Goal: Leave review/rating: Leave review/rating

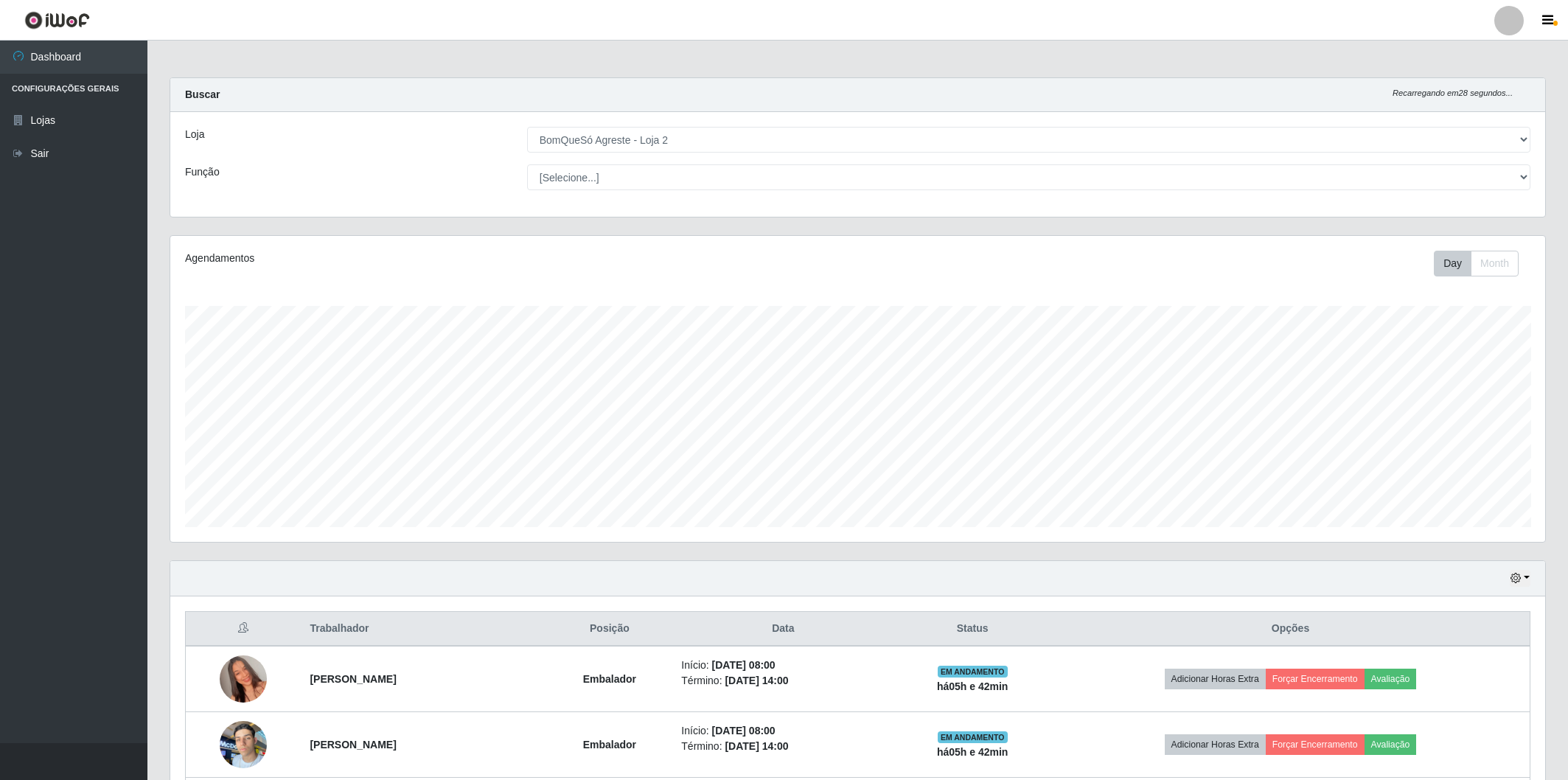
select select "214"
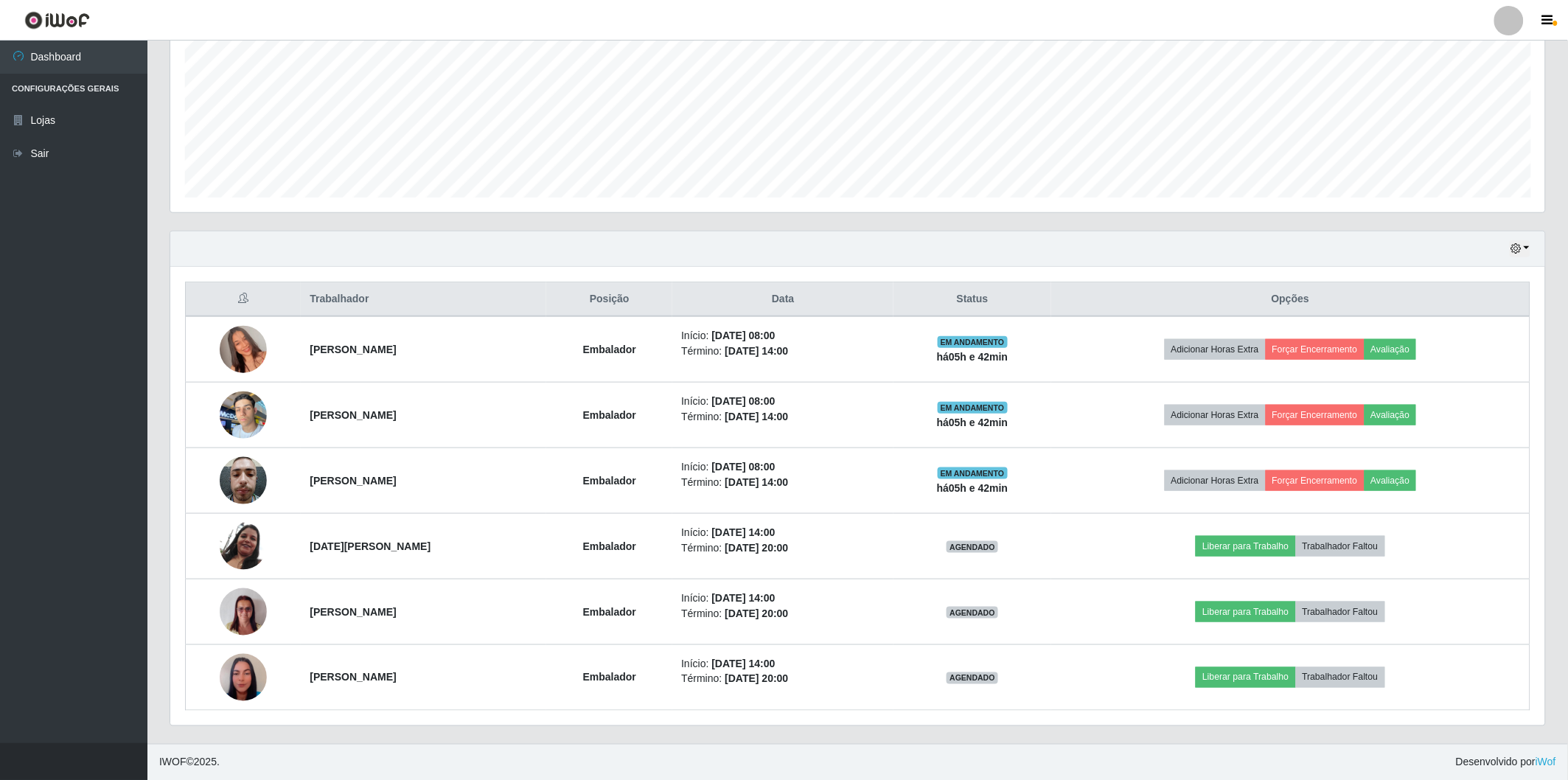
scroll to position [305, 1375]
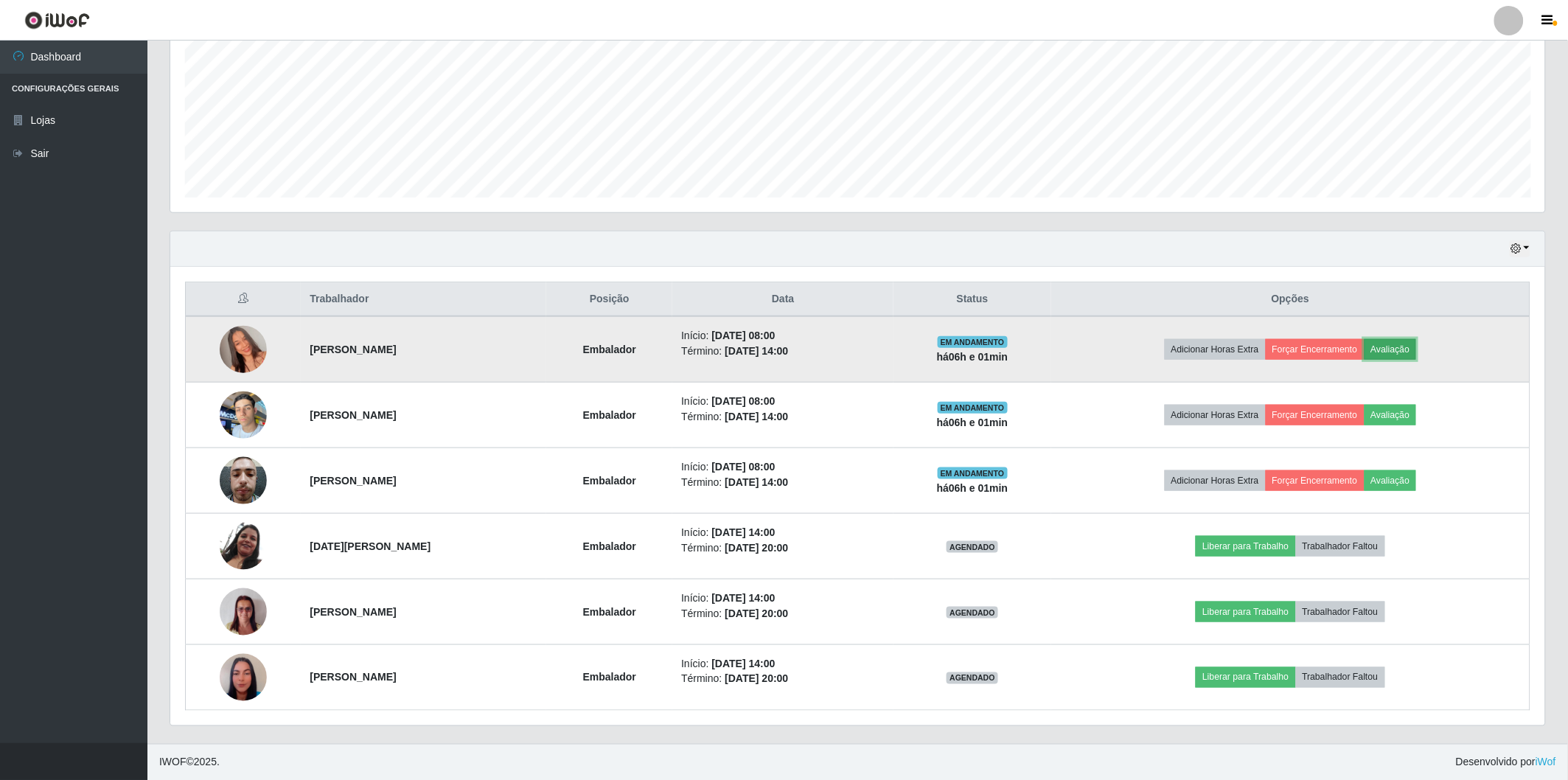
click at [1401, 347] on button "Avaliação" at bounding box center [1390, 349] width 52 height 21
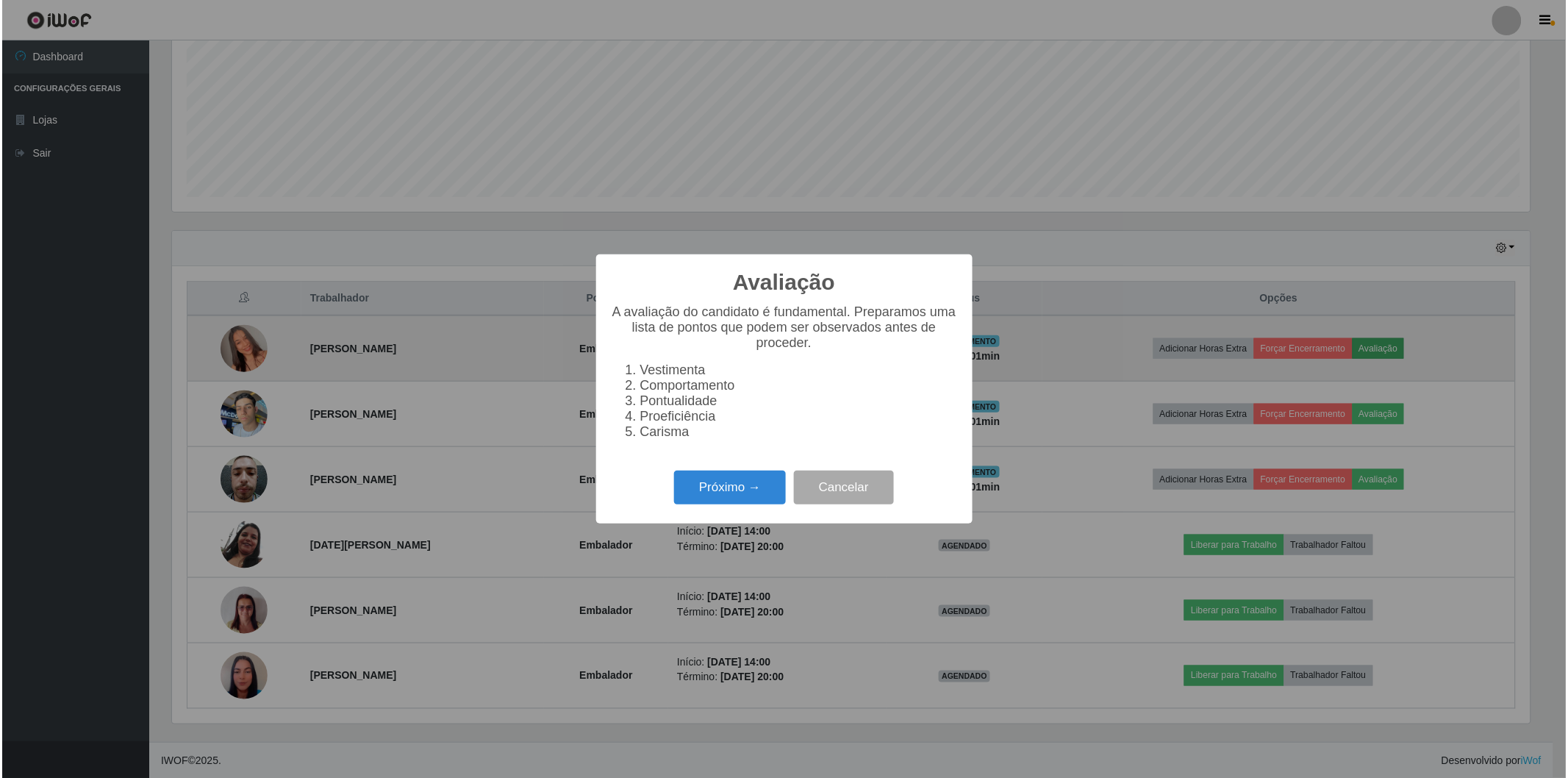
scroll to position [304, 1362]
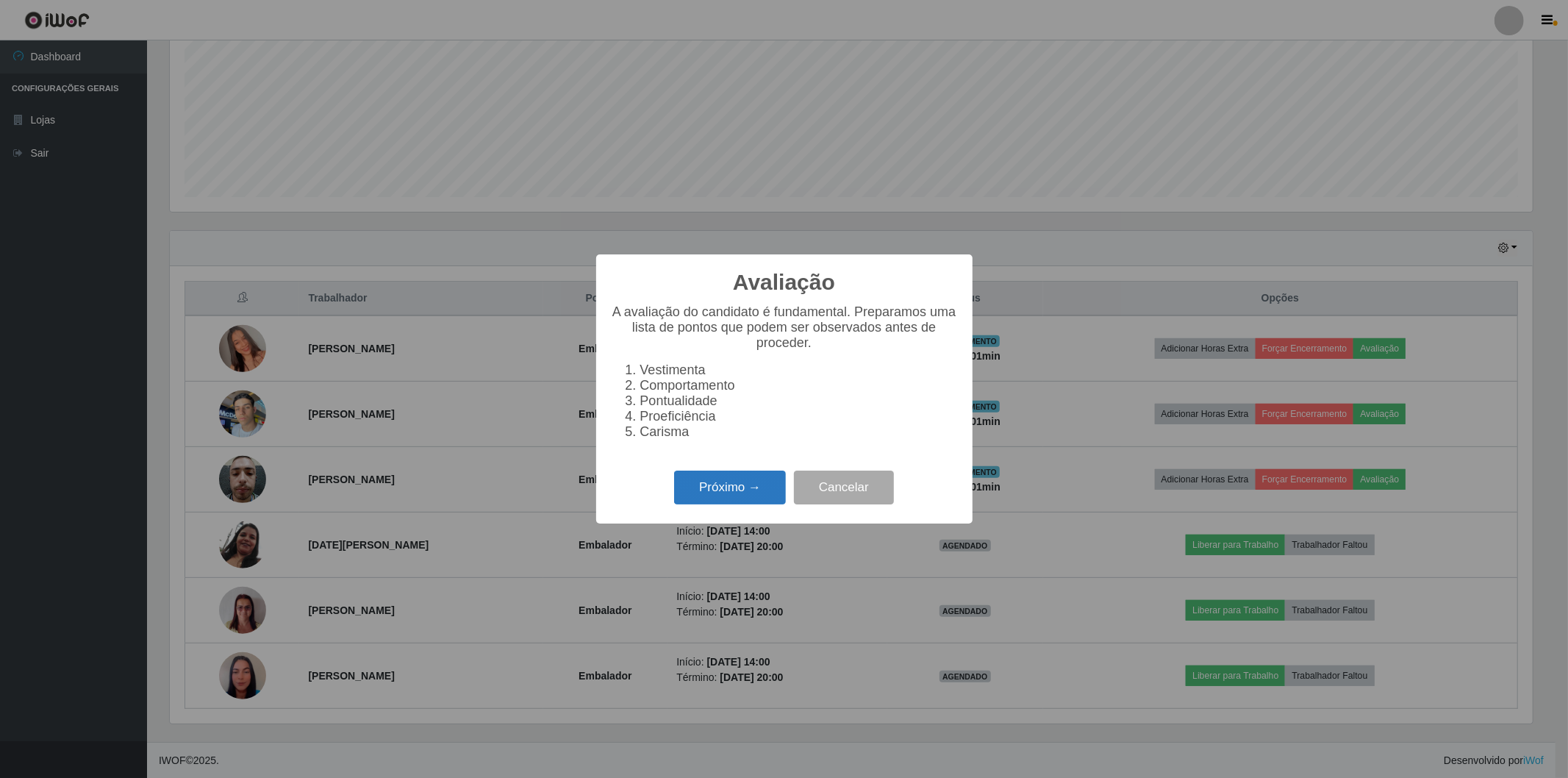
click at [736, 487] on button "Próximo →" at bounding box center [729, 487] width 112 height 35
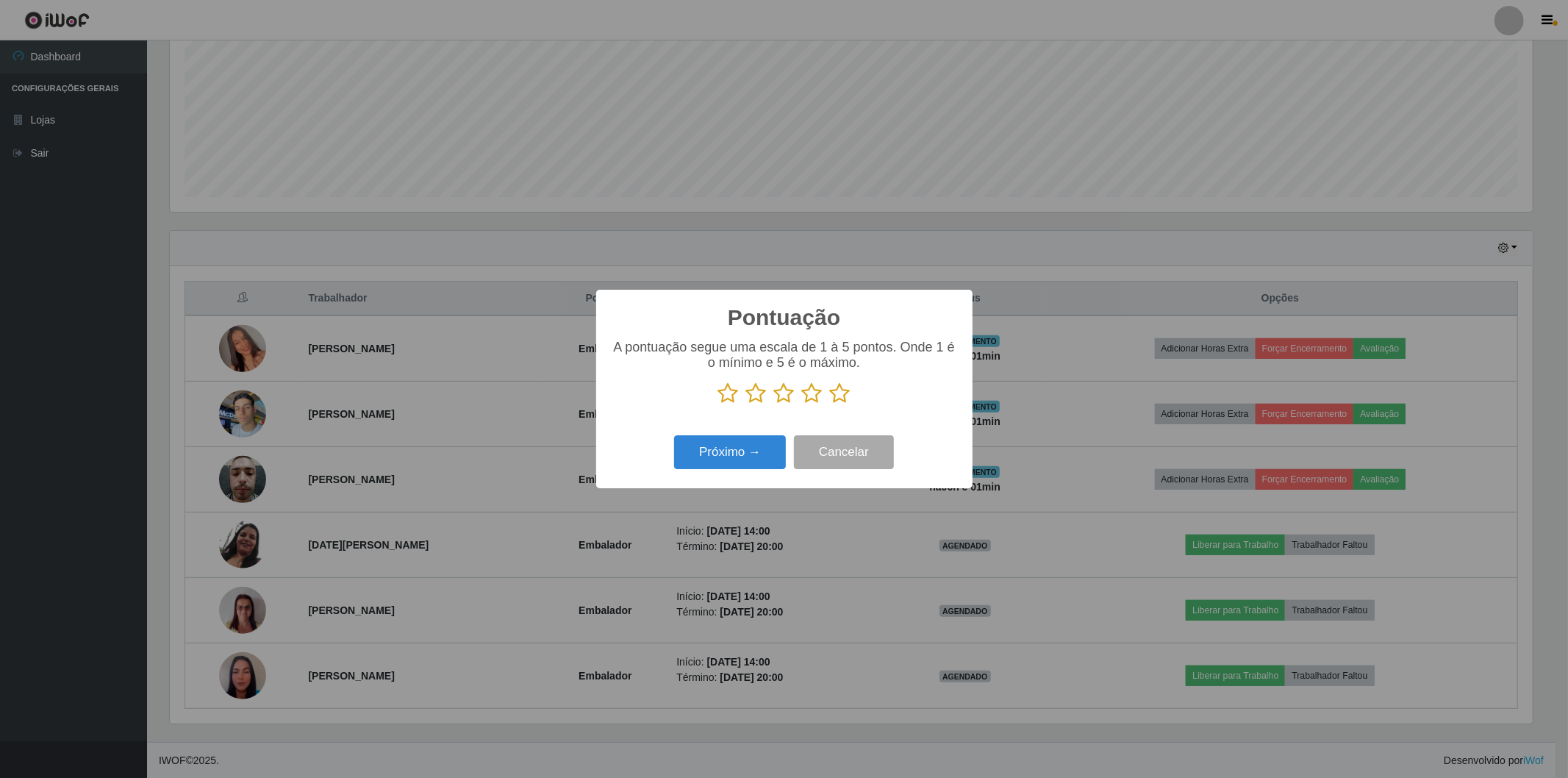
scroll to position [735203, 733746]
click at [728, 393] on icon at bounding box center [728, 393] width 21 height 22
click at [718, 404] on input "radio" at bounding box center [718, 404] width 0 height 0
click at [754, 395] on icon at bounding box center [756, 393] width 21 height 22
click at [746, 404] on input "radio" at bounding box center [746, 404] width 0 height 0
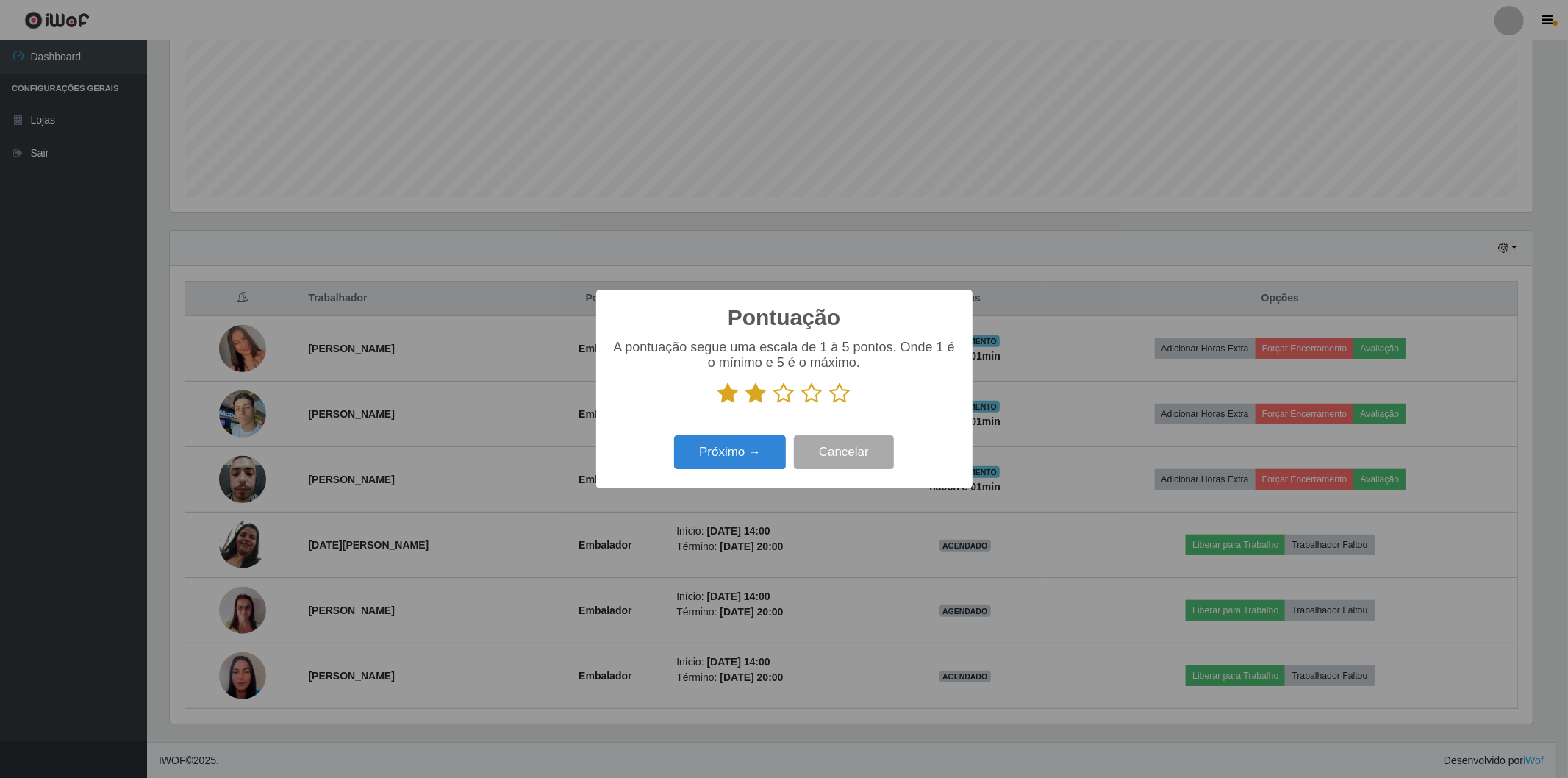
click at [784, 394] on icon at bounding box center [784, 393] width 21 height 22
click at [774, 404] on input "radio" at bounding box center [774, 404] width 0 height 0
click at [808, 392] on icon at bounding box center [812, 393] width 21 height 22
click at [802, 404] on input "radio" at bounding box center [802, 404] width 0 height 0
click at [842, 398] on icon at bounding box center [840, 393] width 21 height 22
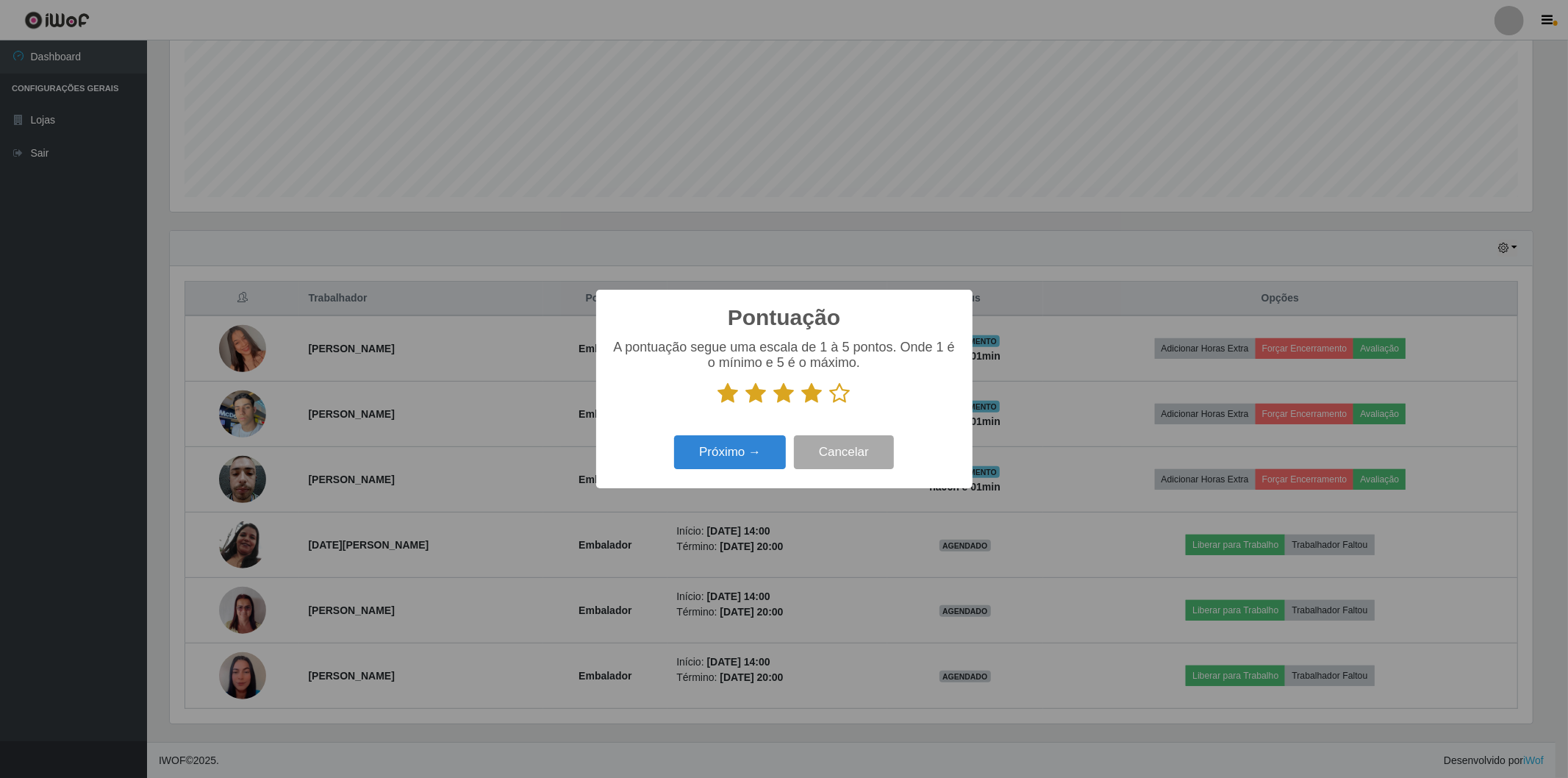
click at [830, 404] on input "radio" at bounding box center [830, 404] width 0 height 0
click at [765, 451] on button "Próximo →" at bounding box center [729, 452] width 112 height 35
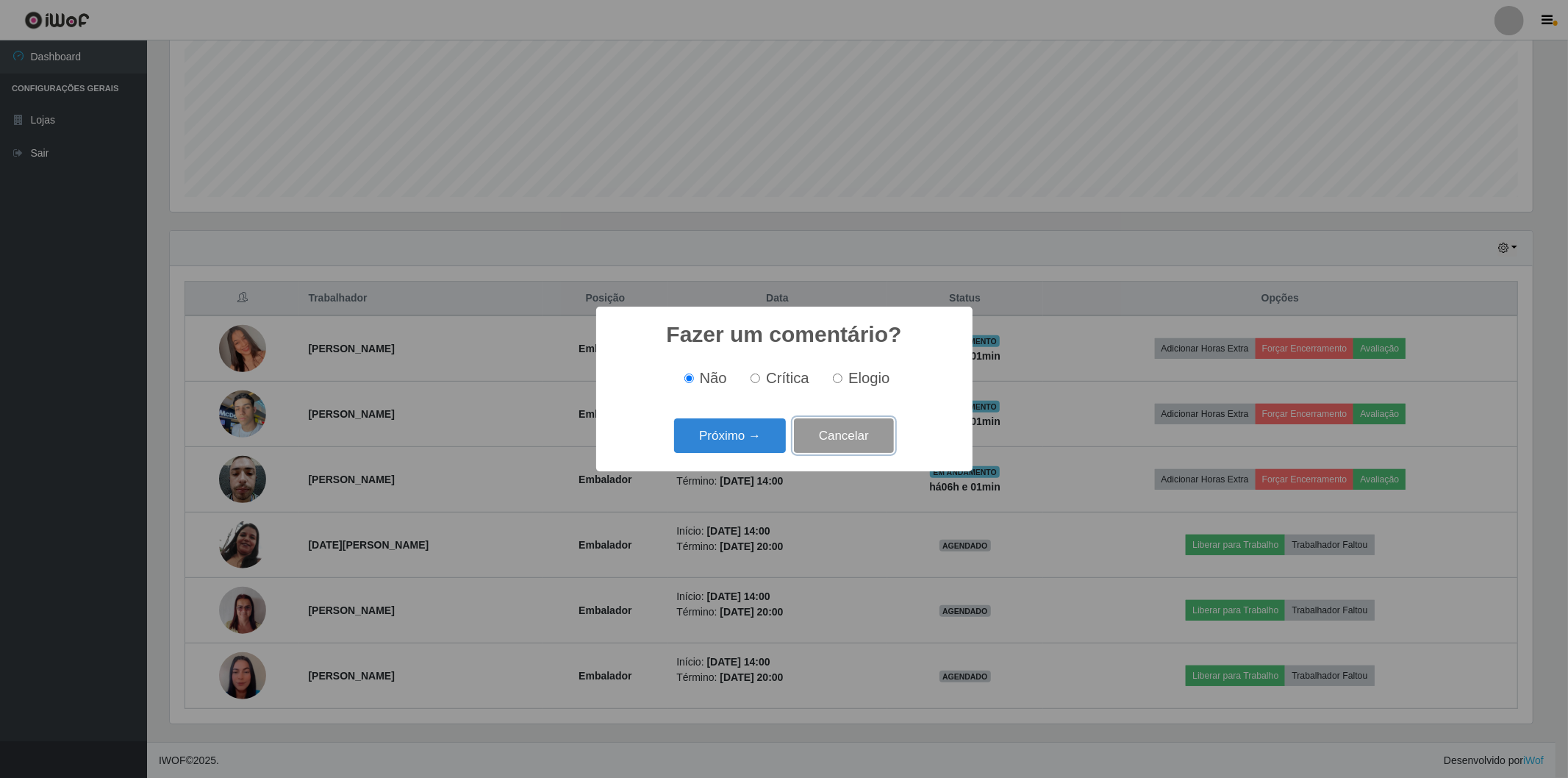
click at [822, 437] on button "Cancelar" at bounding box center [844, 435] width 100 height 35
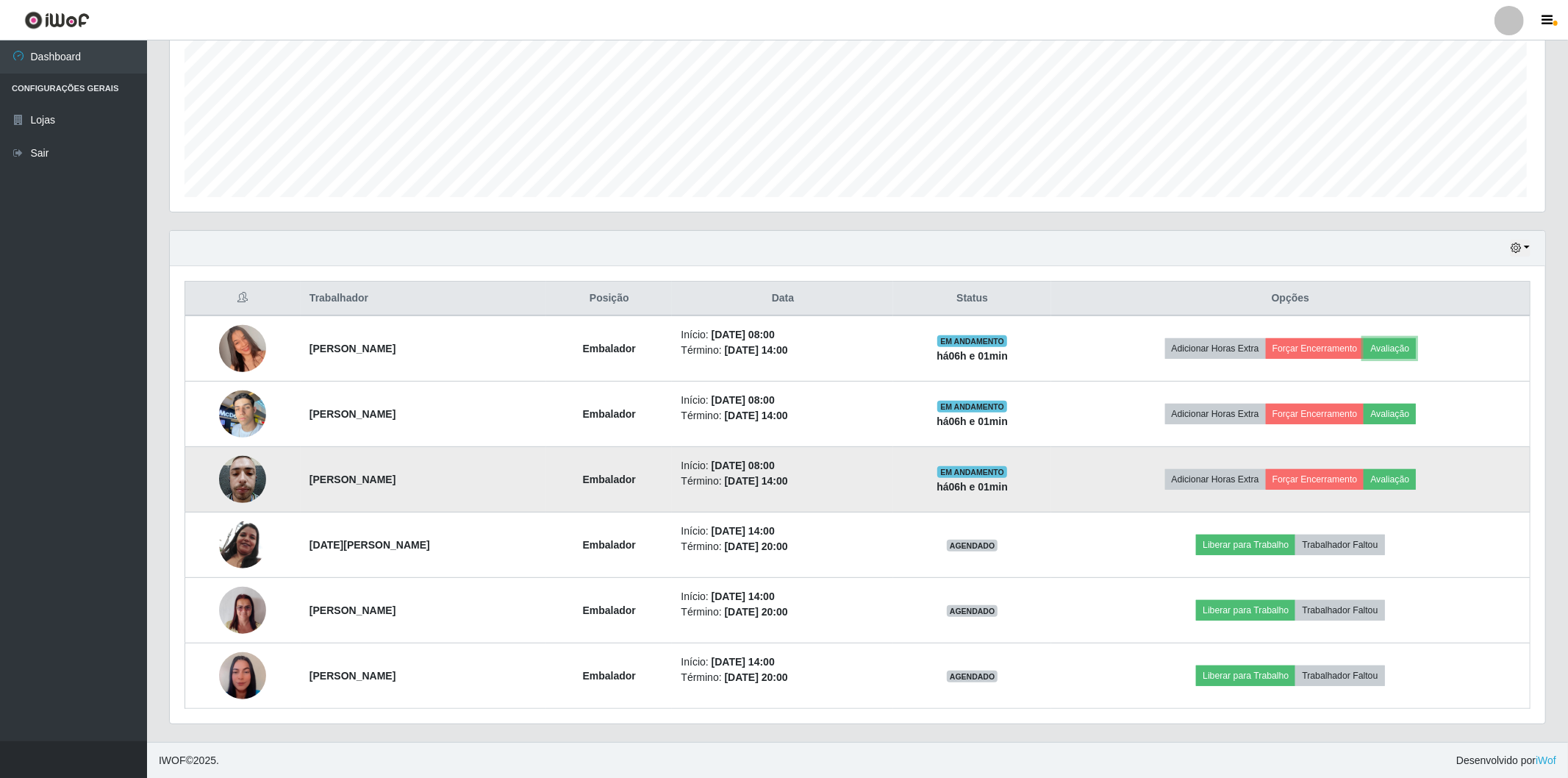
scroll to position [304, 1371]
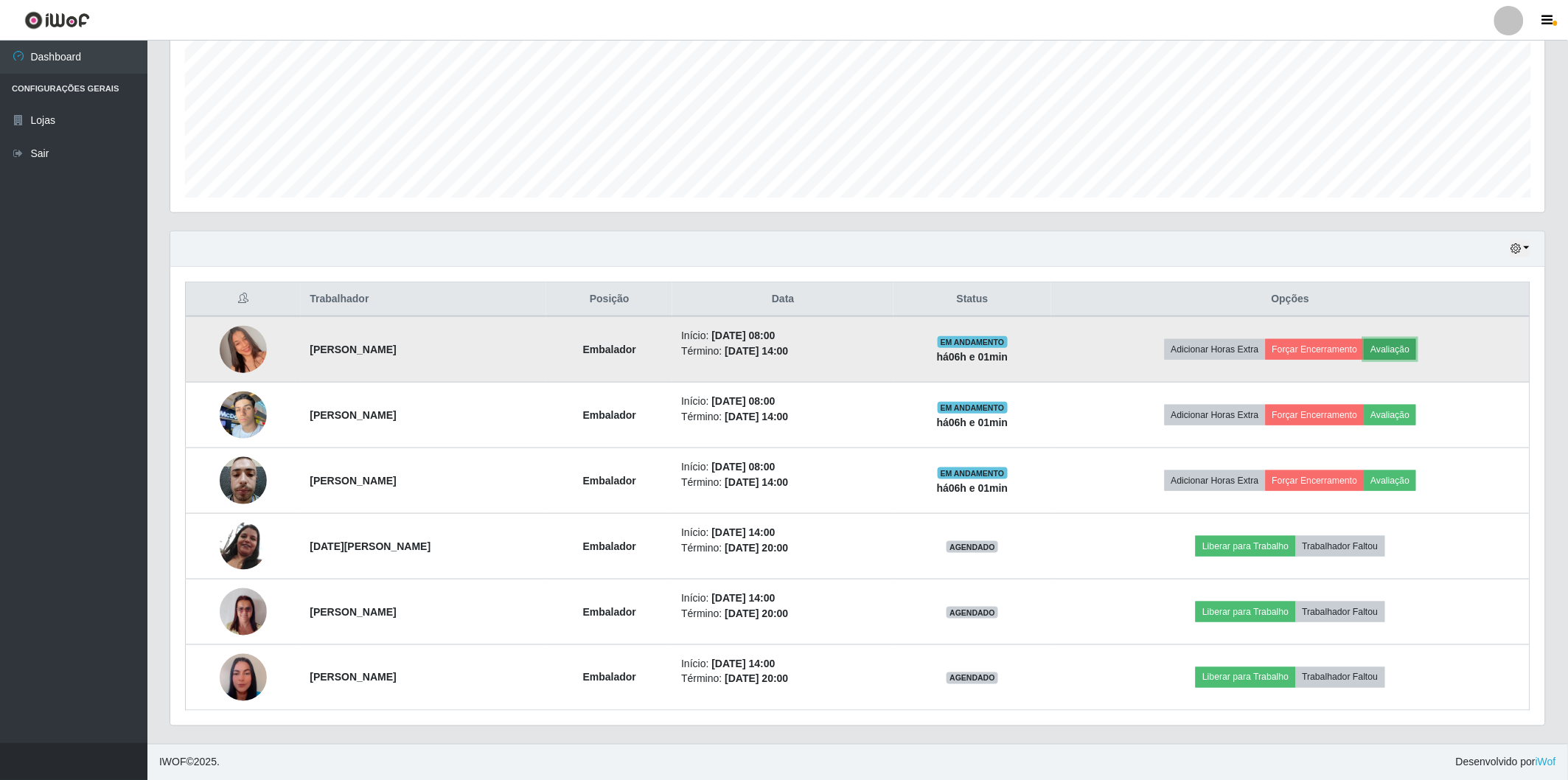
click at [1404, 347] on button "Avaliação" at bounding box center [1390, 349] width 52 height 21
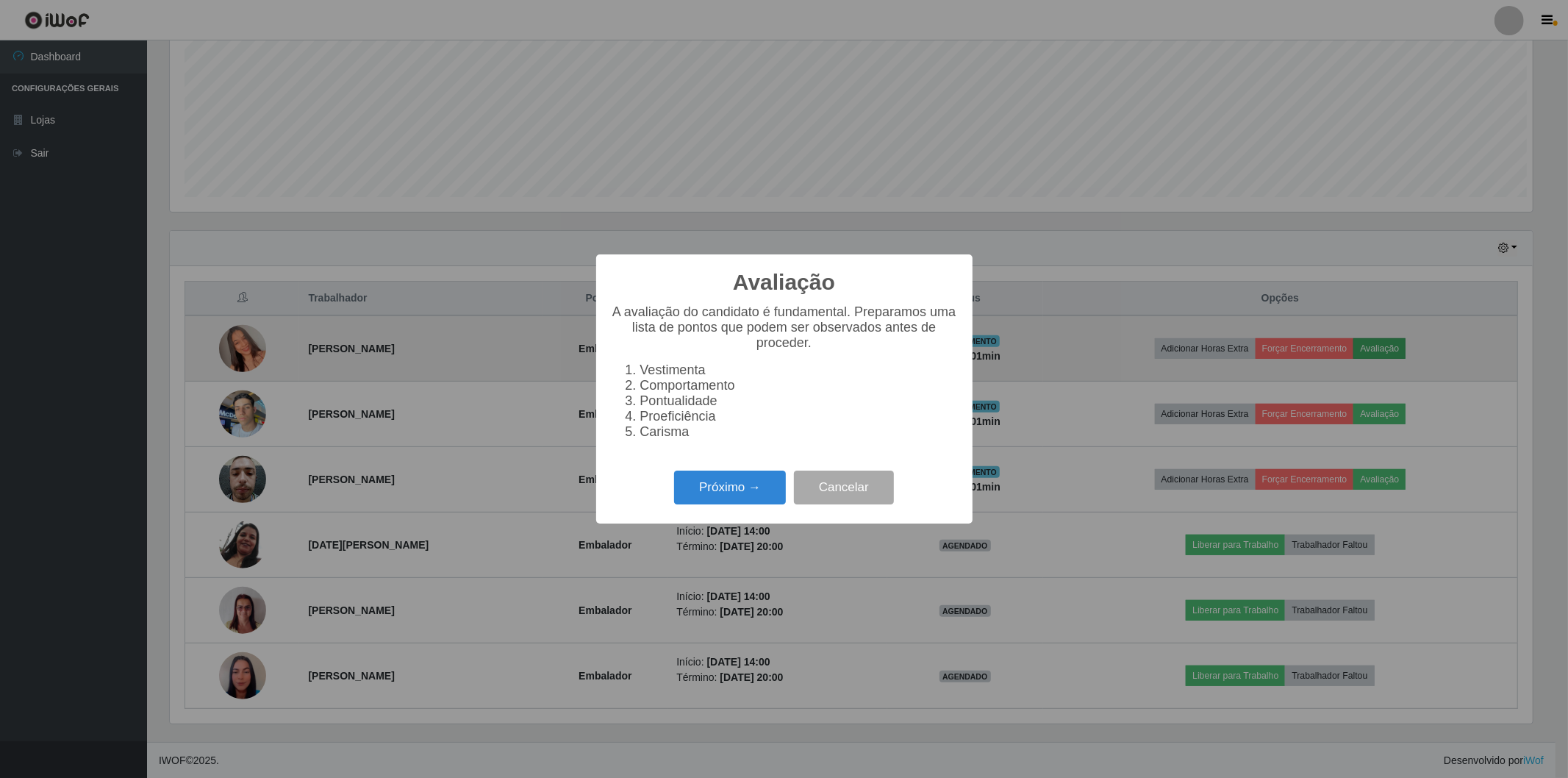
scroll to position [304, 1362]
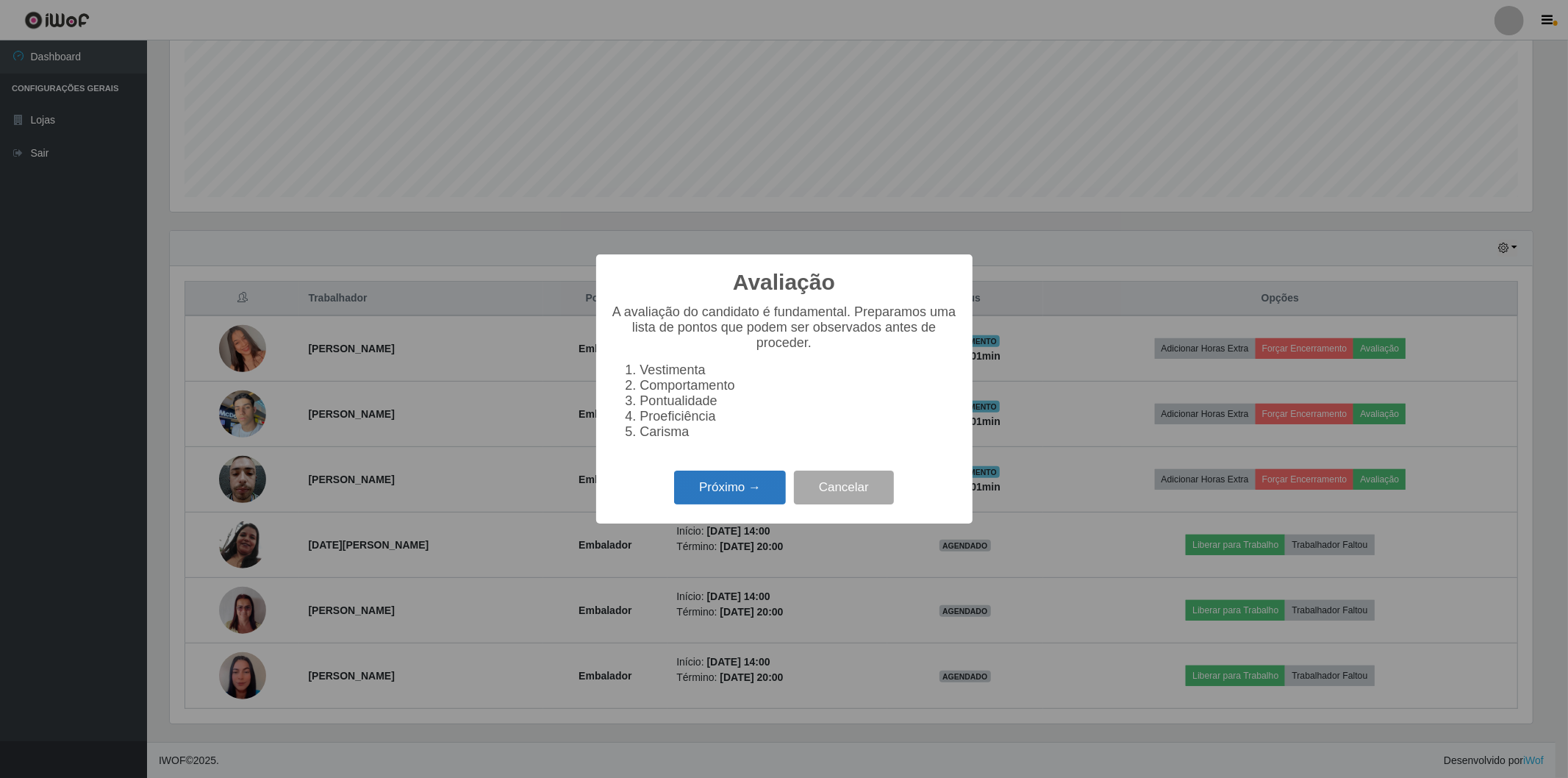
click at [748, 483] on button "Próximo →" at bounding box center [729, 487] width 112 height 35
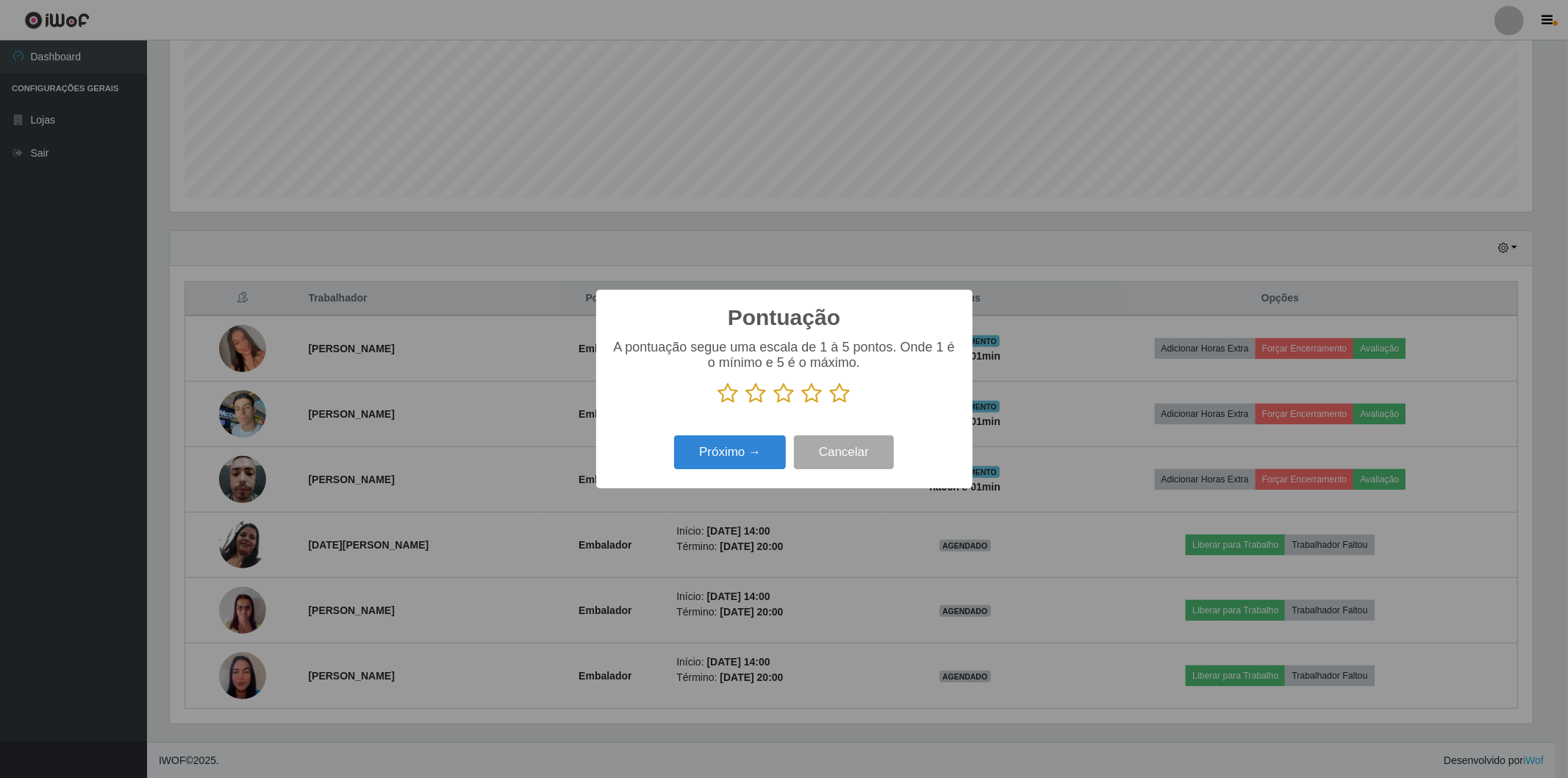
click at [725, 392] on icon at bounding box center [728, 393] width 21 height 22
click at [718, 404] on input "radio" at bounding box center [718, 404] width 0 height 0
click at [758, 388] on icon at bounding box center [756, 393] width 21 height 22
click at [746, 404] on input "radio" at bounding box center [746, 404] width 0 height 0
drag, startPoint x: 778, startPoint y: 392, endPoint x: 794, endPoint y: 393, distance: 16.0
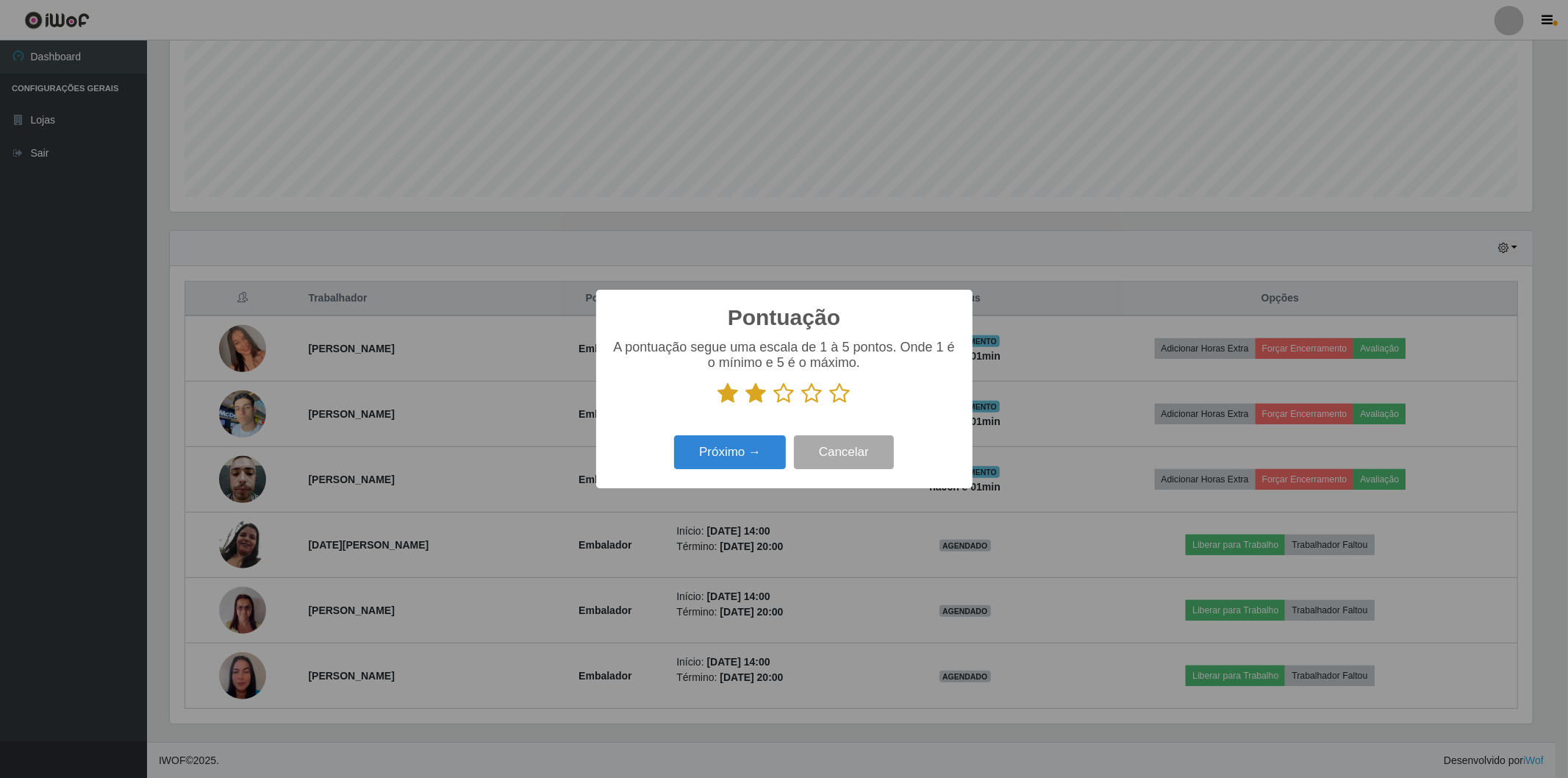
click at [781, 392] on icon at bounding box center [784, 393] width 21 height 22
click at [774, 404] on input "radio" at bounding box center [774, 404] width 0 height 0
click at [812, 398] on icon at bounding box center [812, 393] width 21 height 22
click at [802, 404] on input "radio" at bounding box center [802, 404] width 0 height 0
click at [835, 392] on icon at bounding box center [840, 393] width 21 height 22
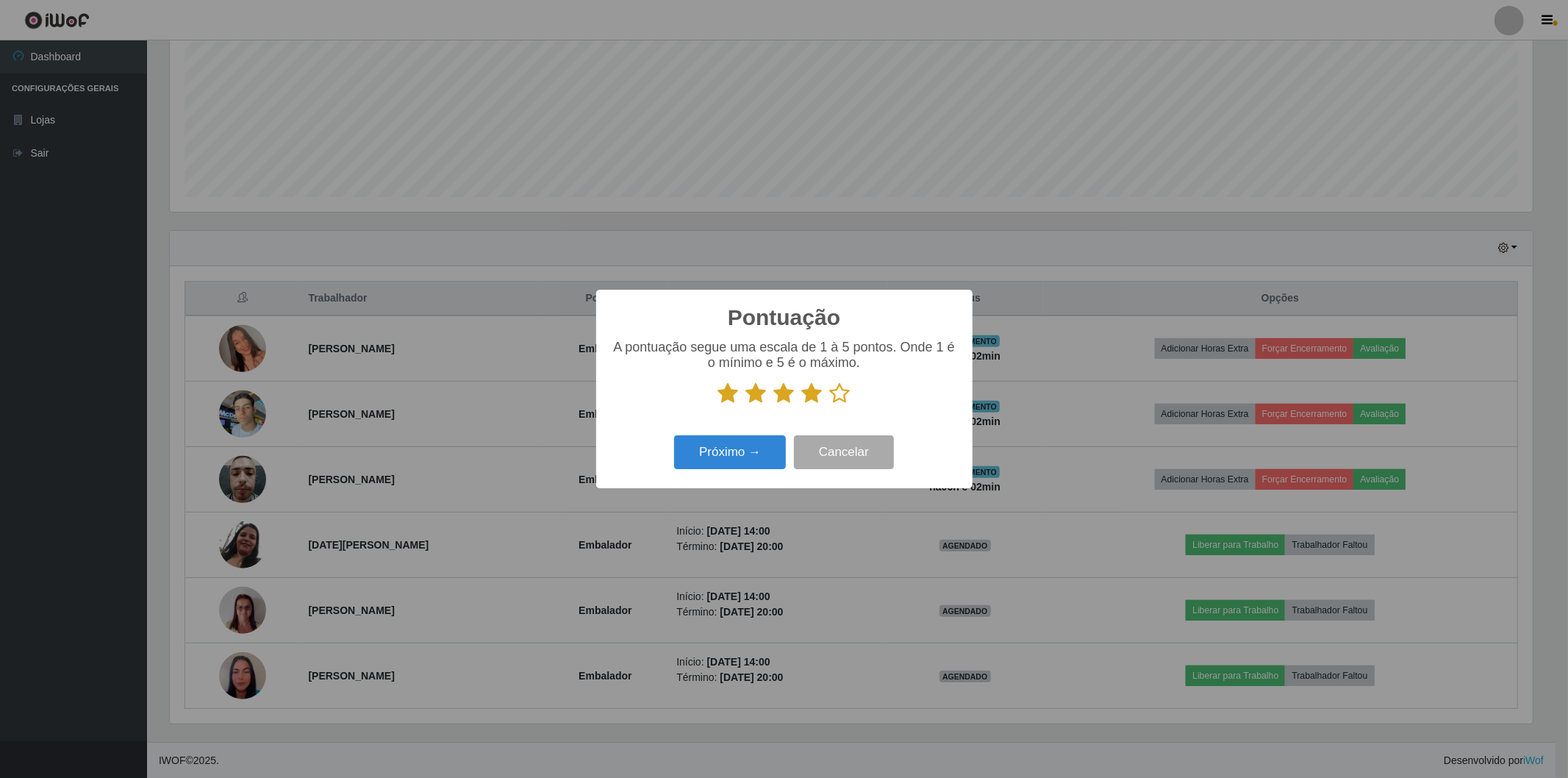
click at [830, 404] on input "radio" at bounding box center [830, 404] width 0 height 0
click at [754, 445] on button "Próximo →" at bounding box center [729, 452] width 112 height 35
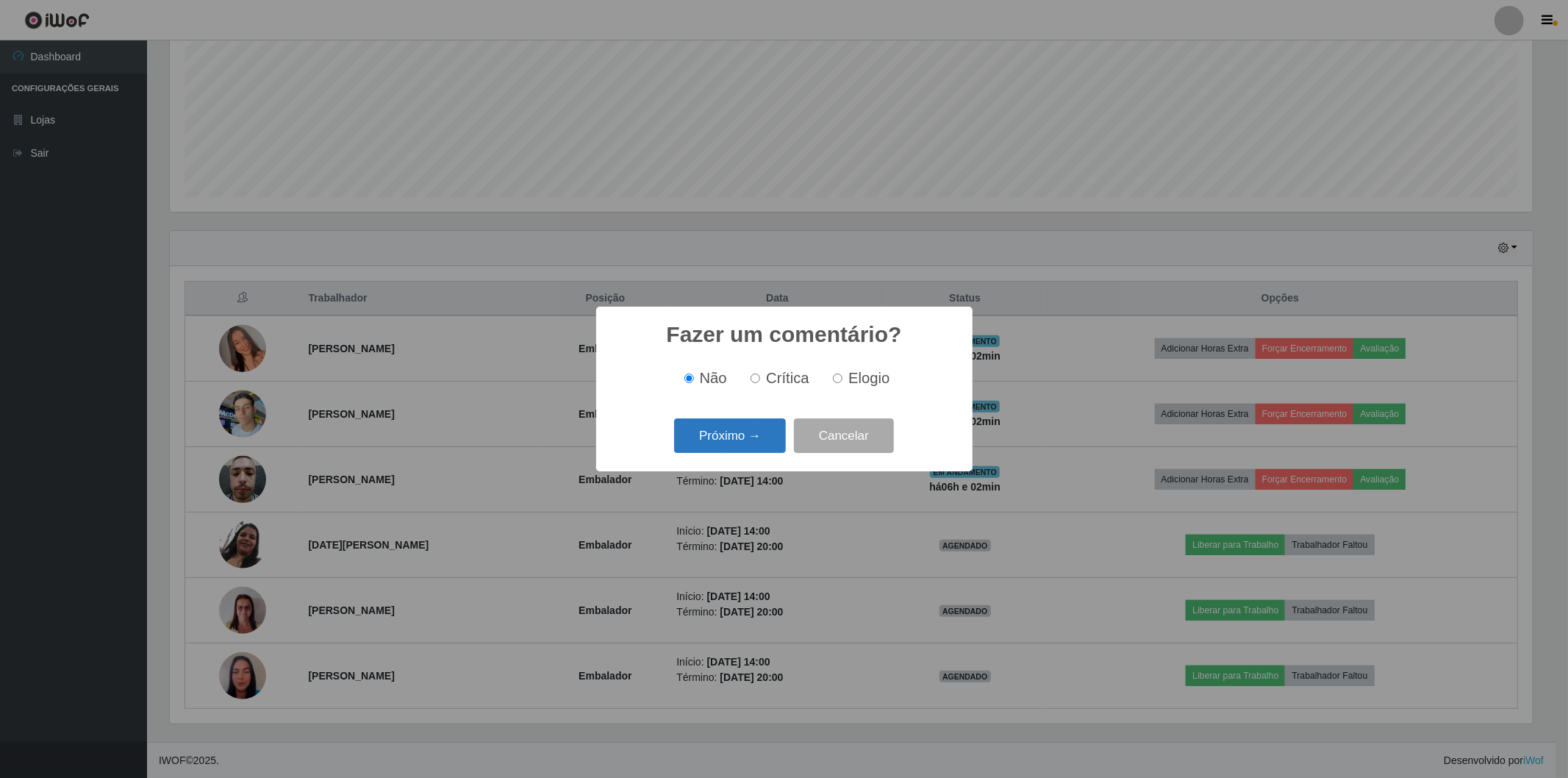
click at [768, 443] on button "Próximo →" at bounding box center [729, 435] width 112 height 35
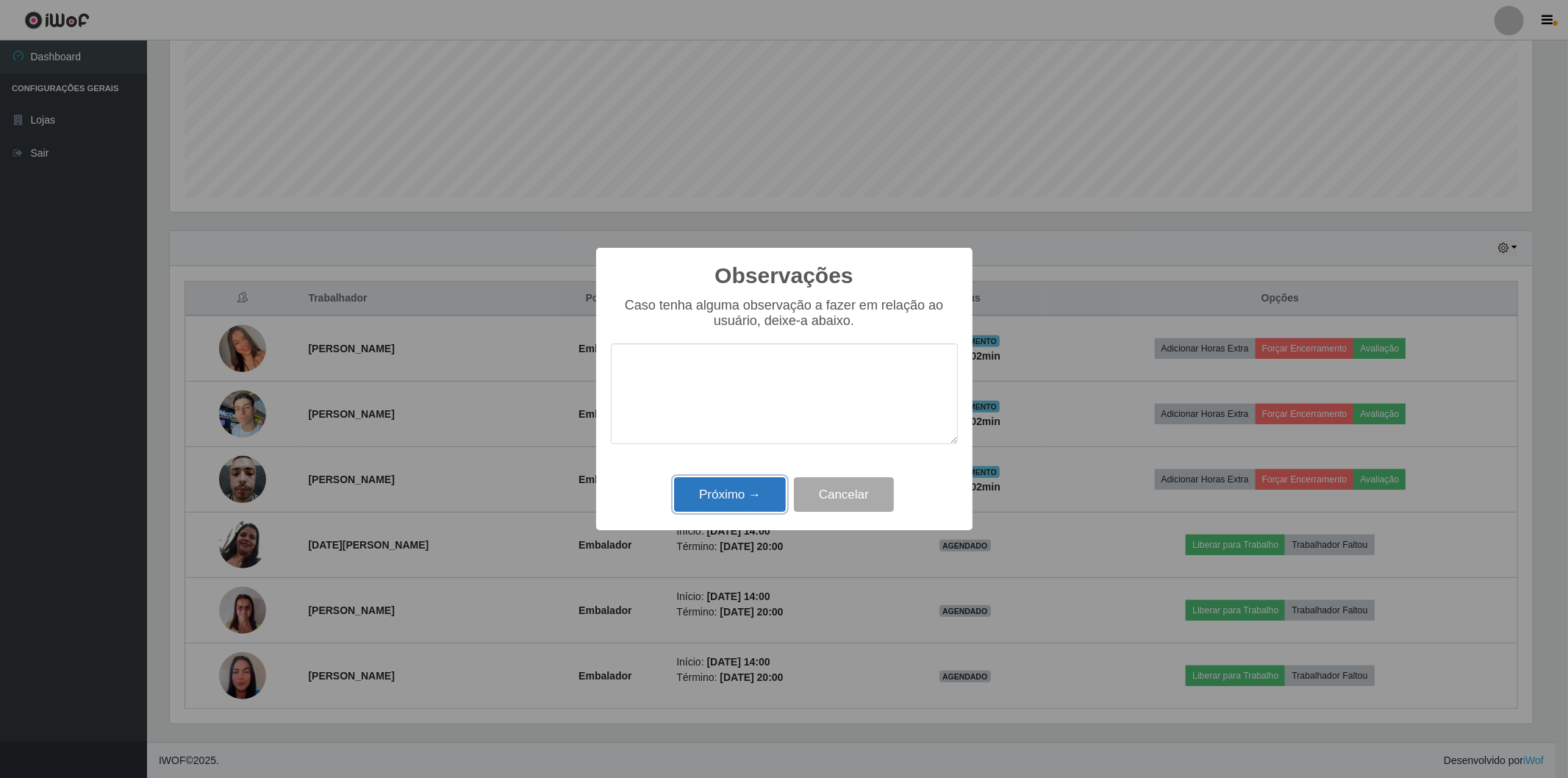
click at [748, 496] on button "Próximo →" at bounding box center [729, 494] width 112 height 35
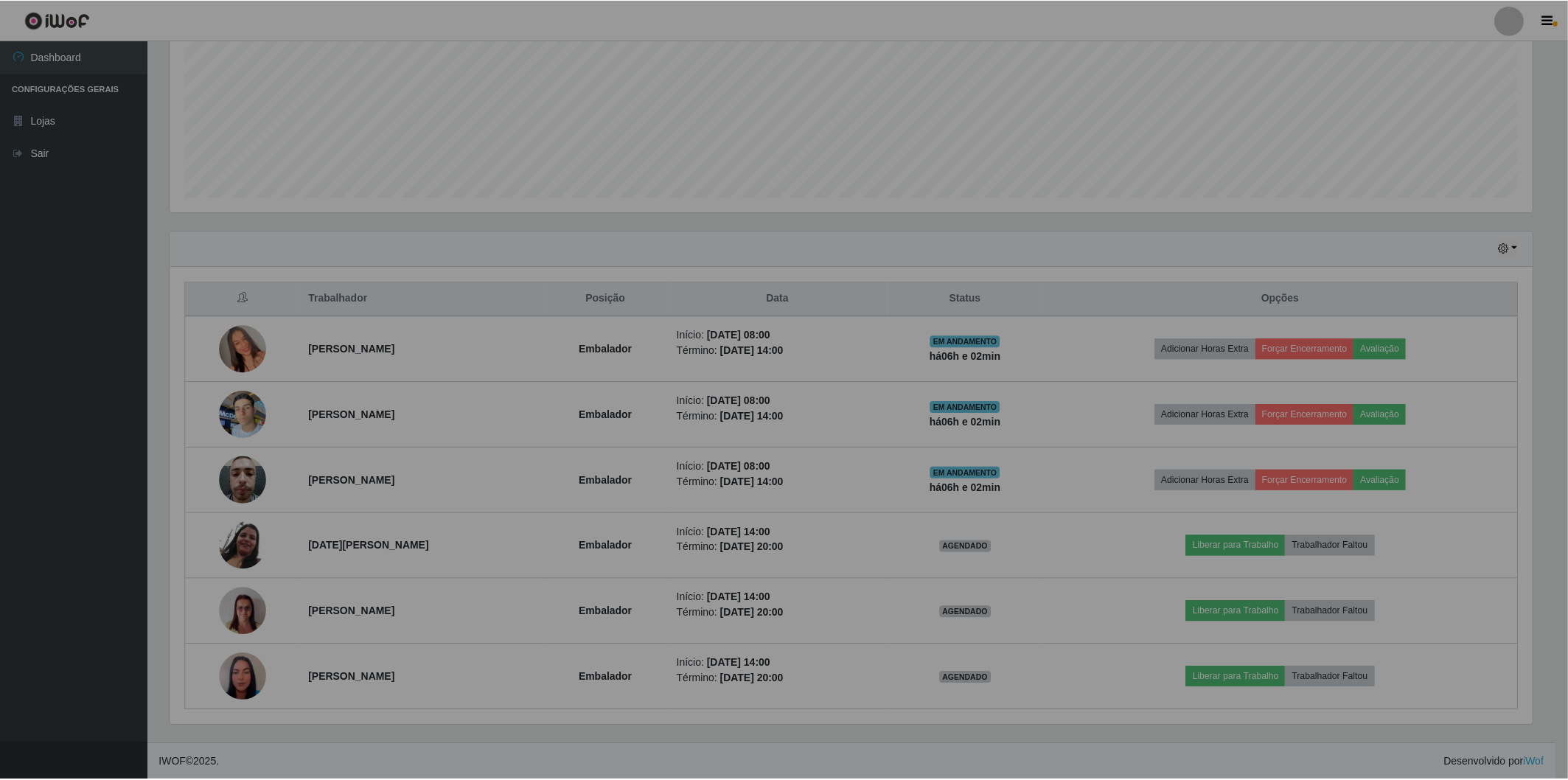
scroll to position [305, 1375]
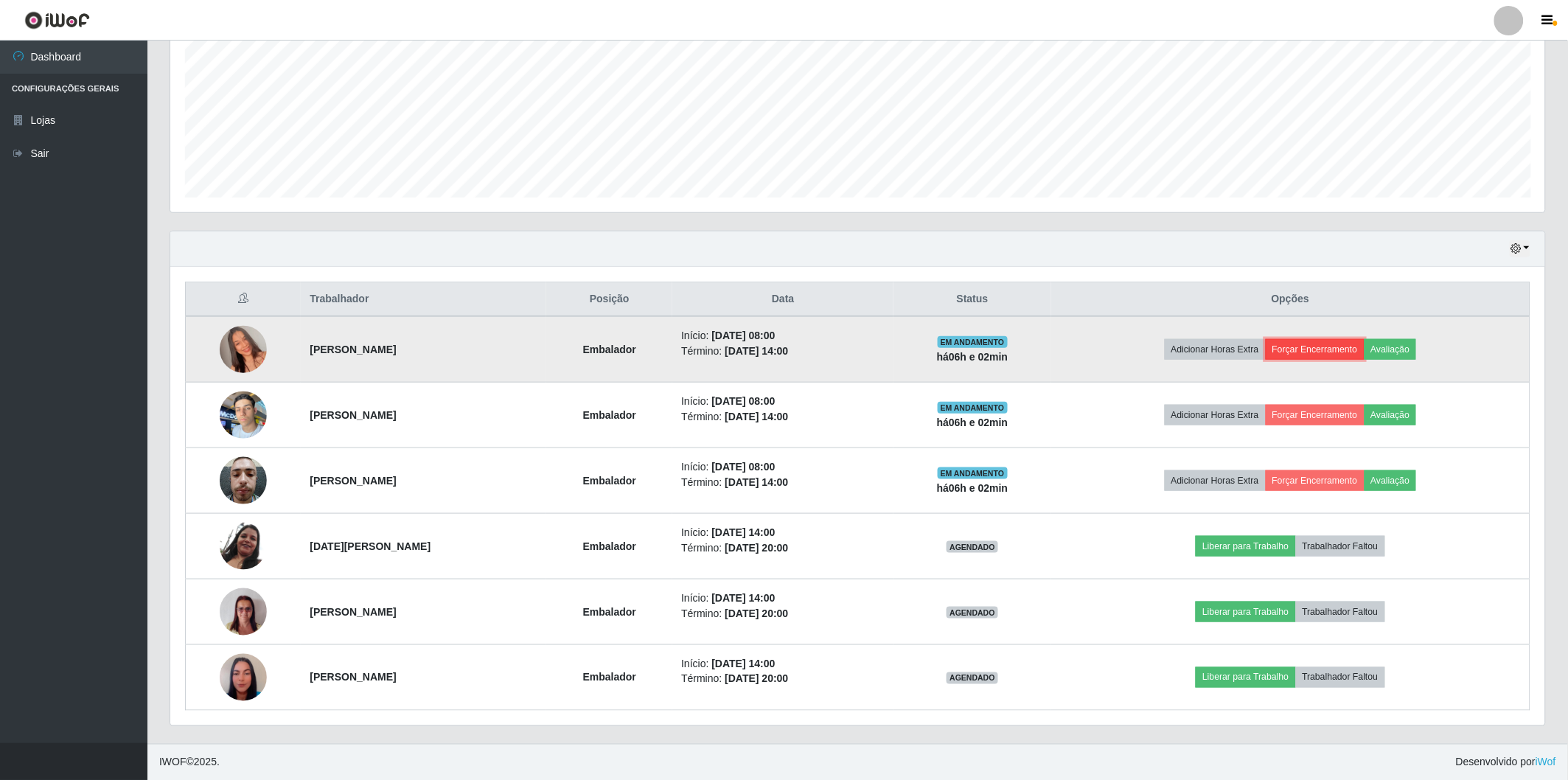
click at [1343, 343] on button "Forçar Encerramento" at bounding box center [1314, 349] width 99 height 21
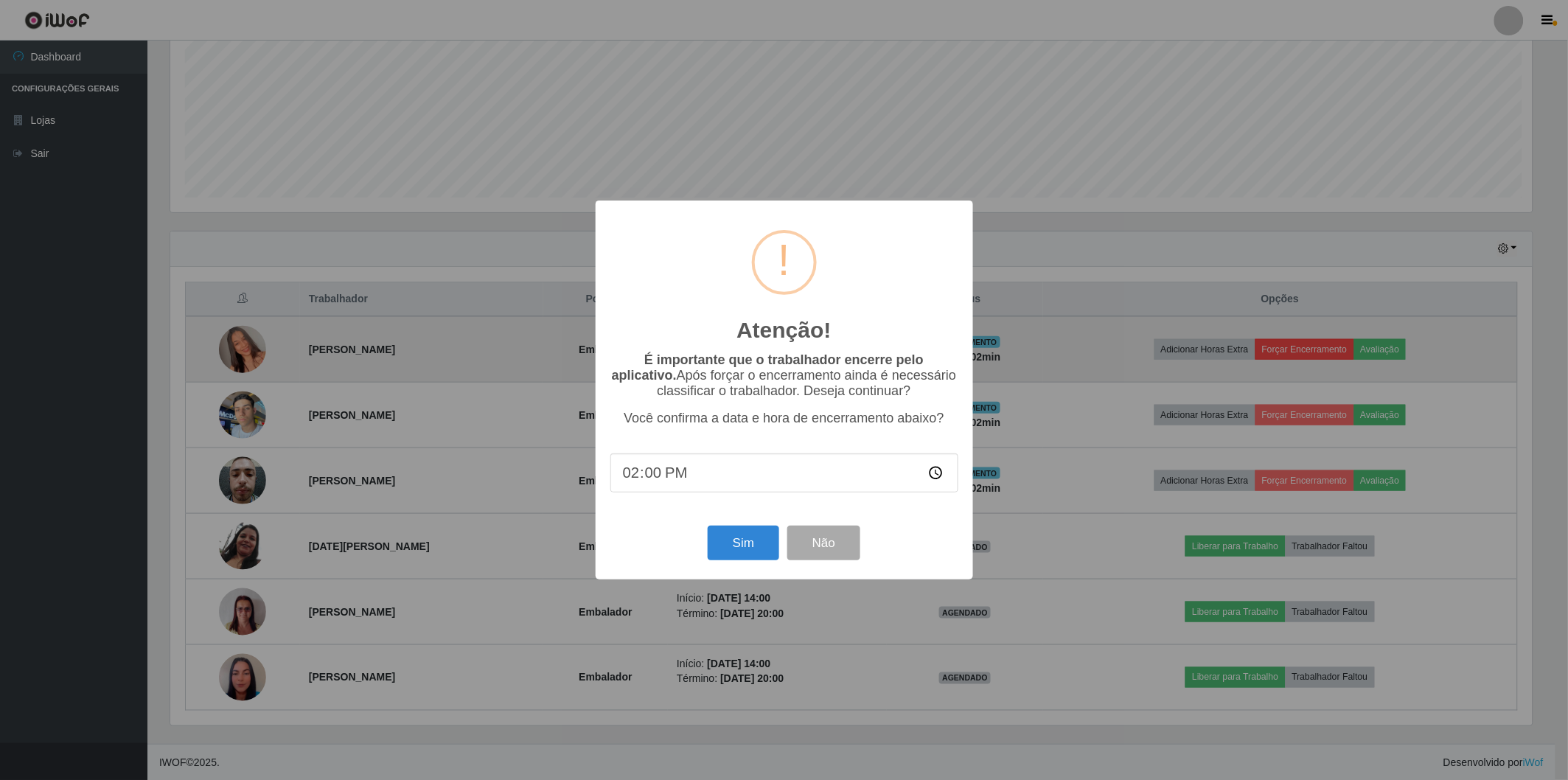
scroll to position [305, 1366]
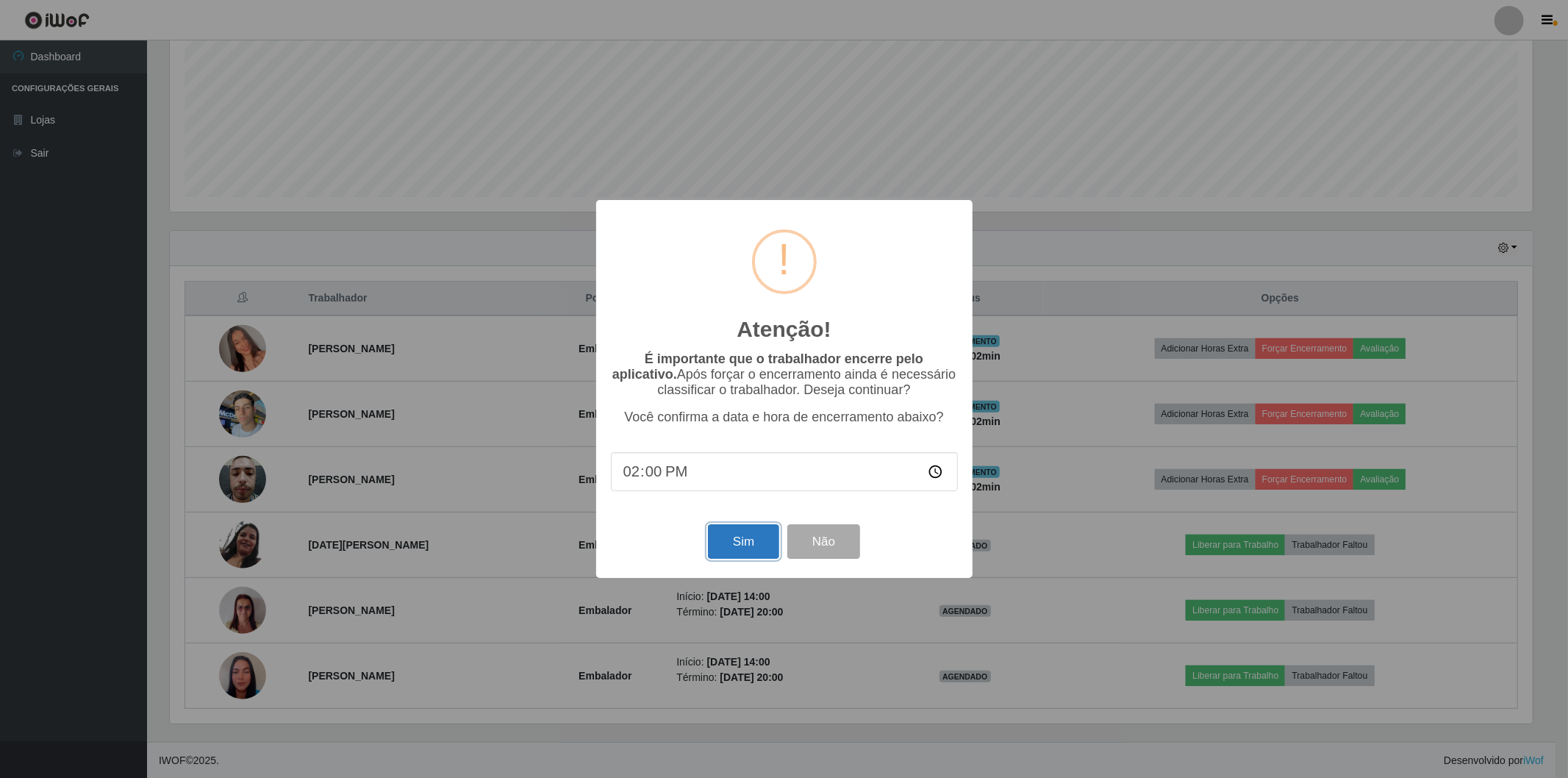
click at [739, 545] on button "Sim" at bounding box center [743, 541] width 71 height 35
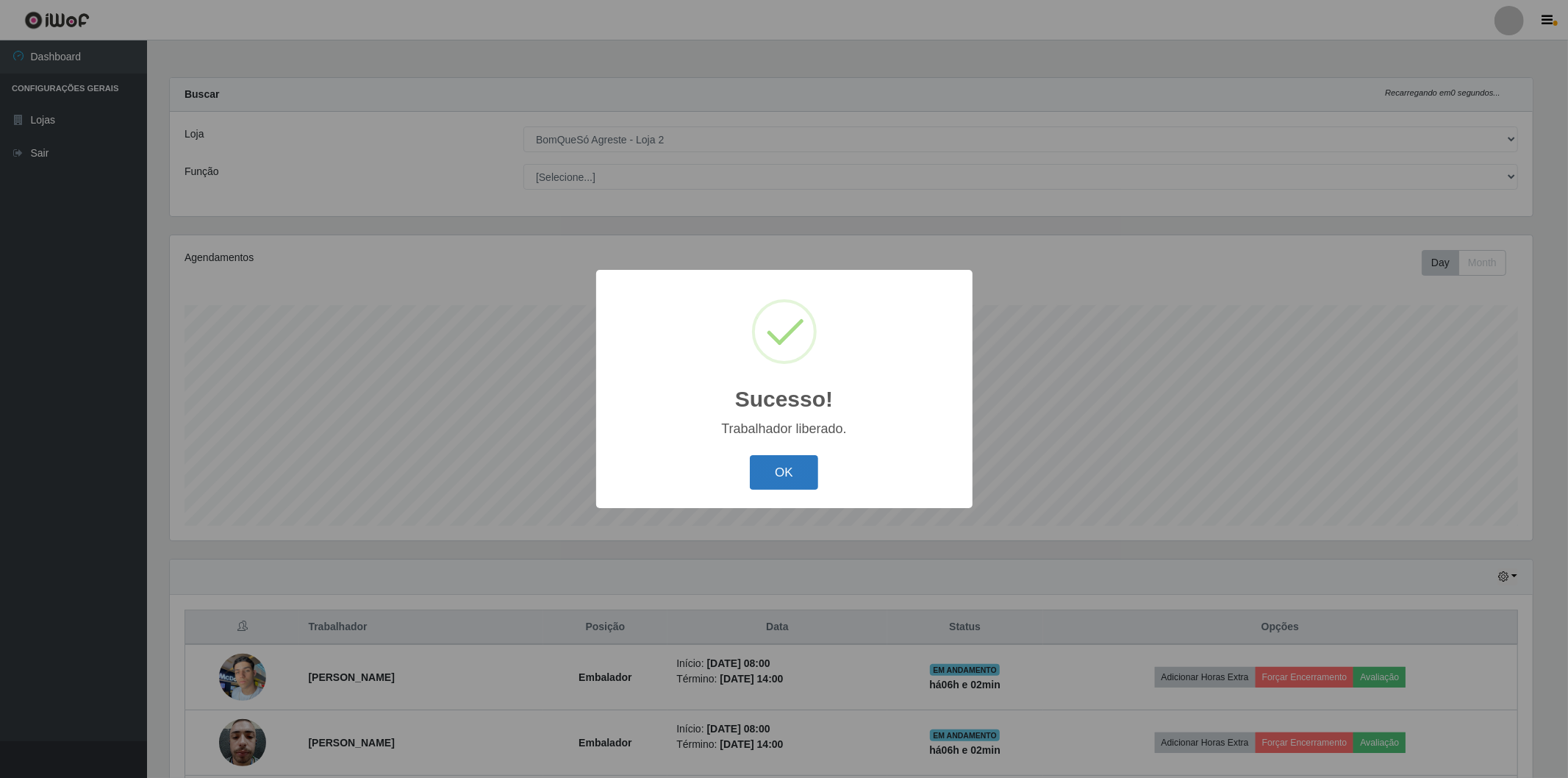
click at [780, 473] on button "OK" at bounding box center [784, 473] width 68 height 35
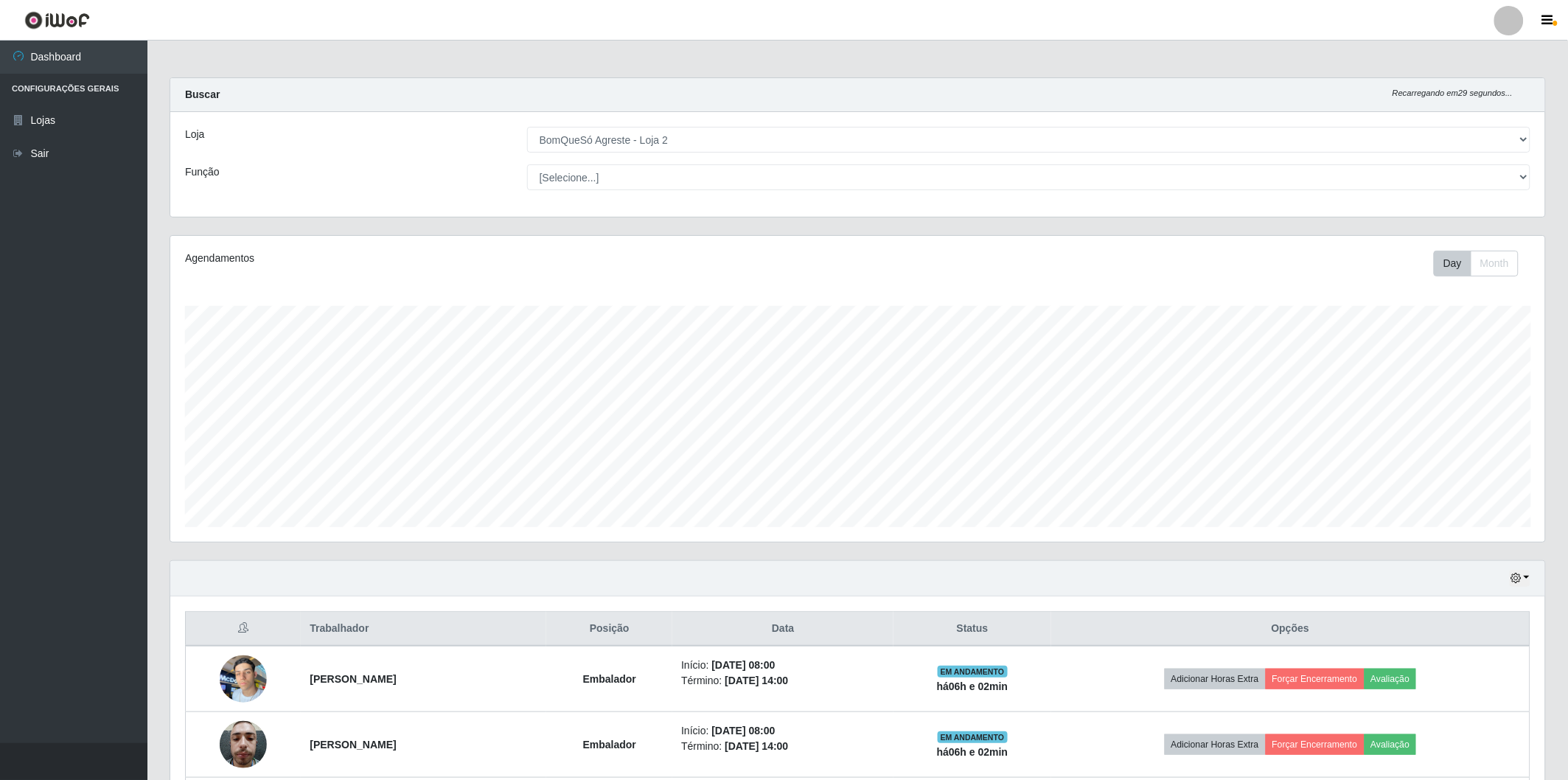
scroll to position [82, 0]
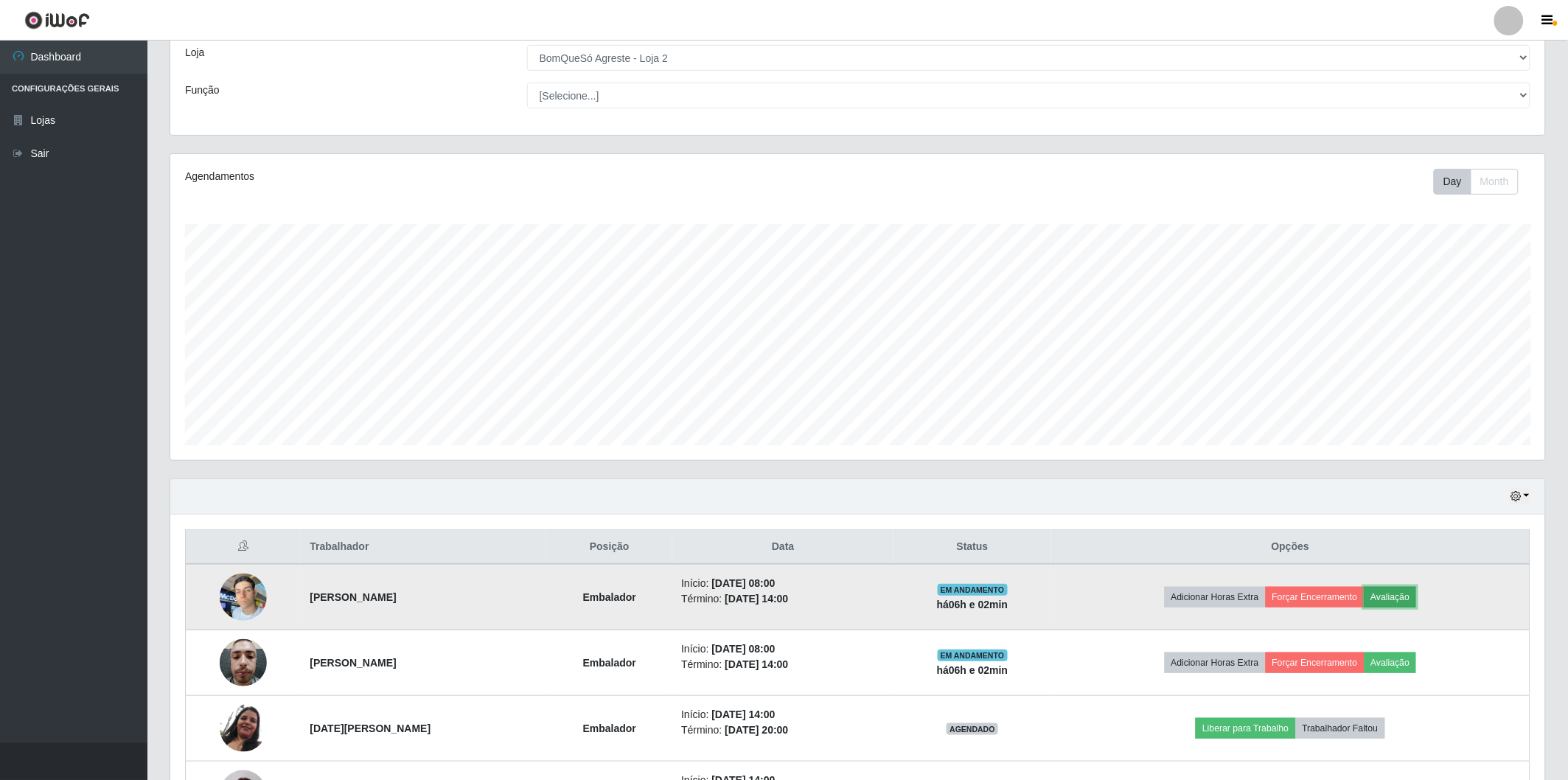
click at [1406, 600] on button "Avaliação" at bounding box center [1390, 597] width 52 height 21
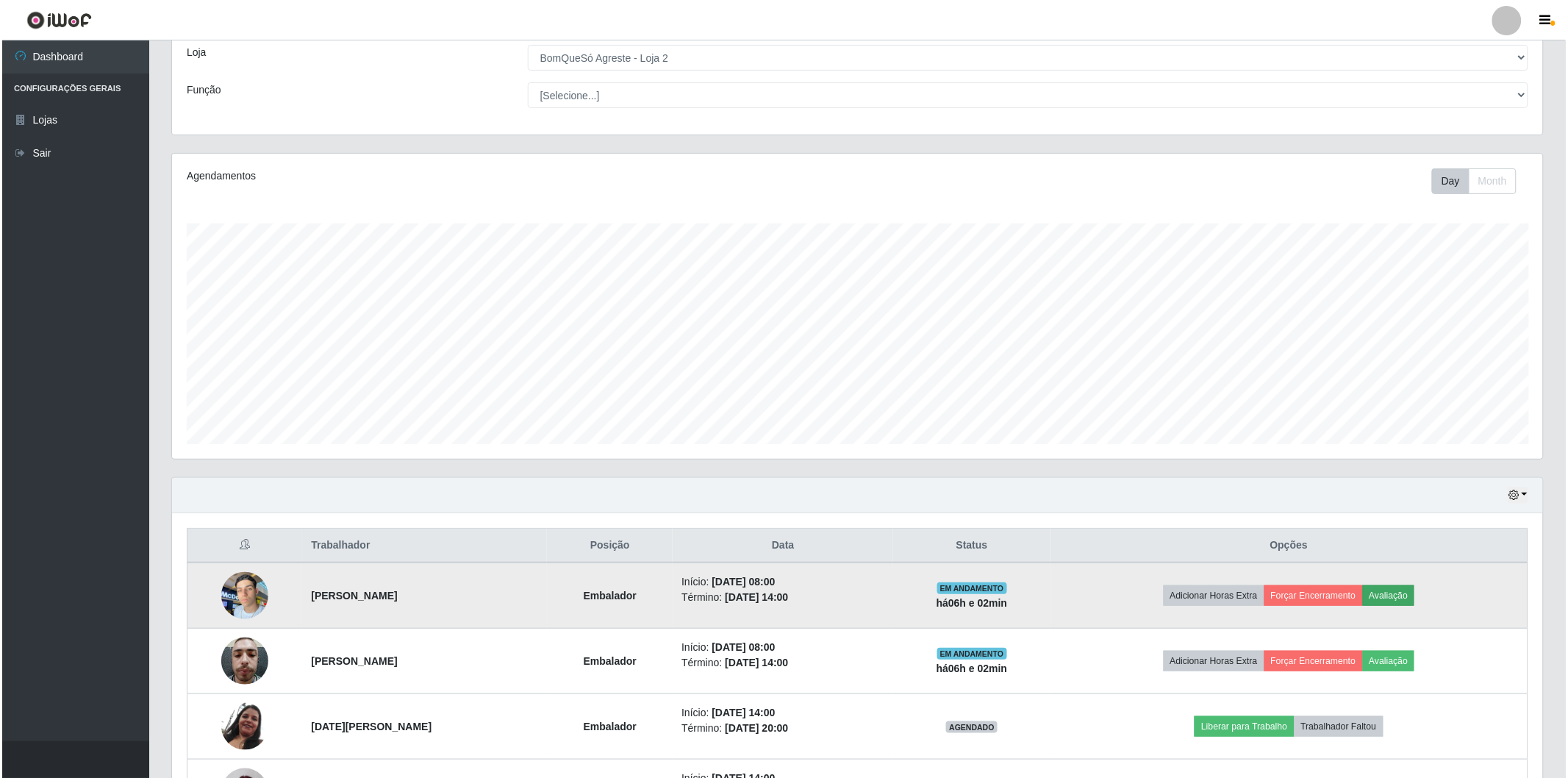
scroll to position [304, 1362]
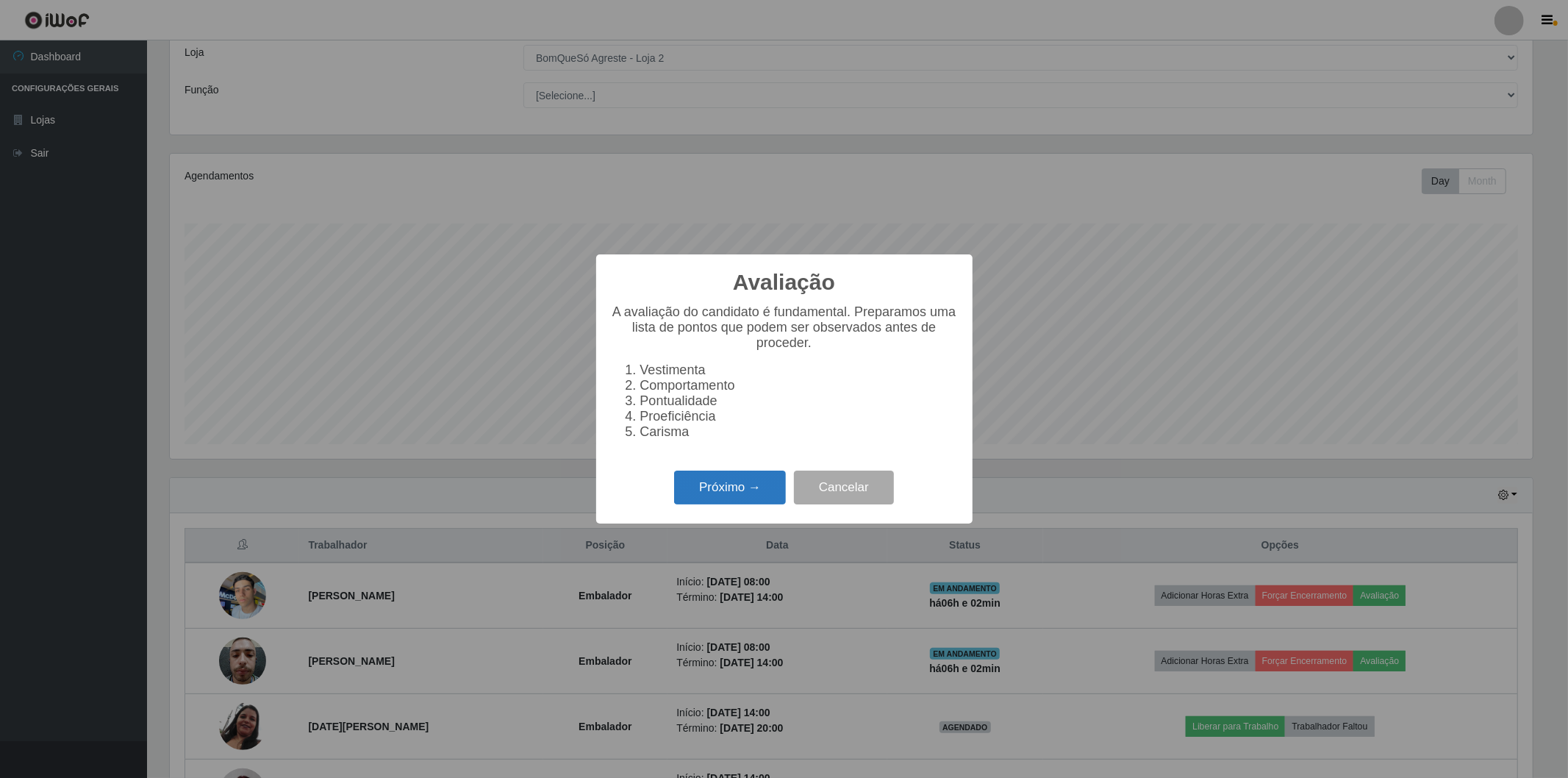
click at [762, 482] on button "Próximo →" at bounding box center [729, 487] width 112 height 35
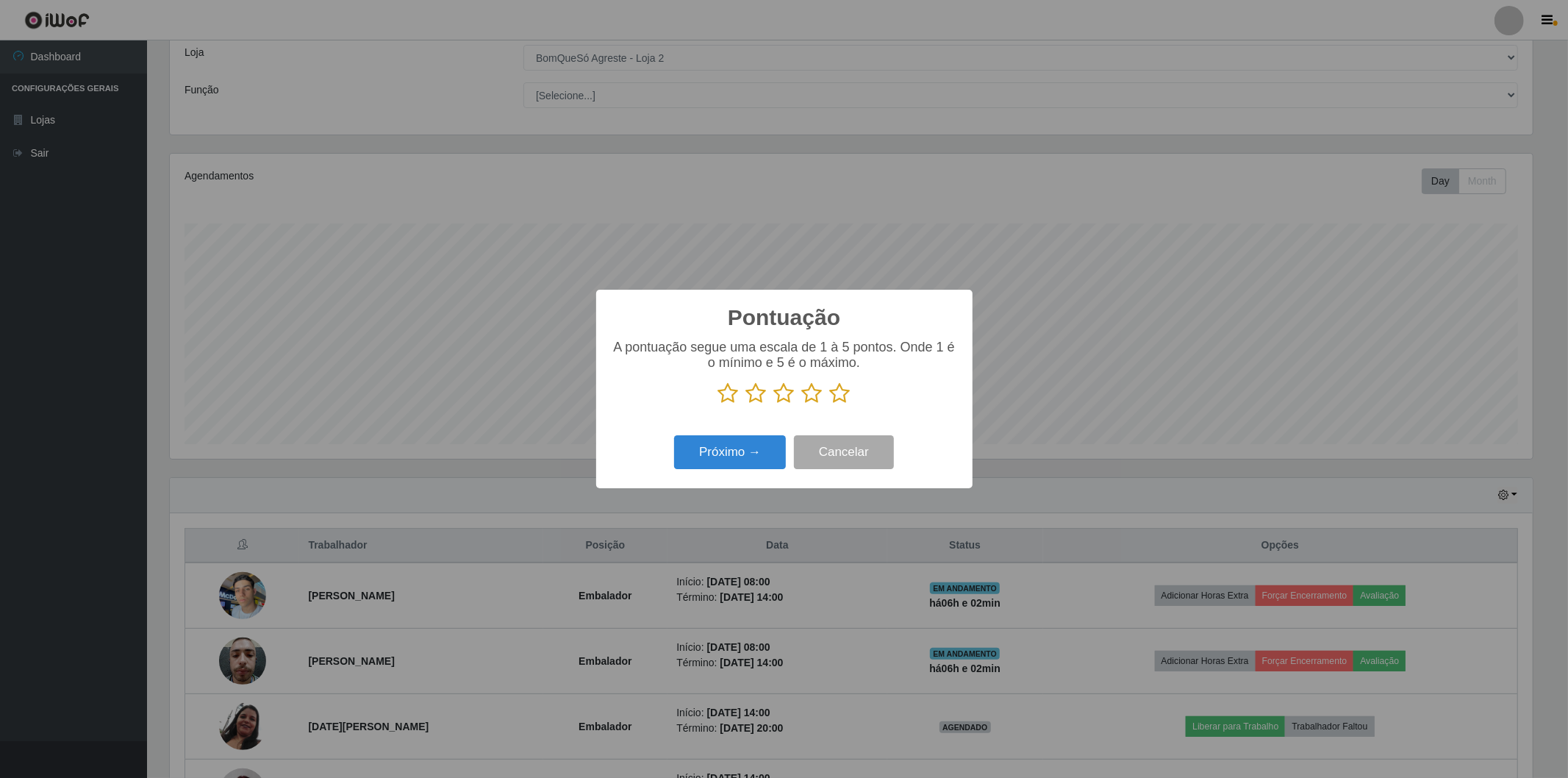
scroll to position [735203, 733746]
click at [723, 392] on icon at bounding box center [728, 393] width 21 height 22
click at [718, 404] on input "radio" at bounding box center [718, 404] width 0 height 0
click at [752, 395] on icon at bounding box center [756, 393] width 21 height 22
click at [746, 404] on input "radio" at bounding box center [746, 404] width 0 height 0
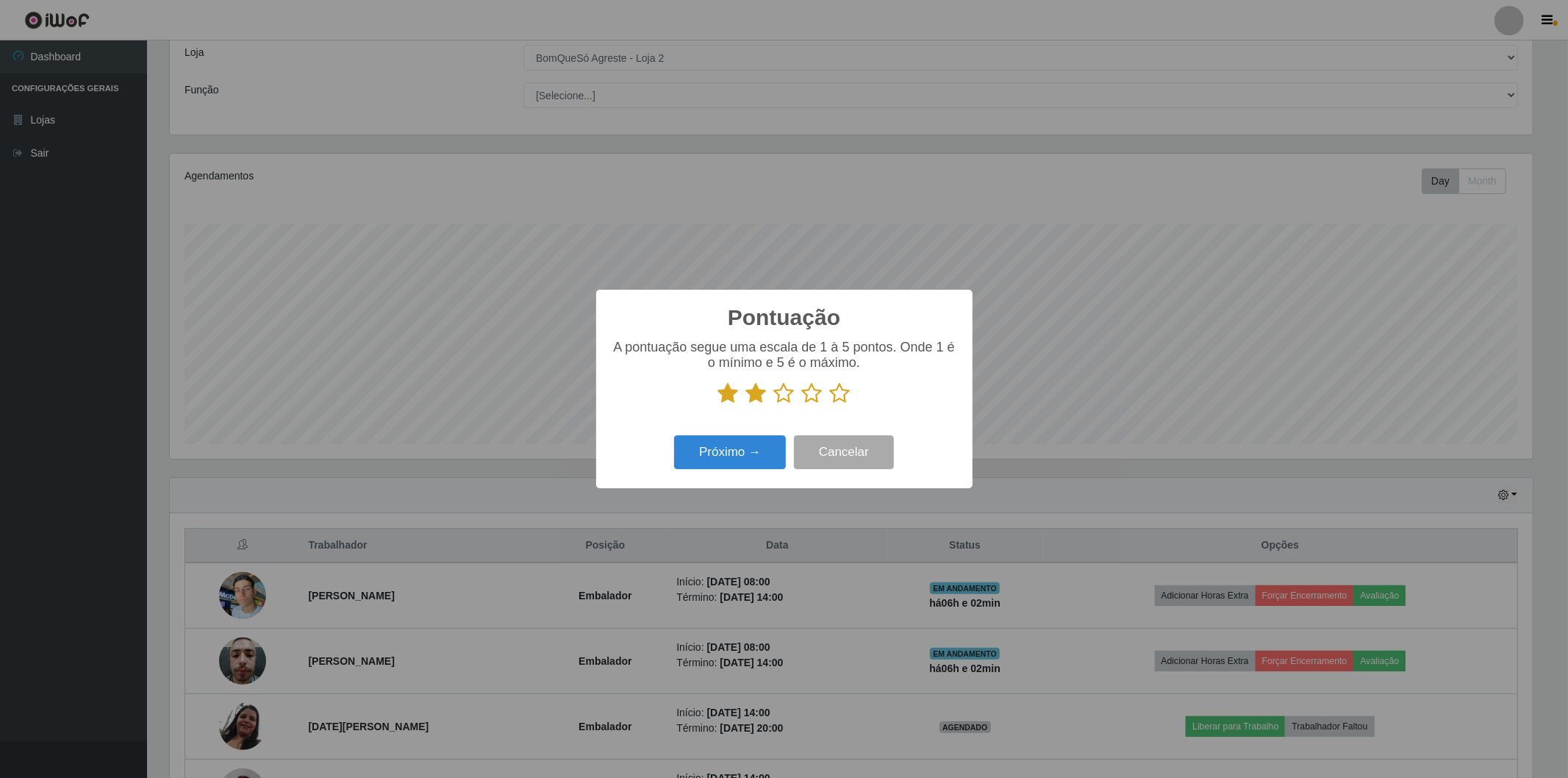
click at [781, 398] on icon at bounding box center [784, 393] width 21 height 22
click at [774, 404] on input "radio" at bounding box center [774, 404] width 0 height 0
click at [807, 395] on icon at bounding box center [812, 393] width 21 height 22
click at [802, 404] on input "radio" at bounding box center [802, 404] width 0 height 0
click at [839, 387] on icon at bounding box center [840, 393] width 21 height 22
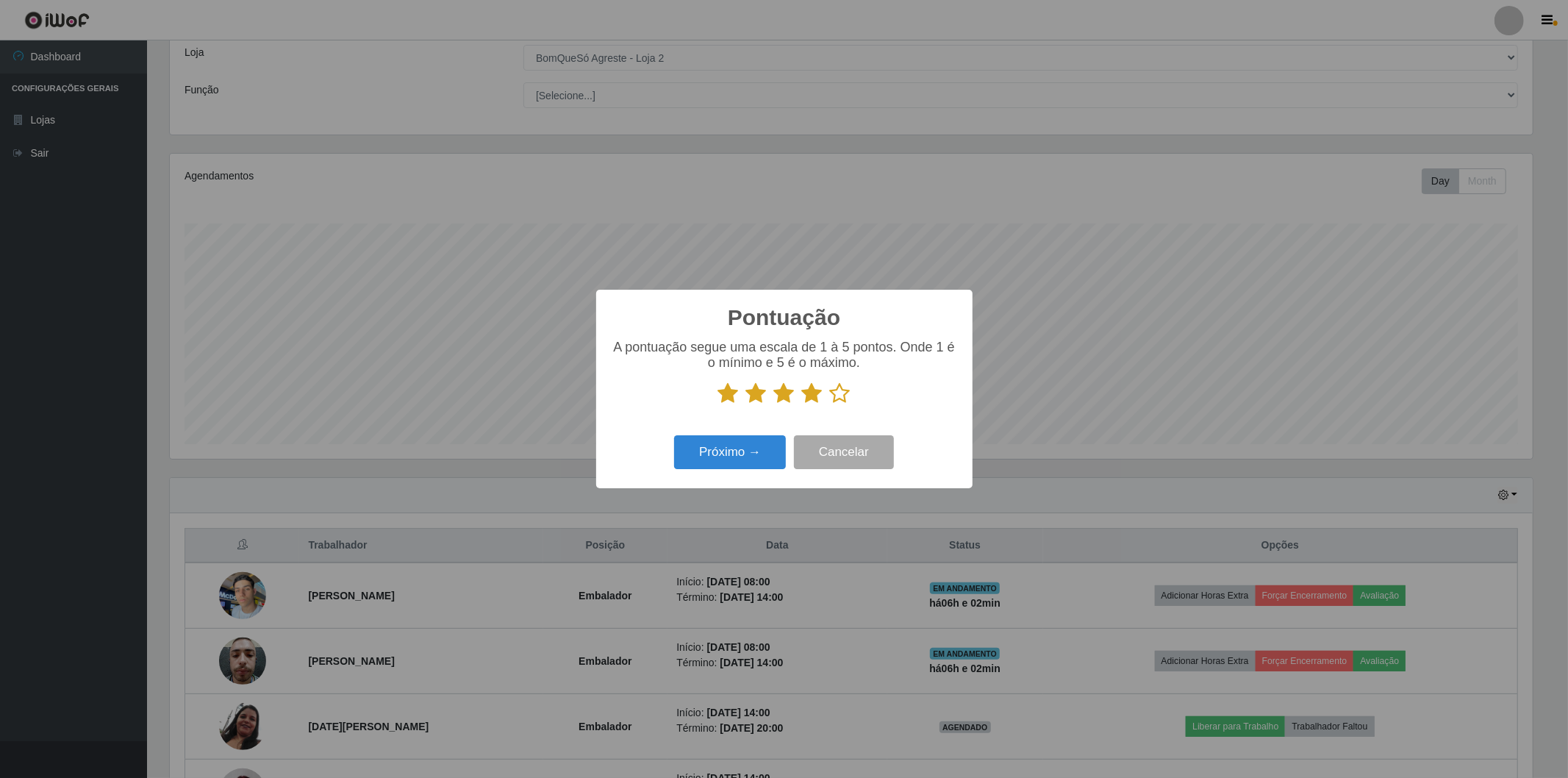
click at [830, 404] on input "radio" at bounding box center [830, 404] width 0 height 0
click at [760, 451] on button "Próximo →" at bounding box center [729, 452] width 112 height 35
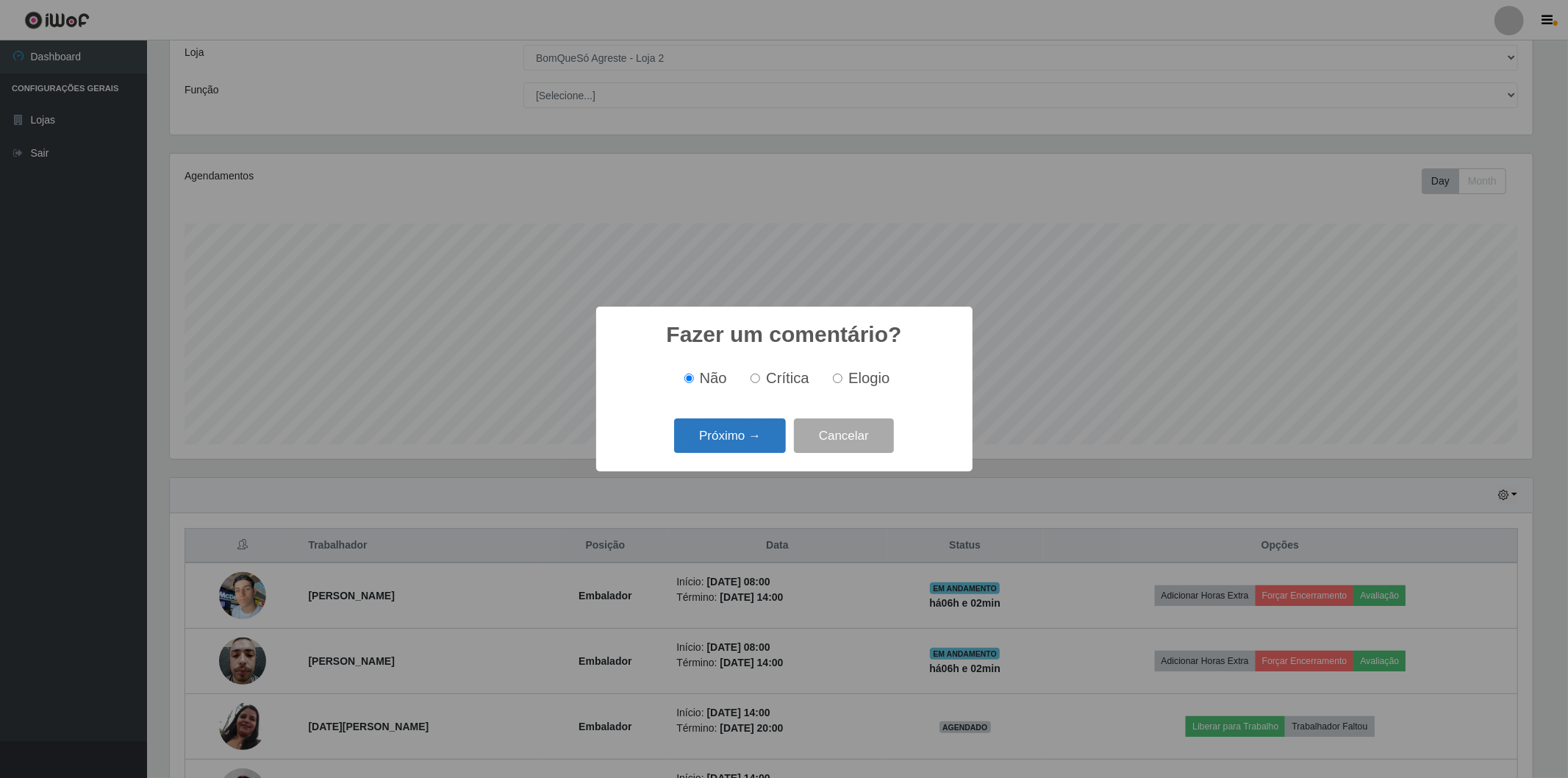
click at [717, 439] on button "Próximo →" at bounding box center [729, 435] width 112 height 35
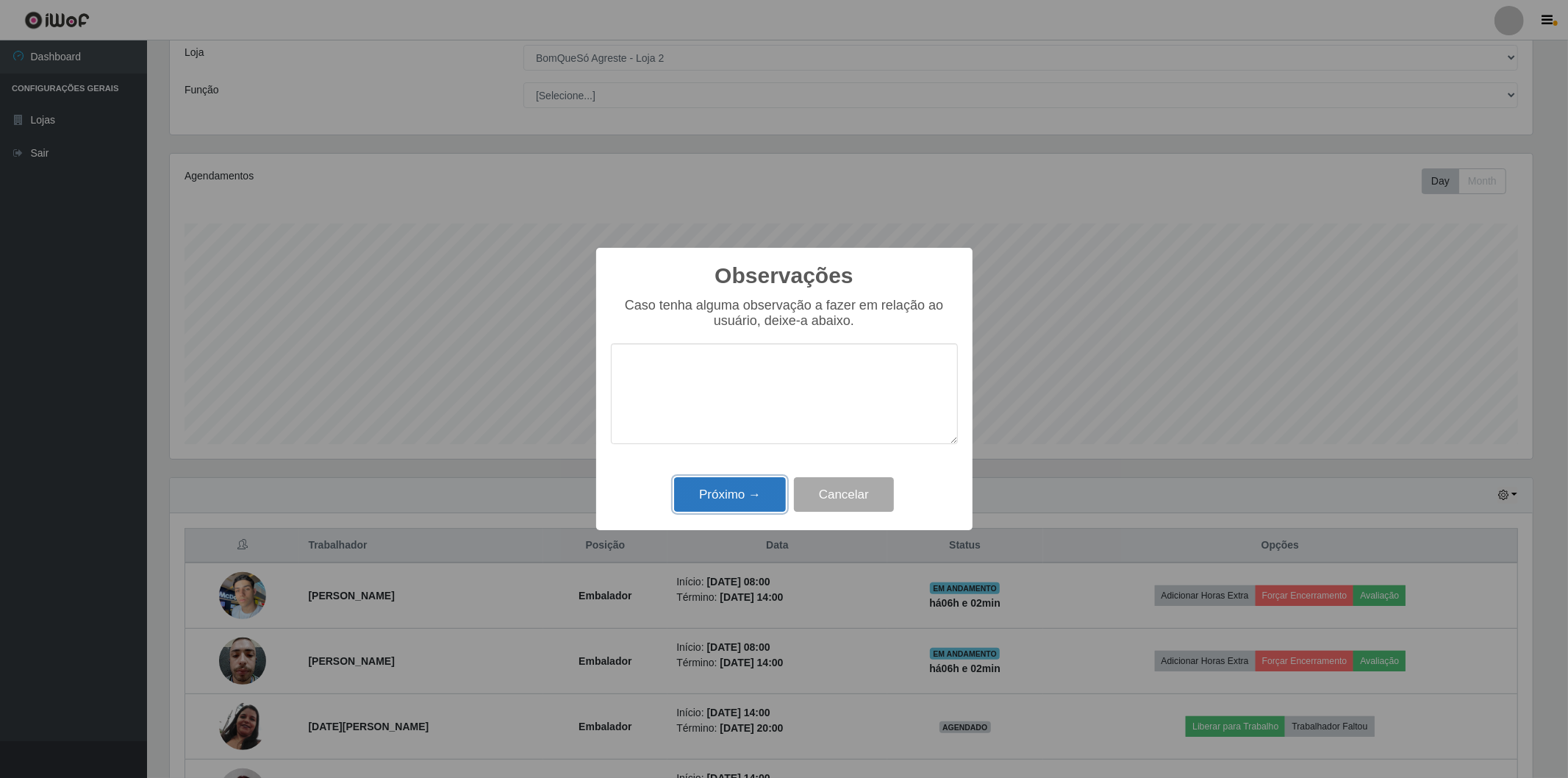
click at [750, 490] on button "Próximo →" at bounding box center [729, 494] width 112 height 35
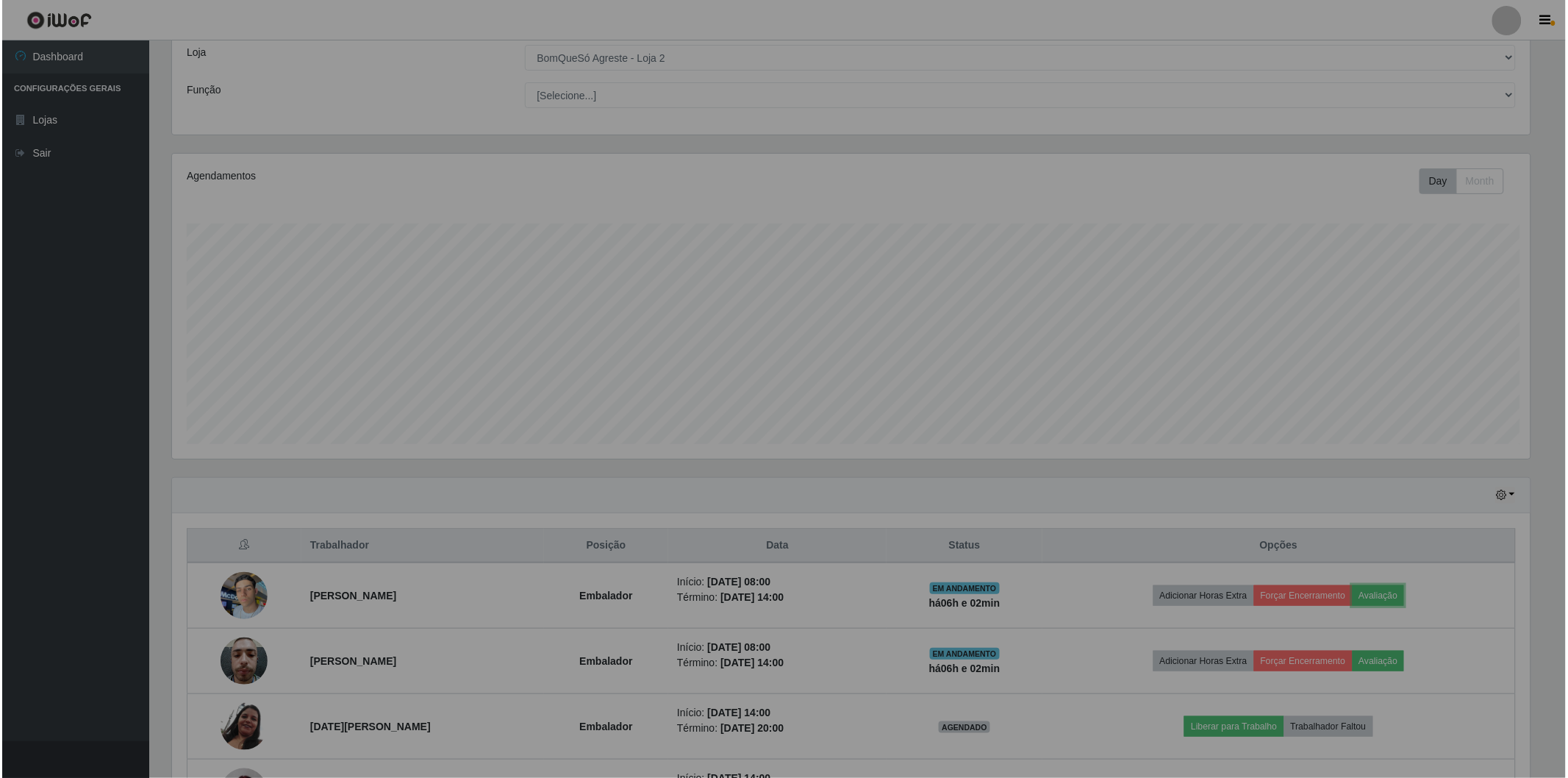
scroll to position [304, 1371]
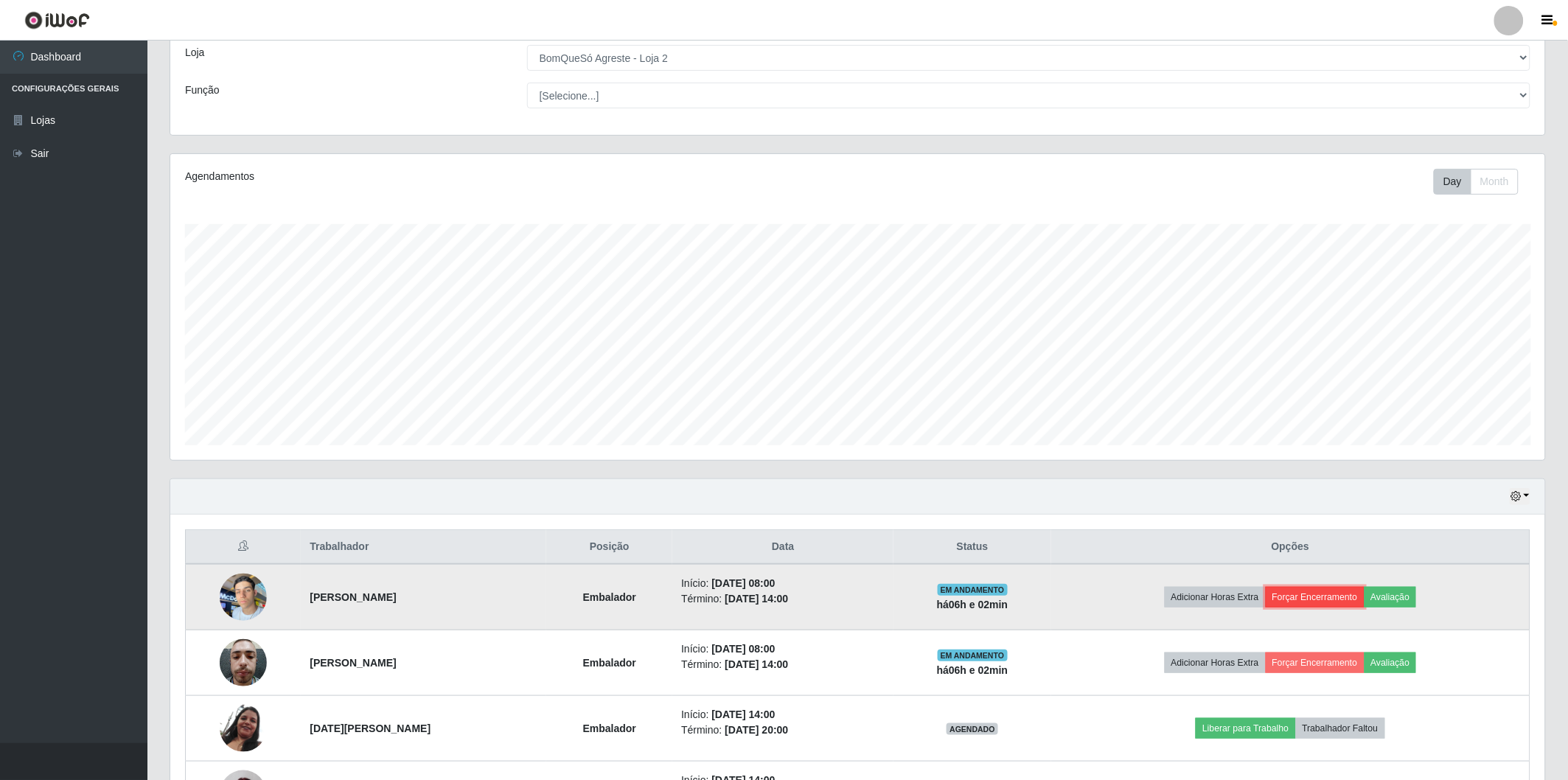
click at [1312, 595] on button "Forçar Encerramento" at bounding box center [1314, 597] width 99 height 21
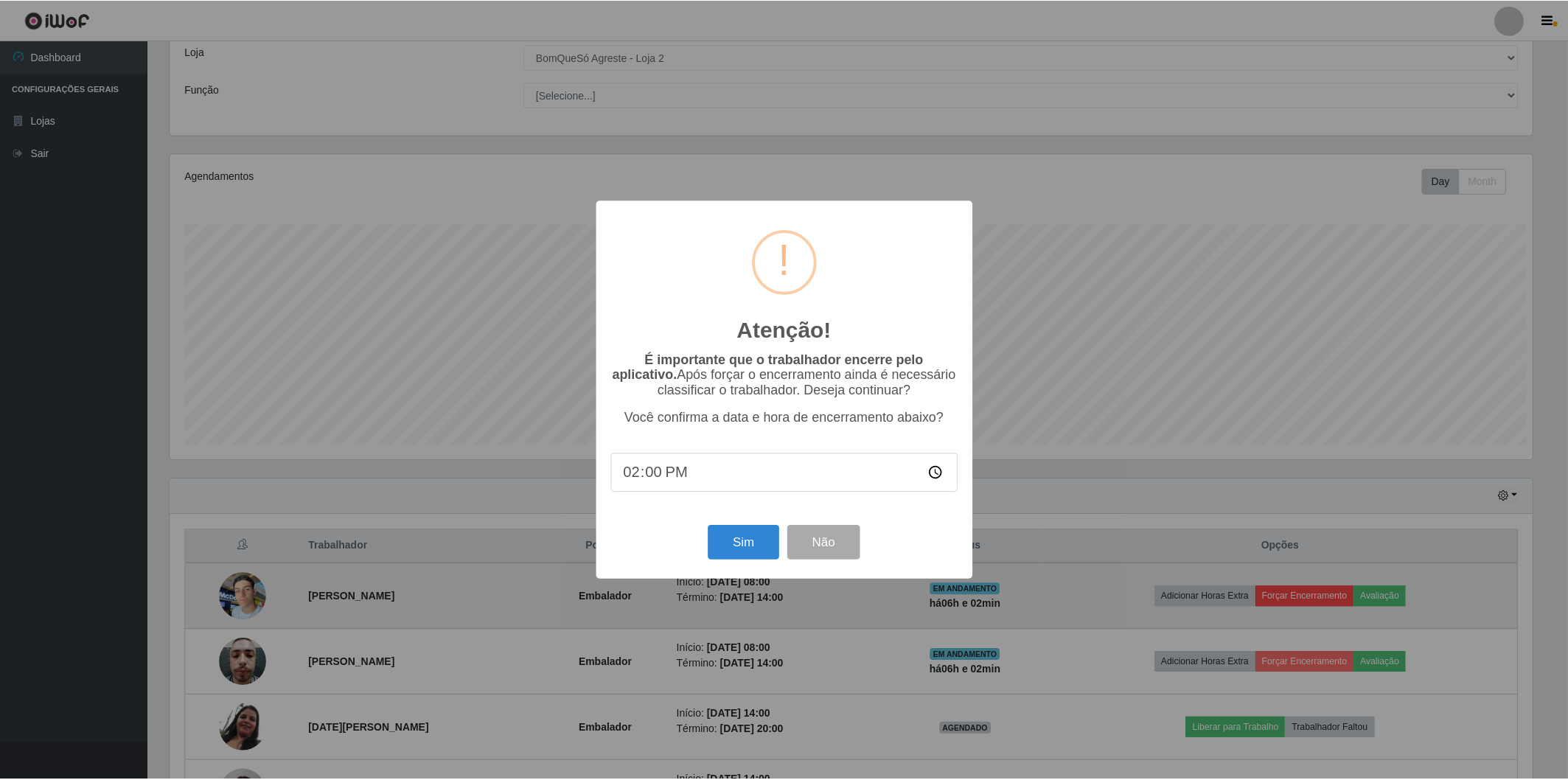
scroll to position [305, 1366]
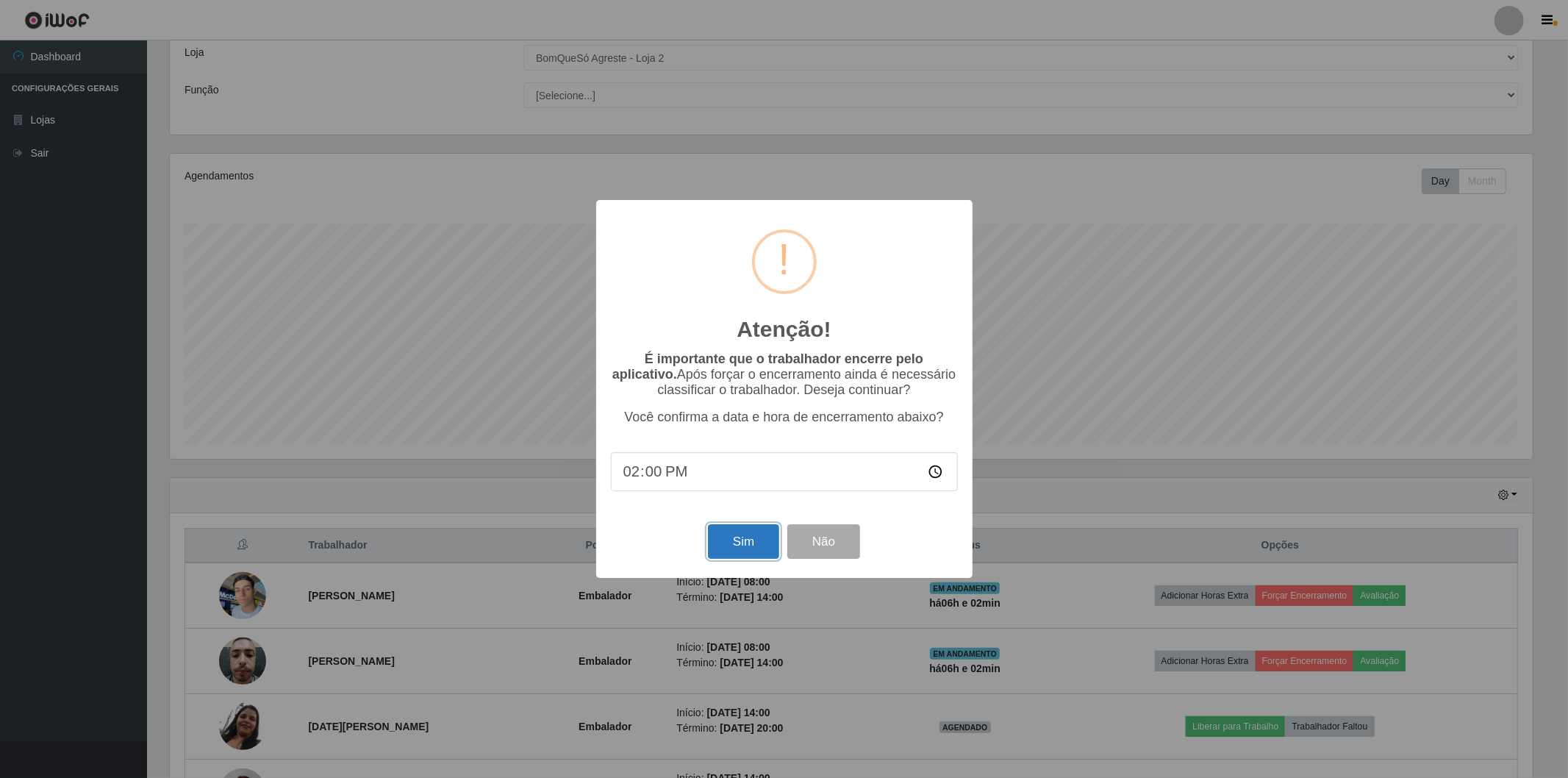
click at [755, 552] on button "Sim" at bounding box center [743, 541] width 71 height 35
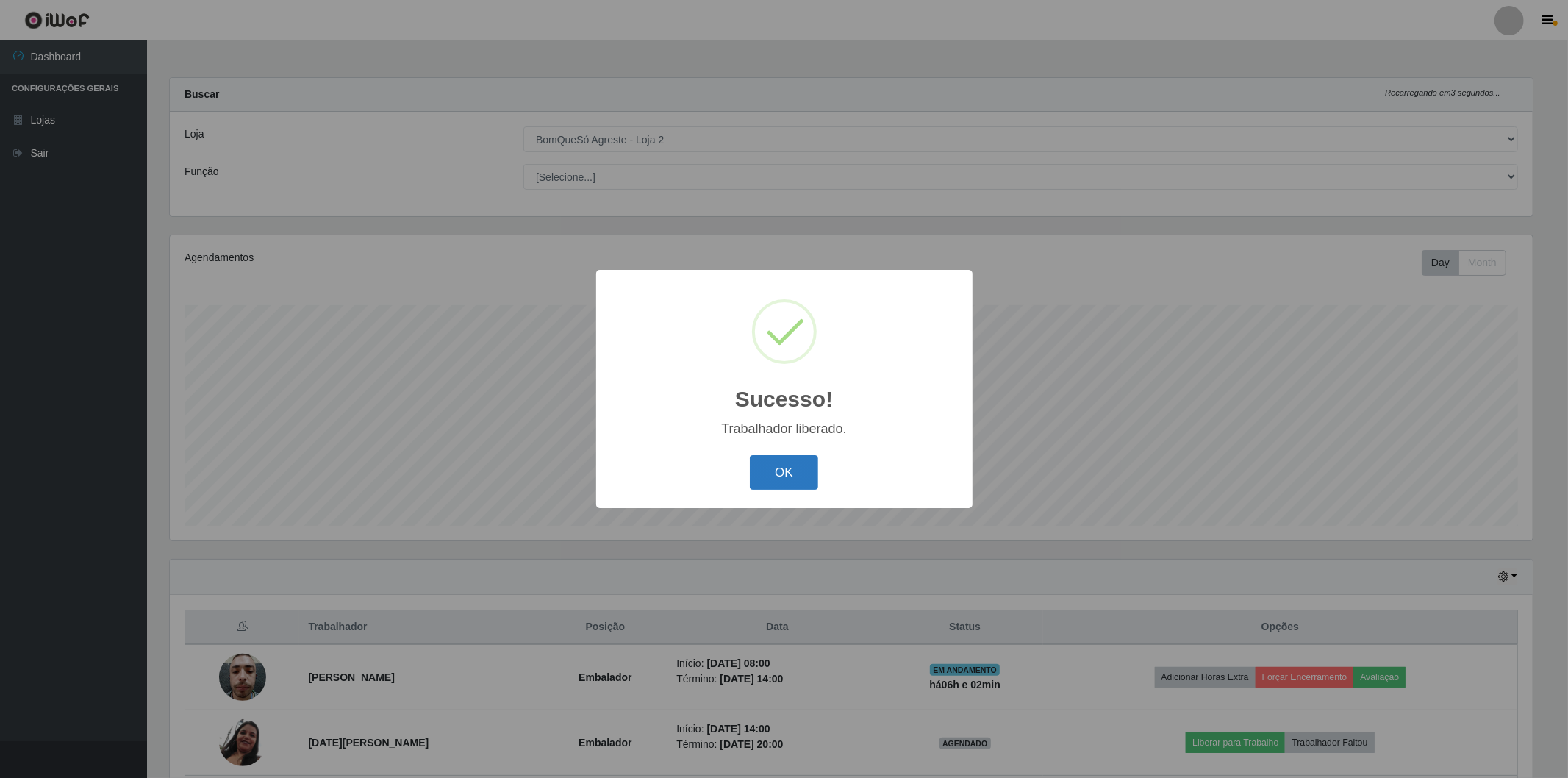
click at [783, 476] on button "OK" at bounding box center [784, 473] width 68 height 35
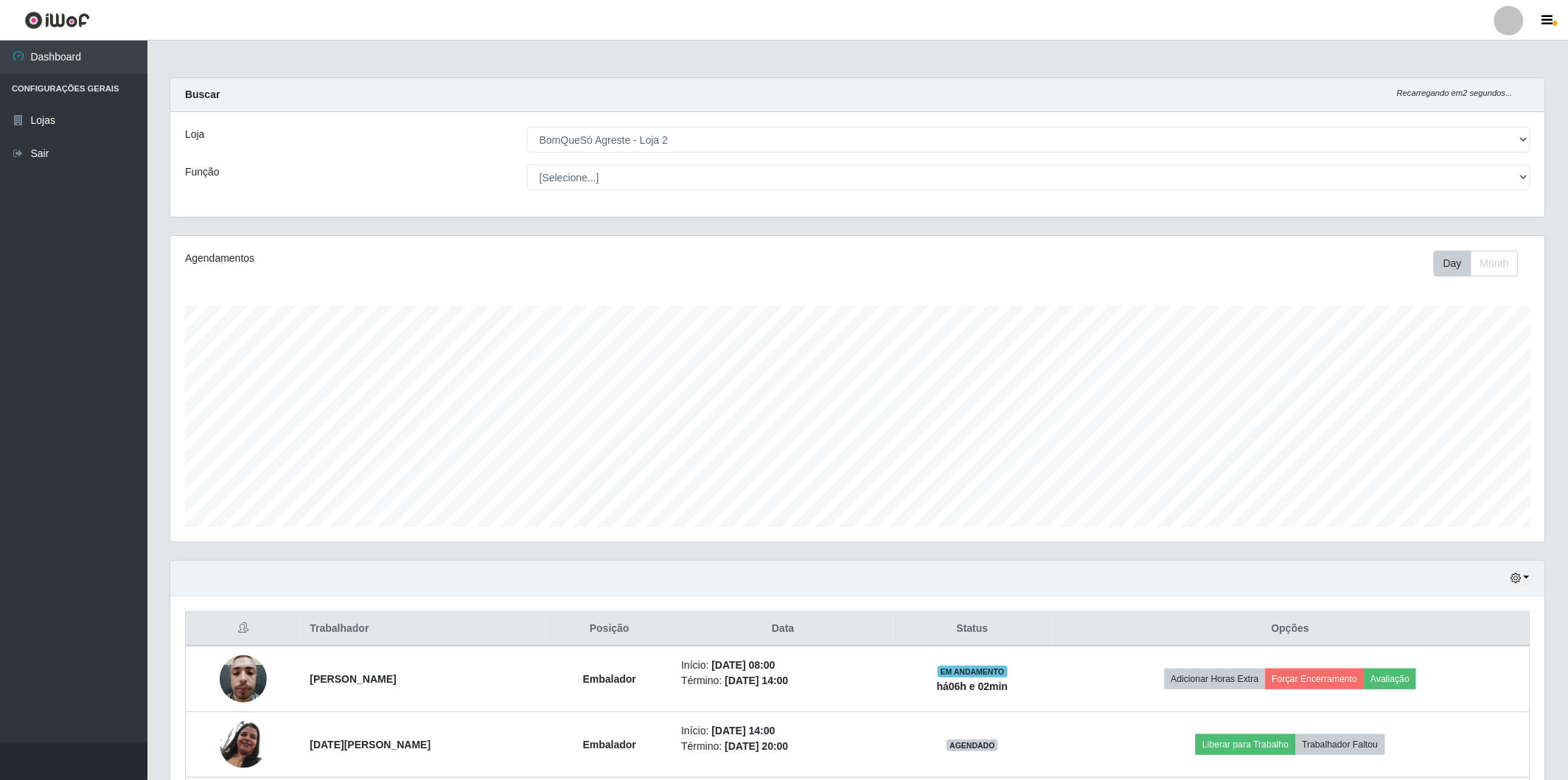
scroll to position [0, 0]
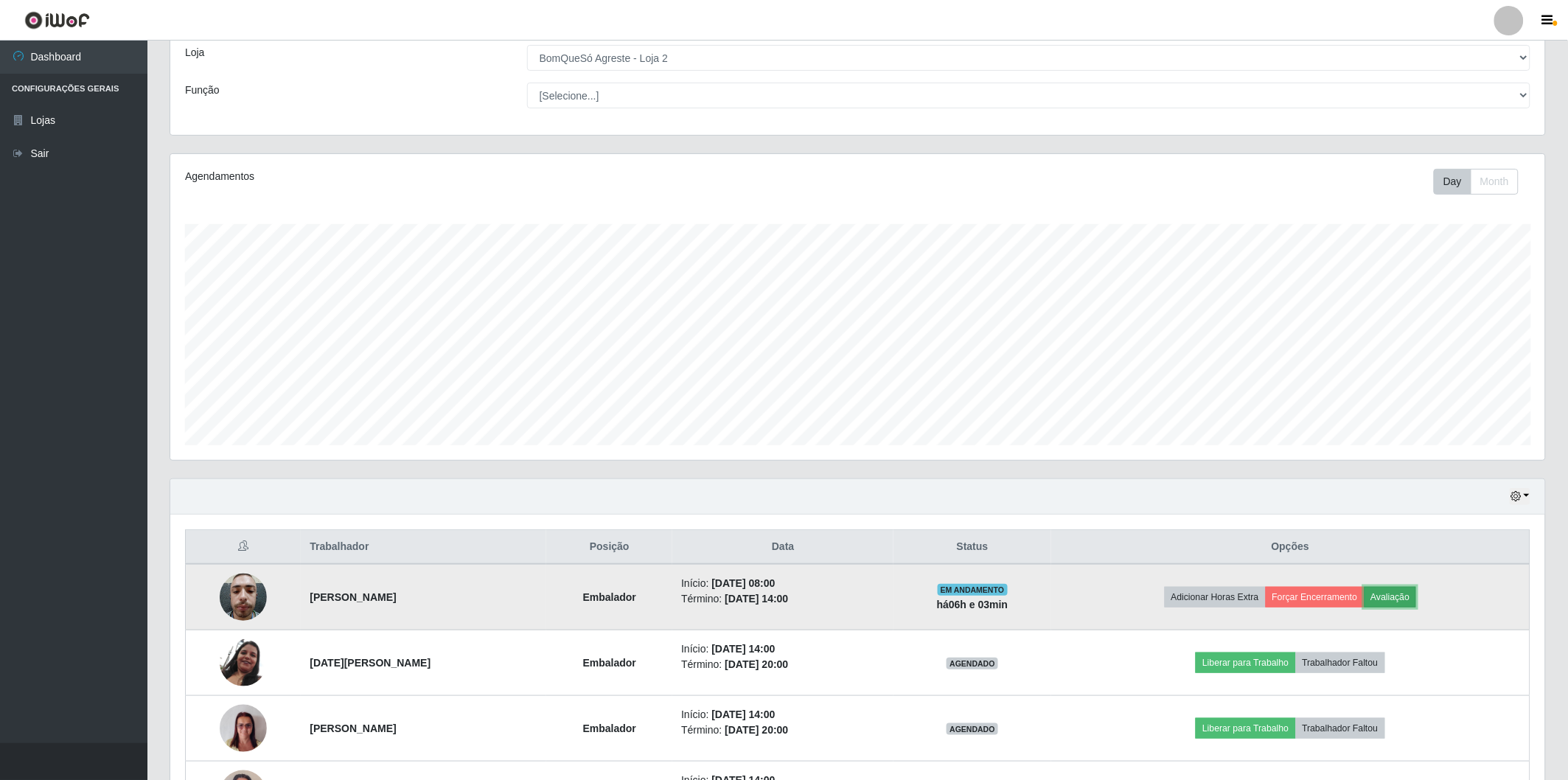
click at [1408, 595] on button "Avaliação" at bounding box center [1390, 597] width 52 height 21
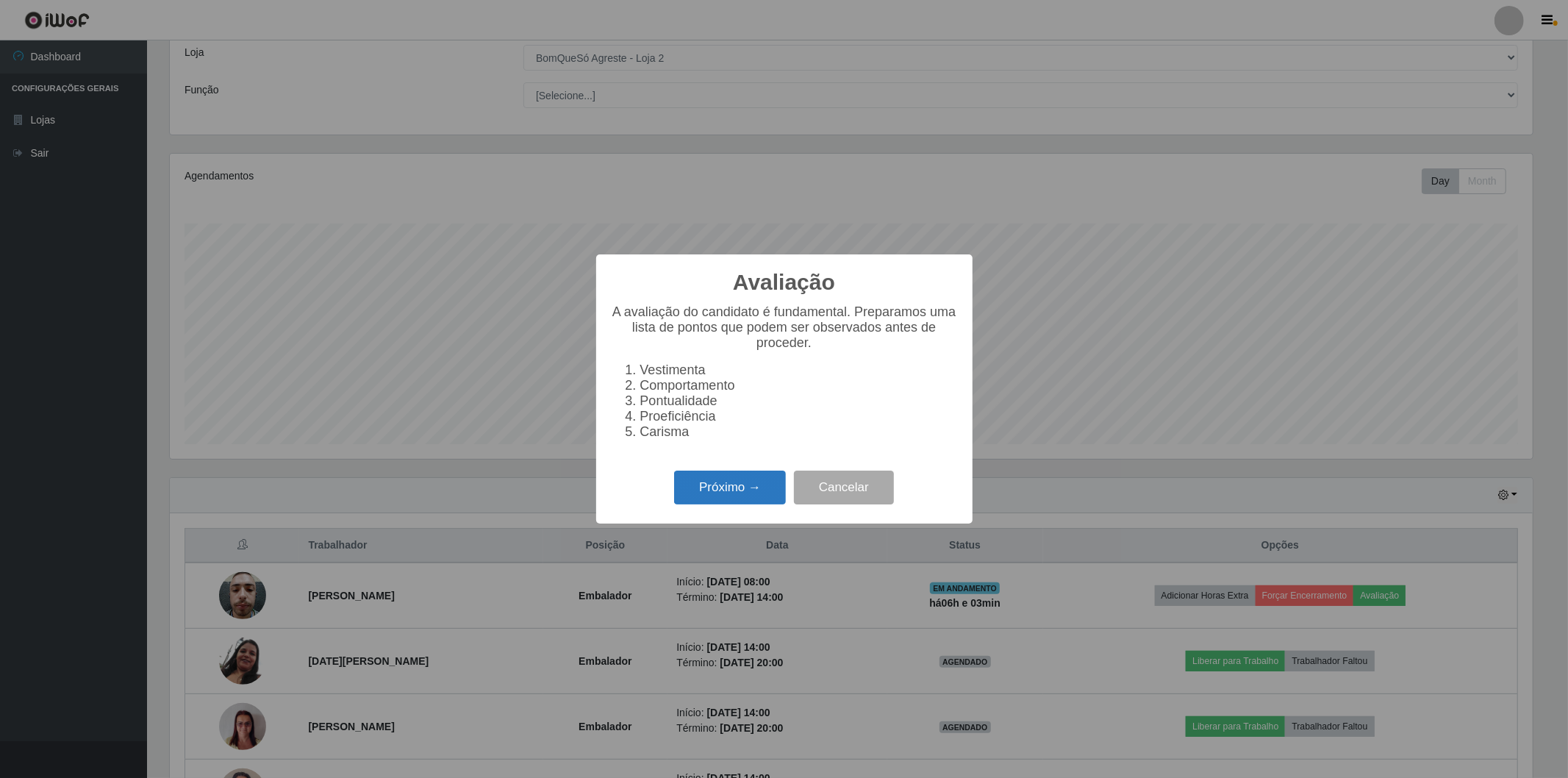
click at [754, 482] on button "Próximo →" at bounding box center [729, 487] width 112 height 35
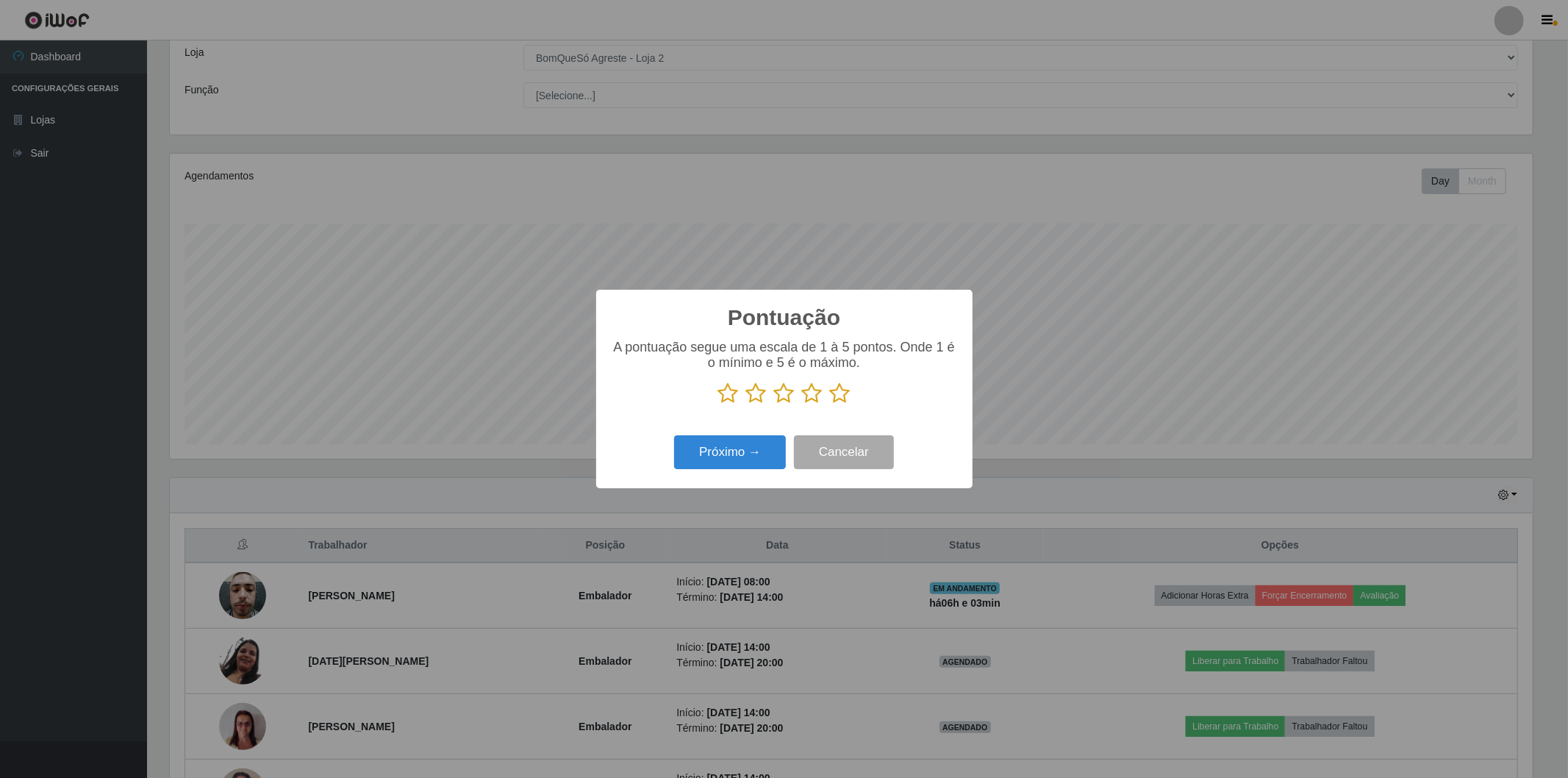
click at [730, 392] on icon at bounding box center [728, 393] width 21 height 22
click at [718, 404] on input "radio" at bounding box center [718, 404] width 0 height 0
drag, startPoint x: 750, startPoint y: 389, endPoint x: 768, endPoint y: 400, distance: 21.1
click at [750, 392] on icon at bounding box center [756, 393] width 21 height 22
click at [746, 404] on input "radio" at bounding box center [746, 404] width 0 height 0
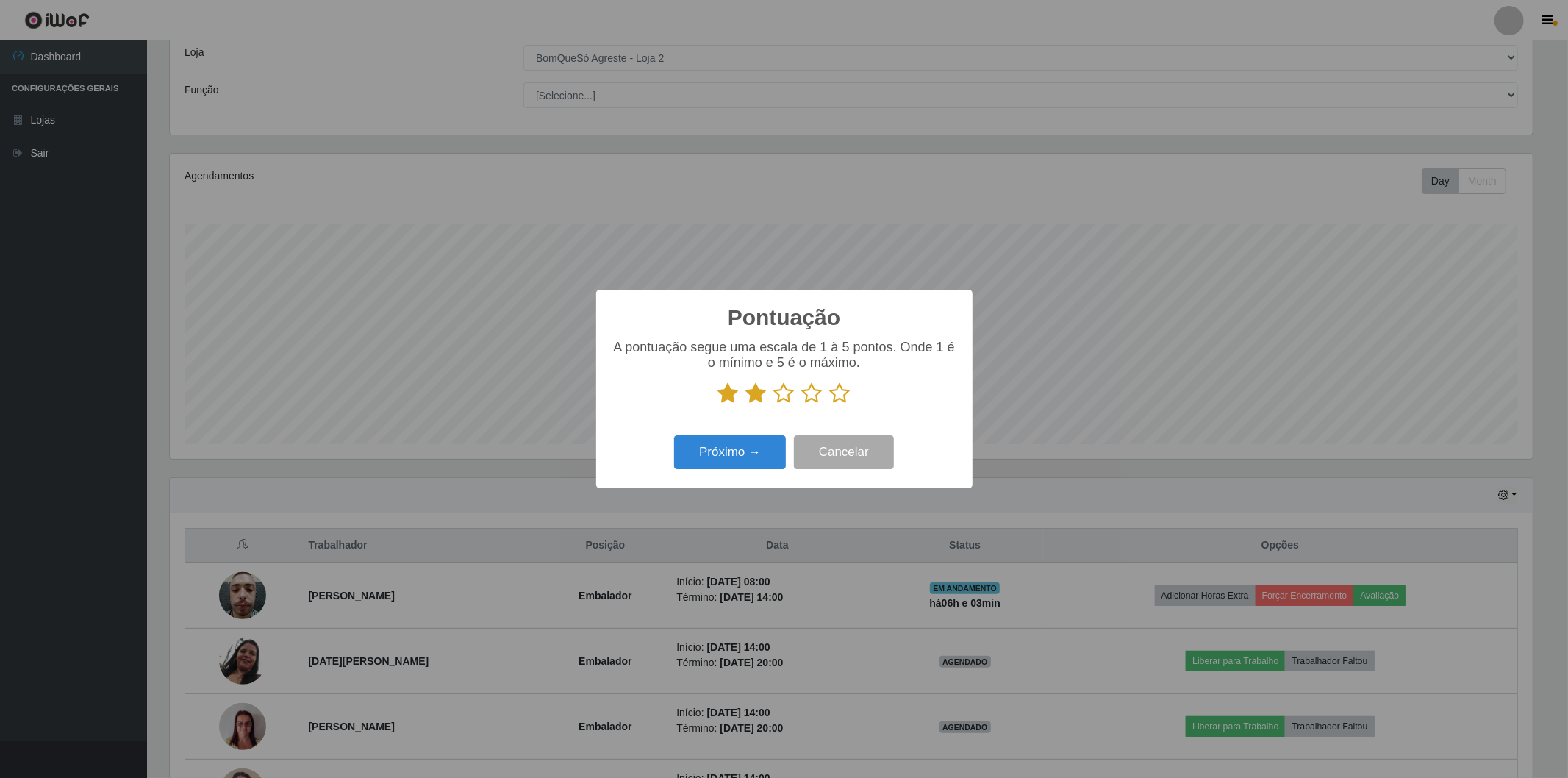
drag, startPoint x: 782, startPoint y: 397, endPoint x: 790, endPoint y: 394, distance: 8.5
click at [783, 395] on icon at bounding box center [784, 393] width 21 height 22
click at [774, 404] on input "radio" at bounding box center [774, 404] width 0 height 0
click at [817, 394] on icon at bounding box center [812, 393] width 21 height 22
click at [802, 404] on input "radio" at bounding box center [802, 404] width 0 height 0
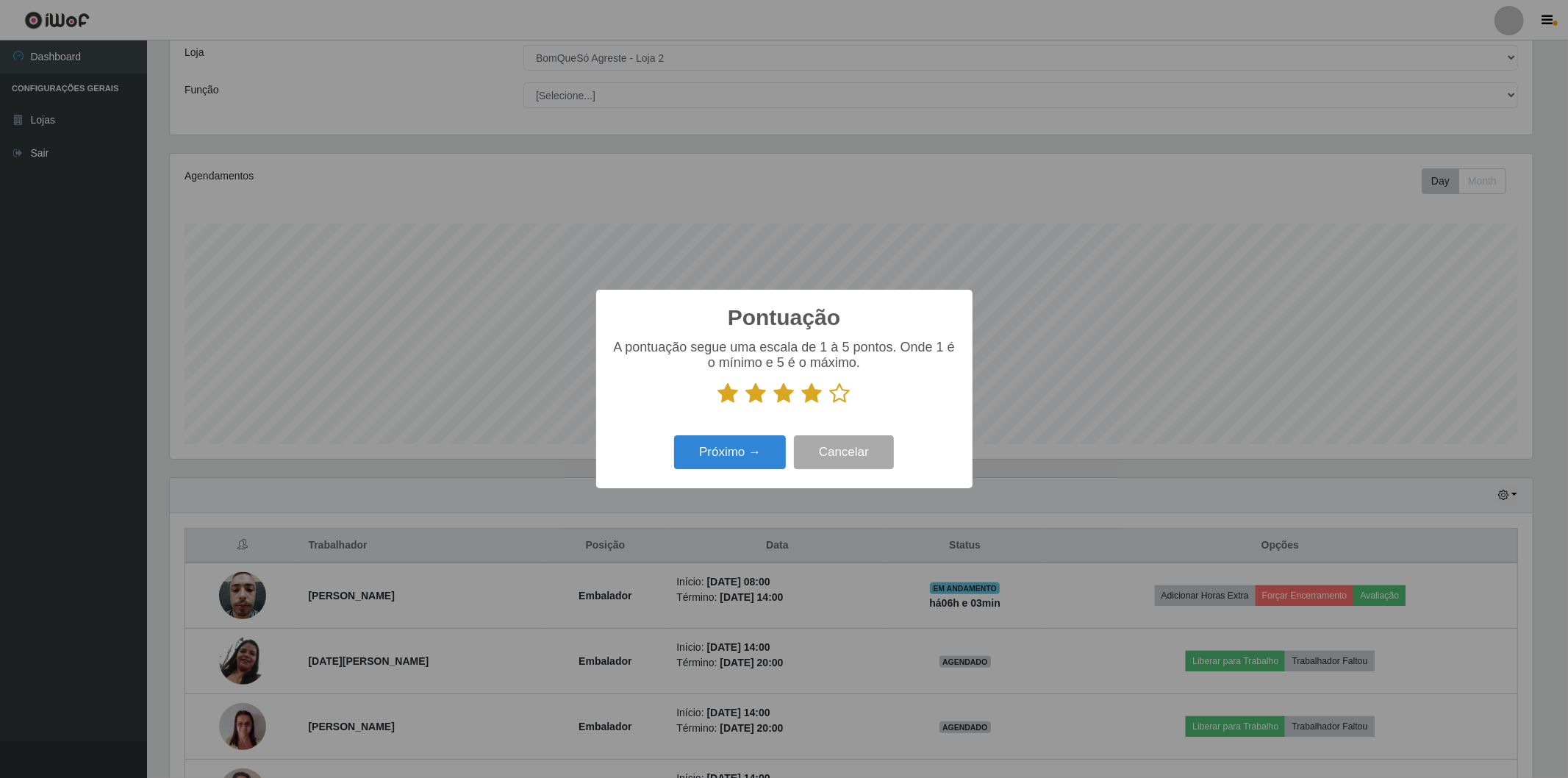
click at [844, 390] on icon at bounding box center [840, 393] width 21 height 22
click at [830, 404] on input "radio" at bounding box center [830, 404] width 0 height 0
click at [776, 456] on button "Próximo →" at bounding box center [729, 452] width 112 height 35
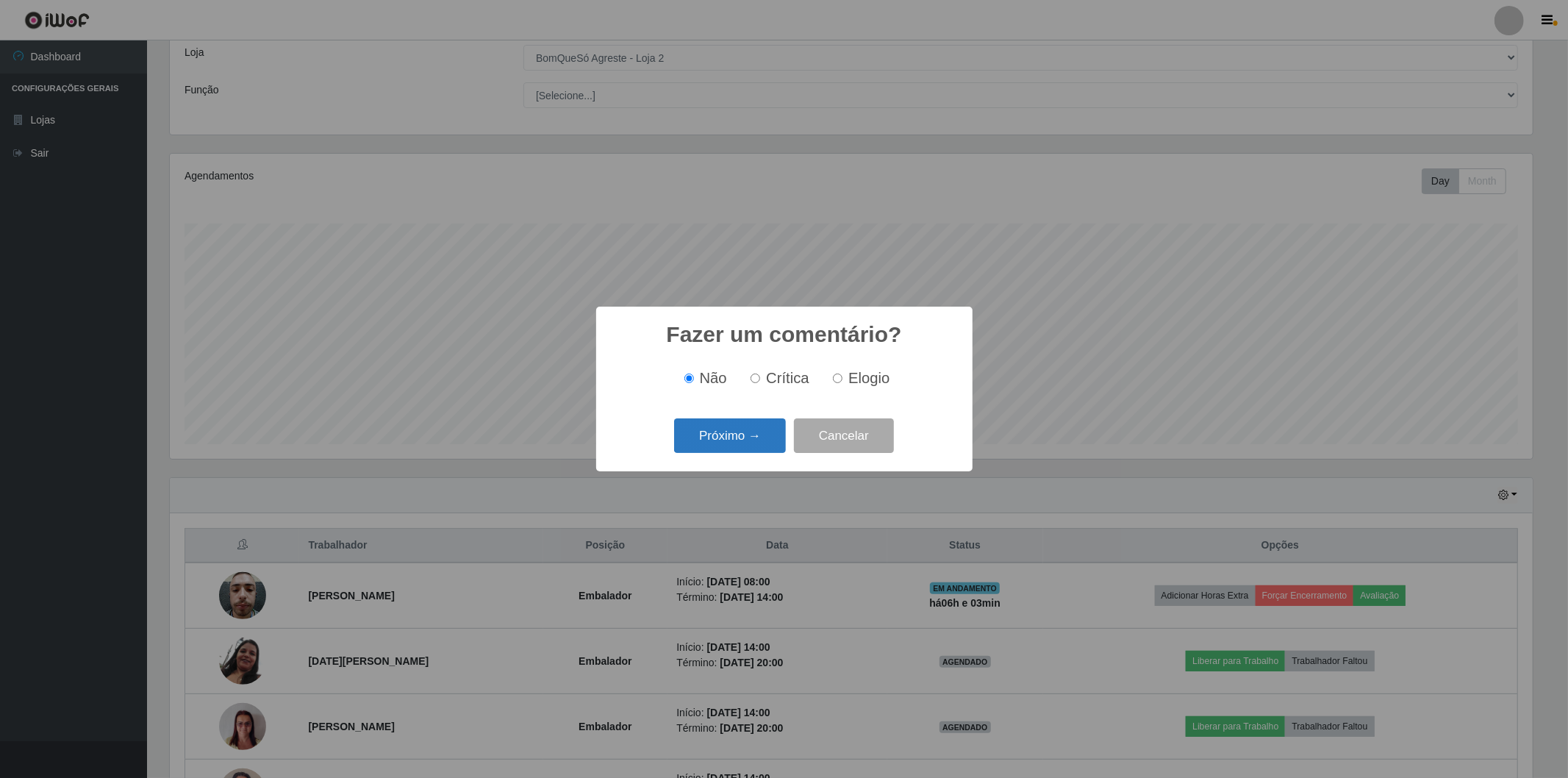
click at [743, 430] on button "Próximo →" at bounding box center [729, 435] width 112 height 35
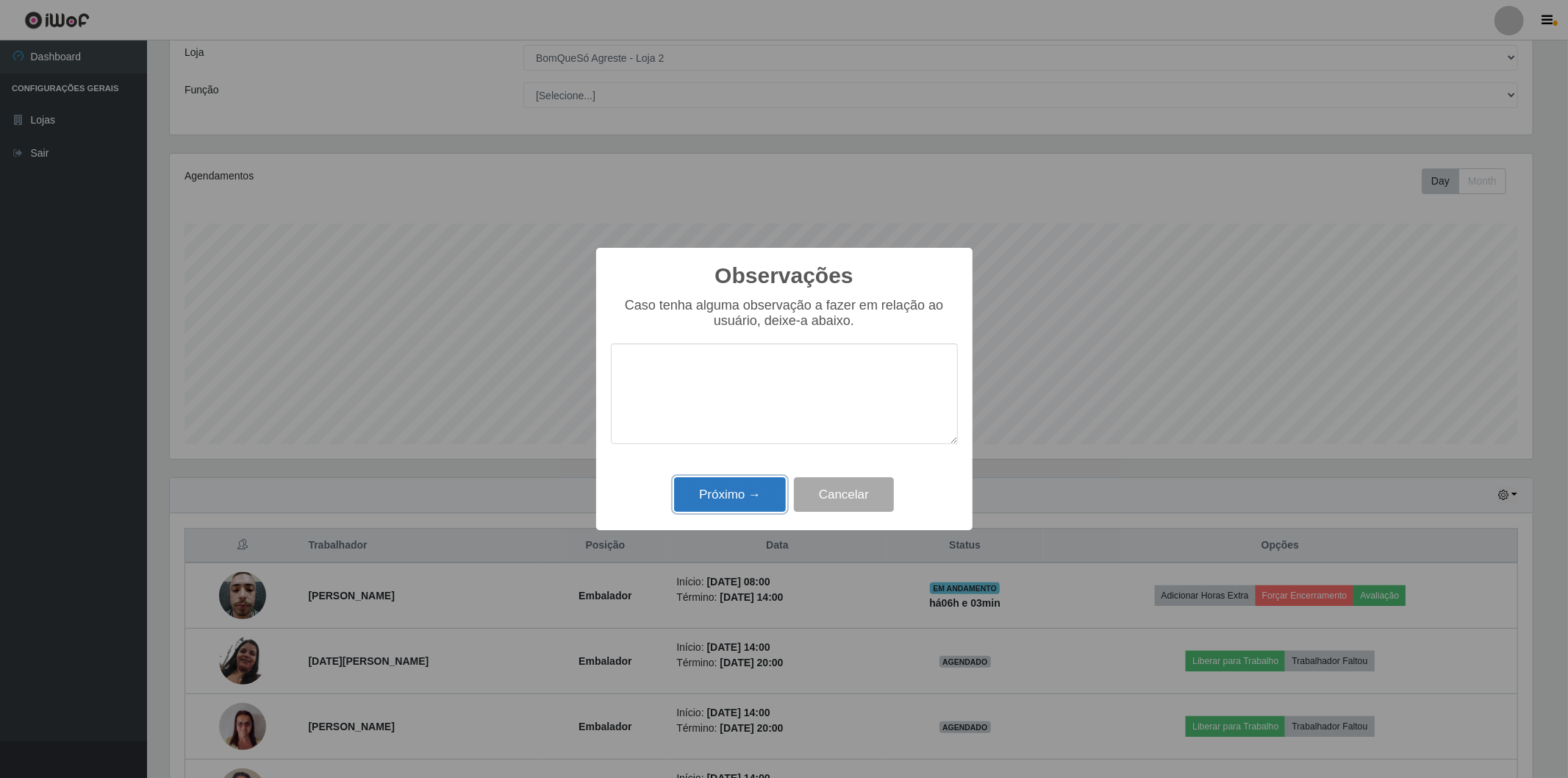
click at [763, 493] on button "Próximo →" at bounding box center [729, 494] width 112 height 35
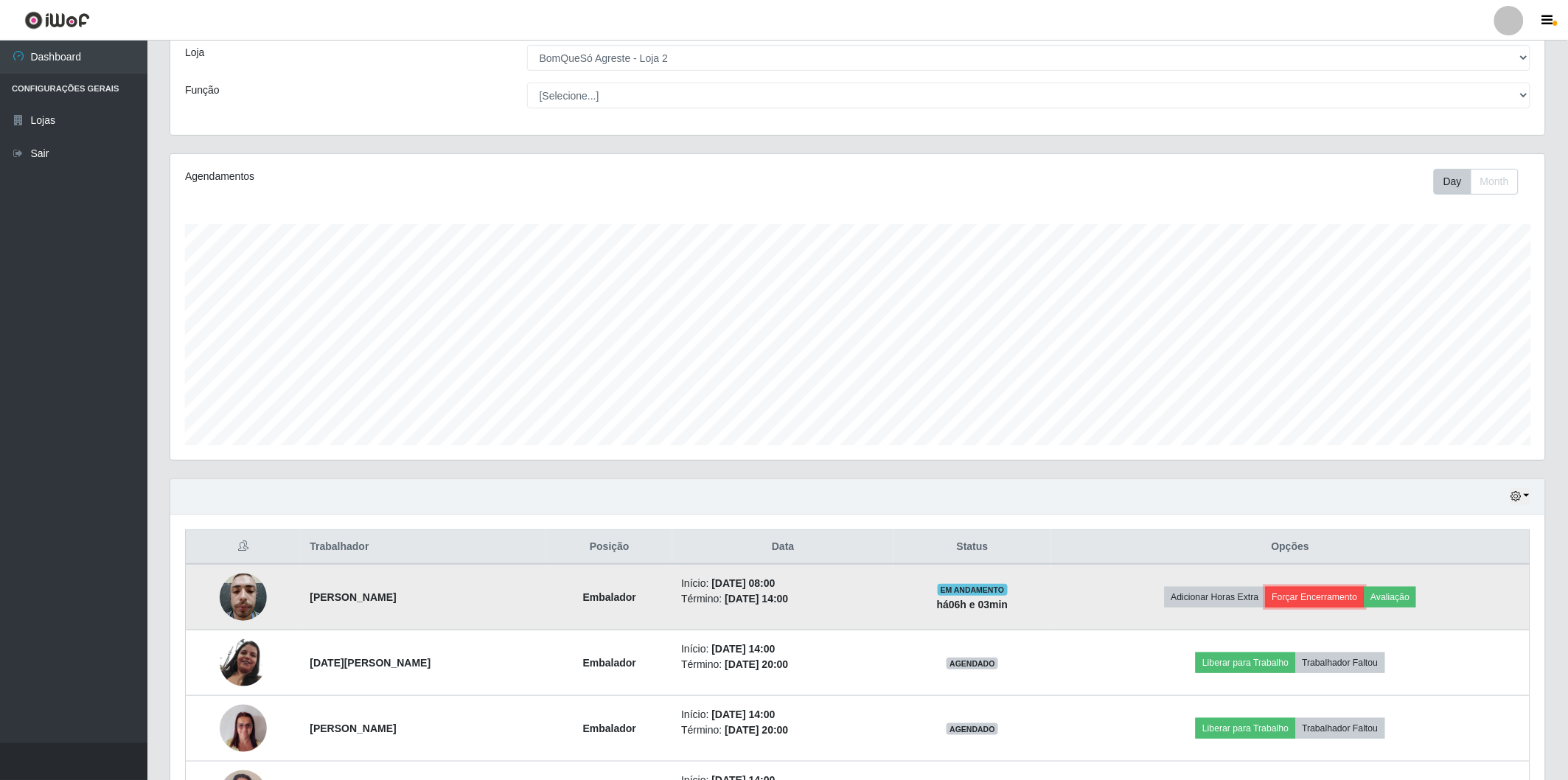
click at [1321, 601] on button "Forçar Encerramento" at bounding box center [1314, 597] width 99 height 21
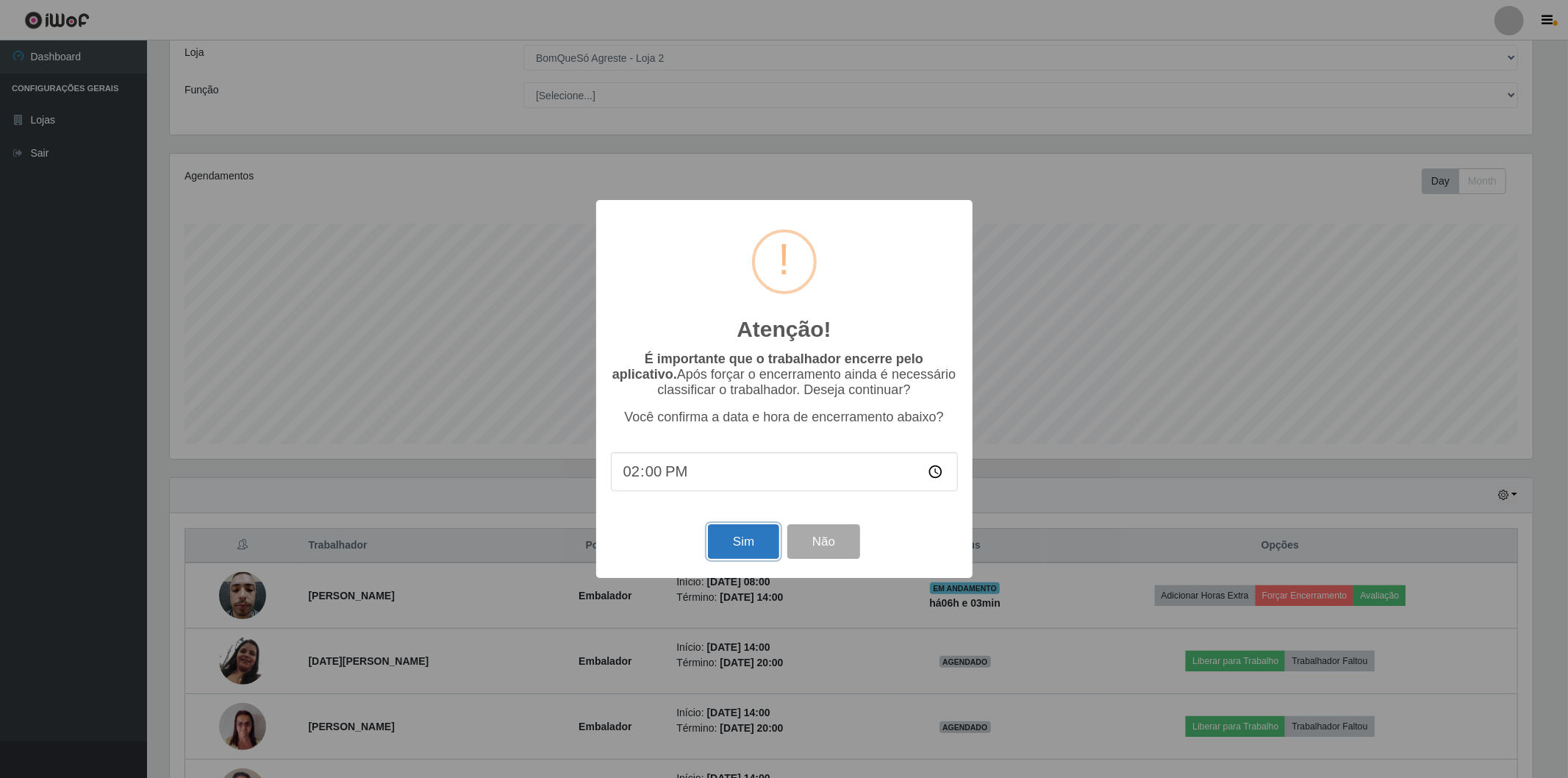
click at [771, 545] on button "Sim" at bounding box center [743, 541] width 71 height 35
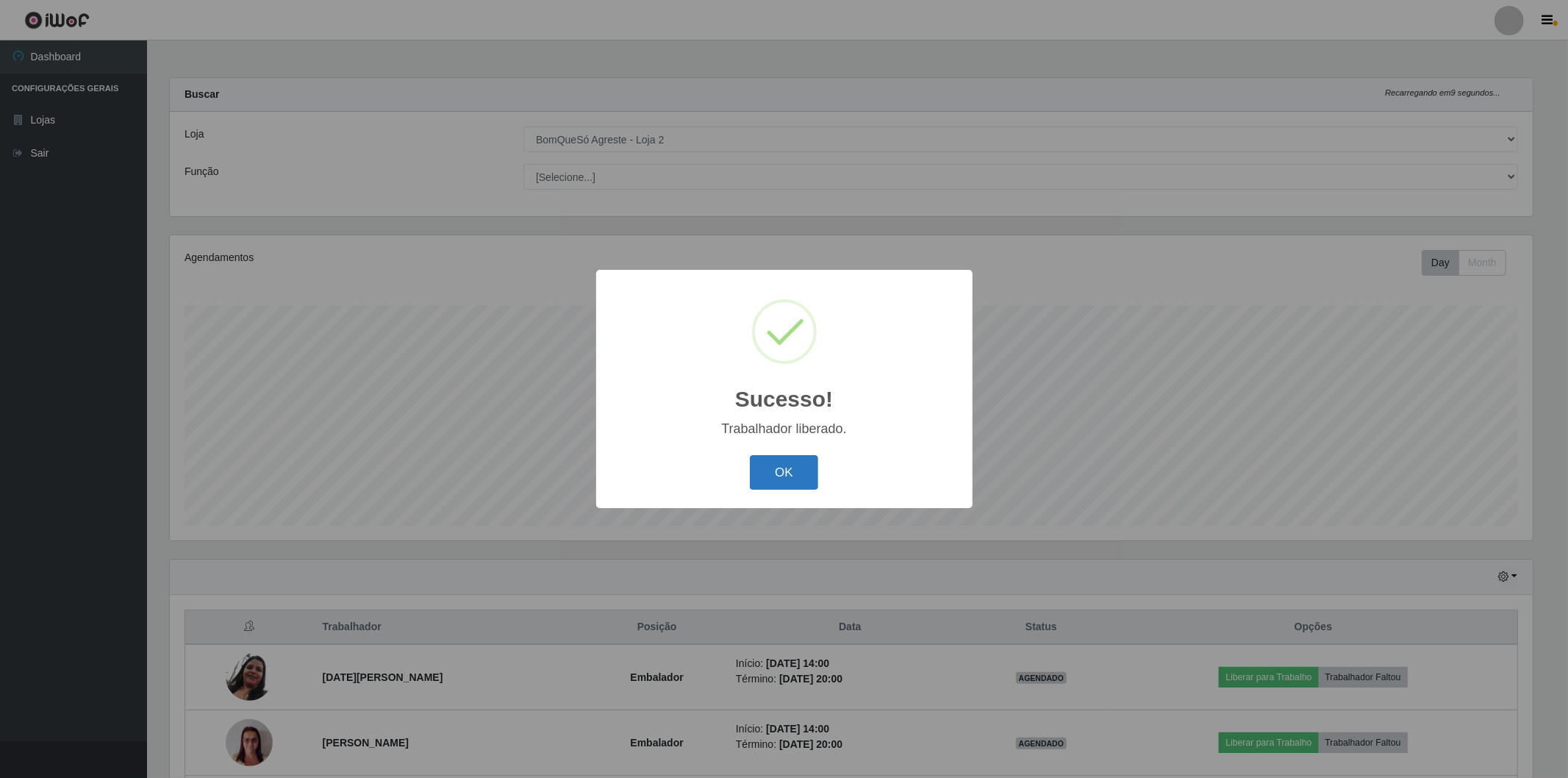
click at [794, 475] on button "OK" at bounding box center [784, 473] width 68 height 35
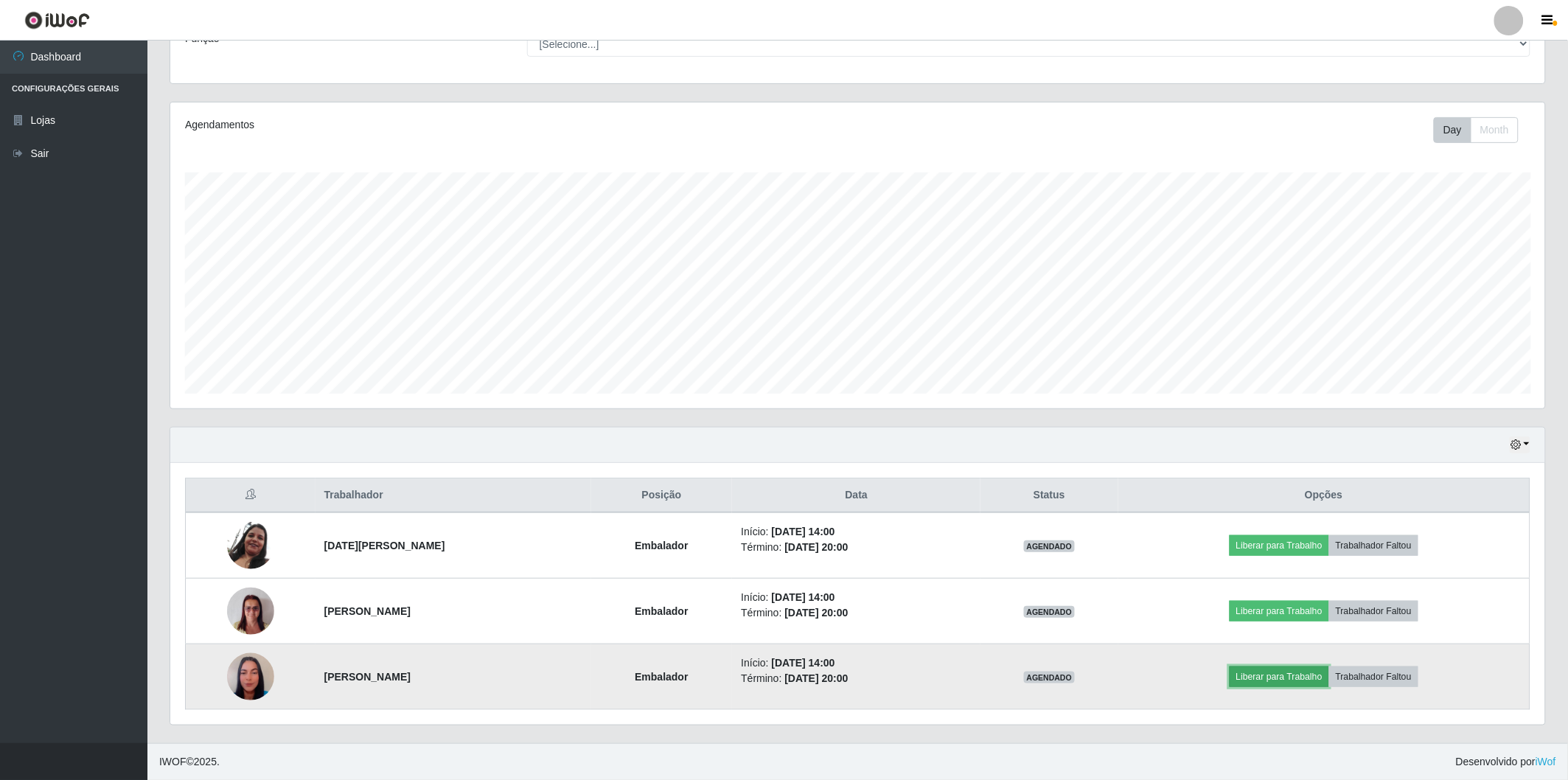
click at [1249, 678] on button "Liberar para Trabalho" at bounding box center [1279, 677] width 99 height 21
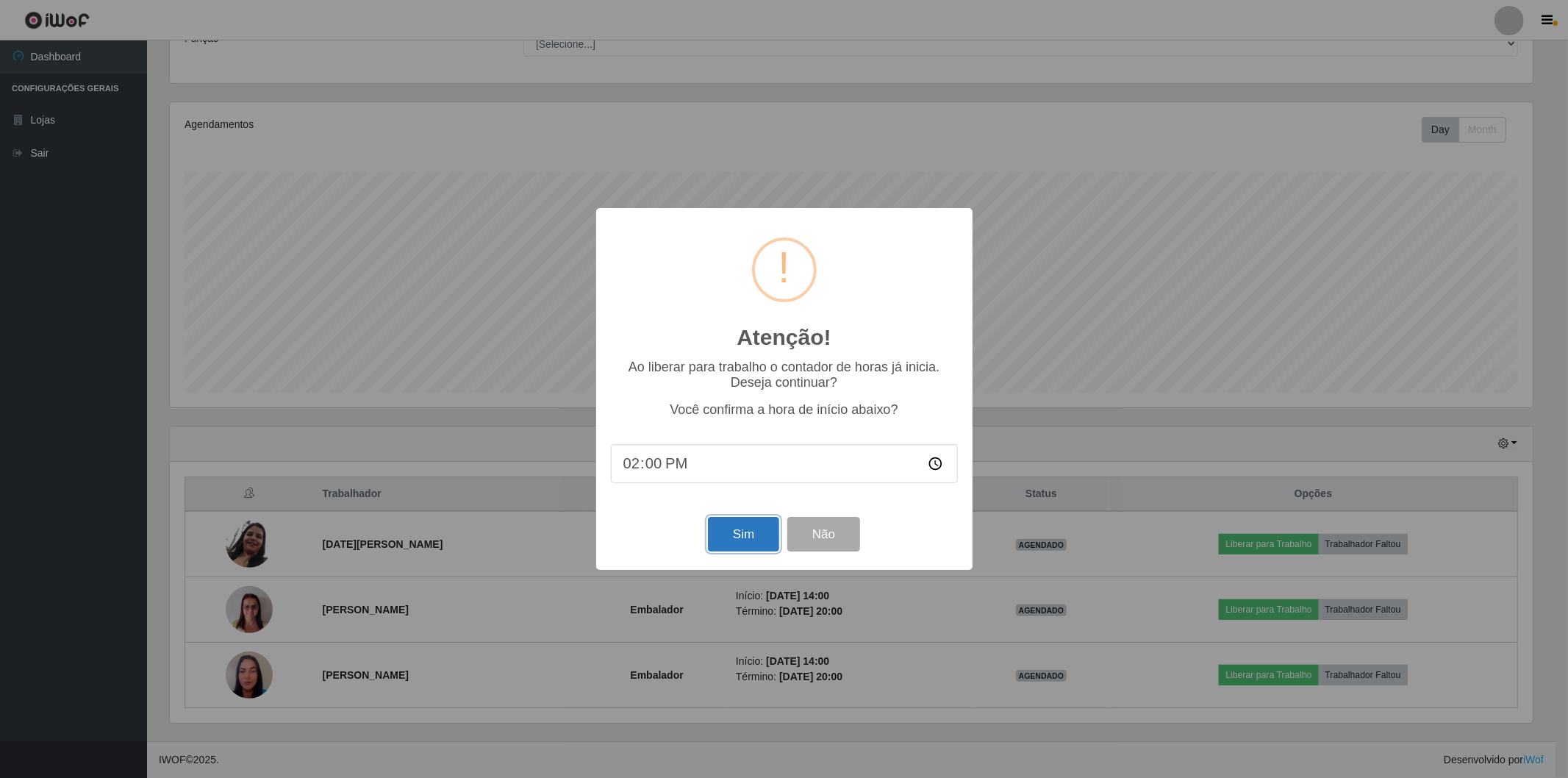
click at [760, 542] on button "Sim" at bounding box center [743, 534] width 71 height 35
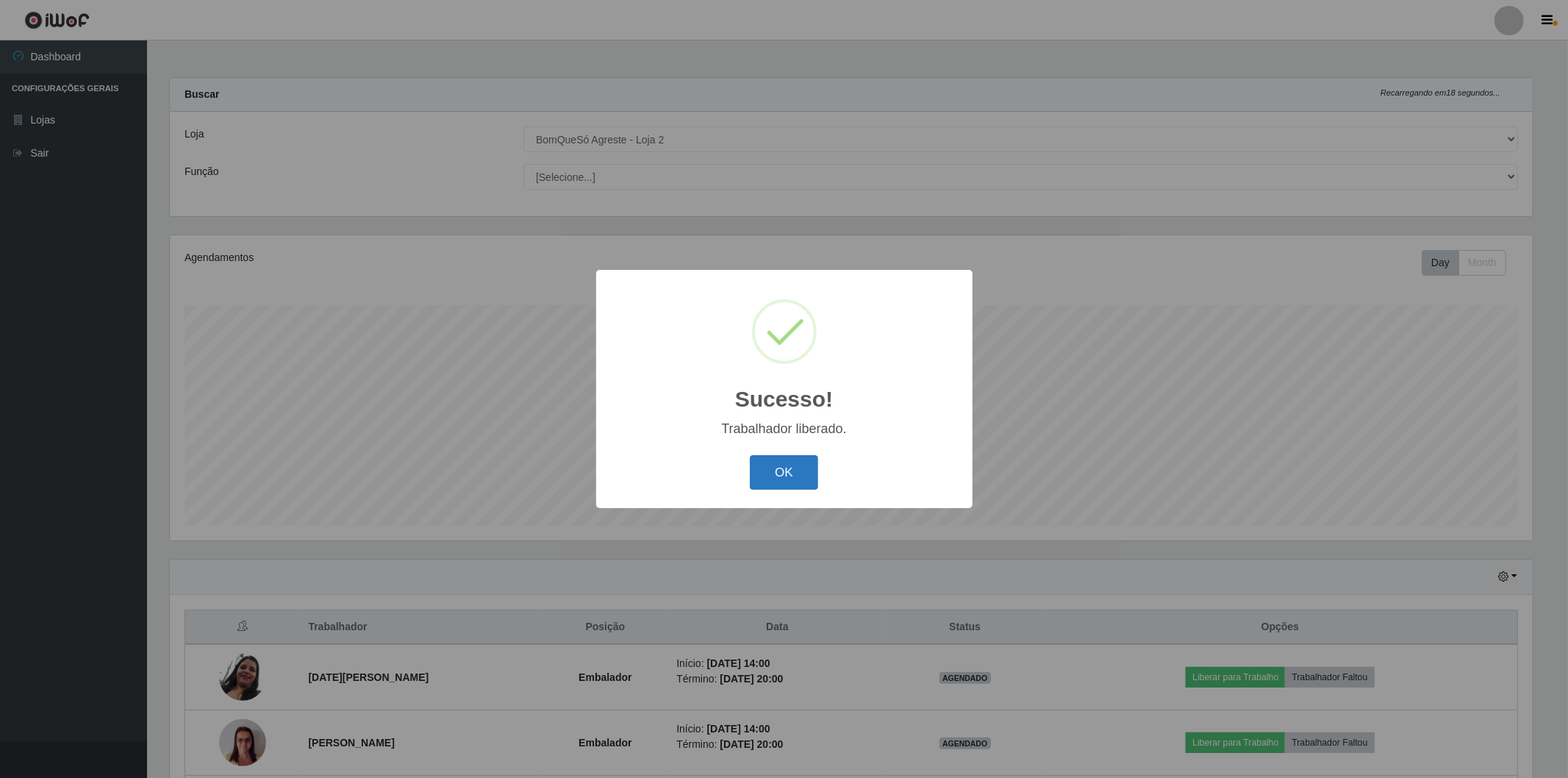
click at [780, 475] on button "OK" at bounding box center [784, 473] width 68 height 35
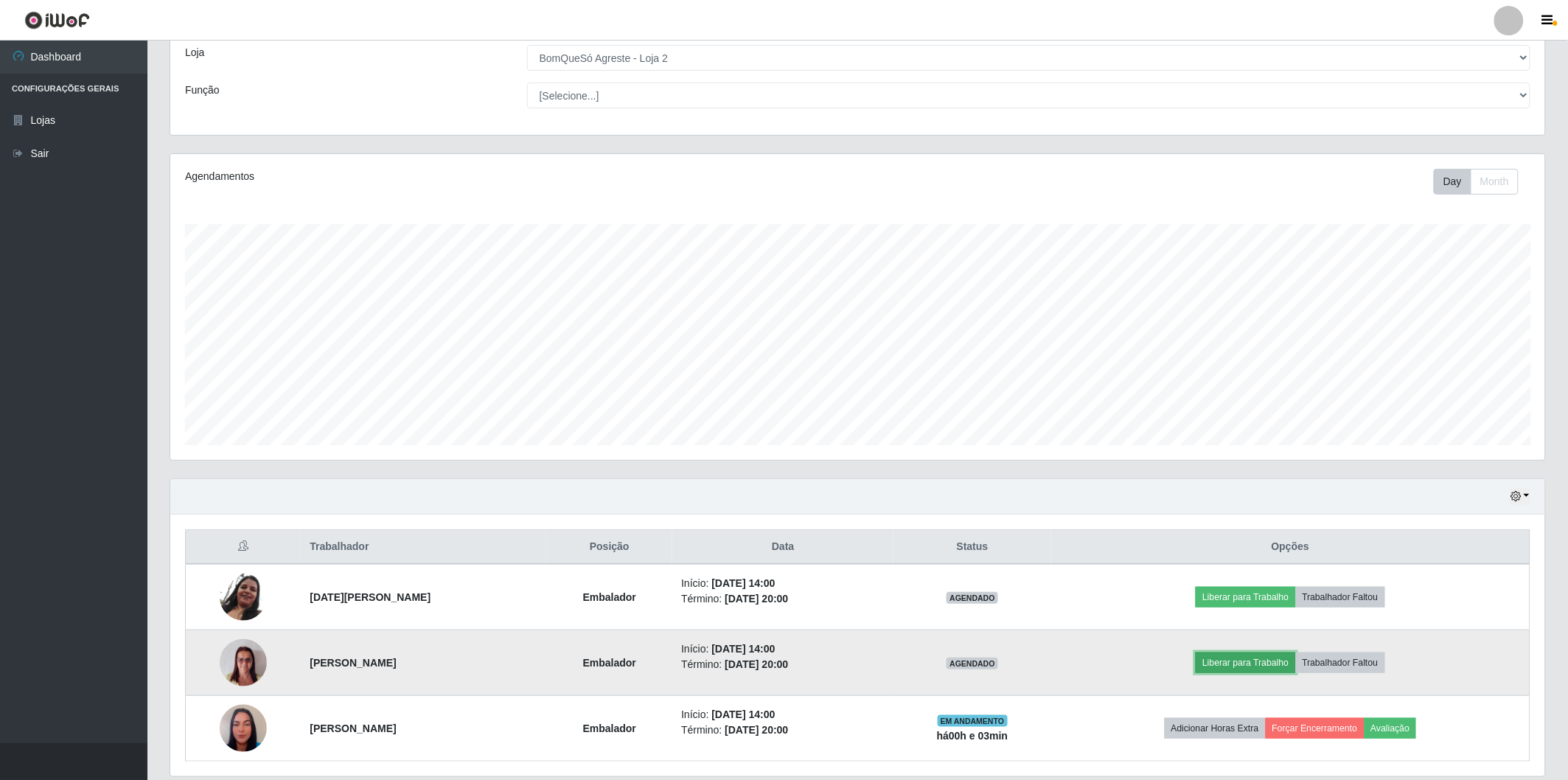
click at [1212, 660] on button "Liberar para Trabalho" at bounding box center [1245, 662] width 99 height 21
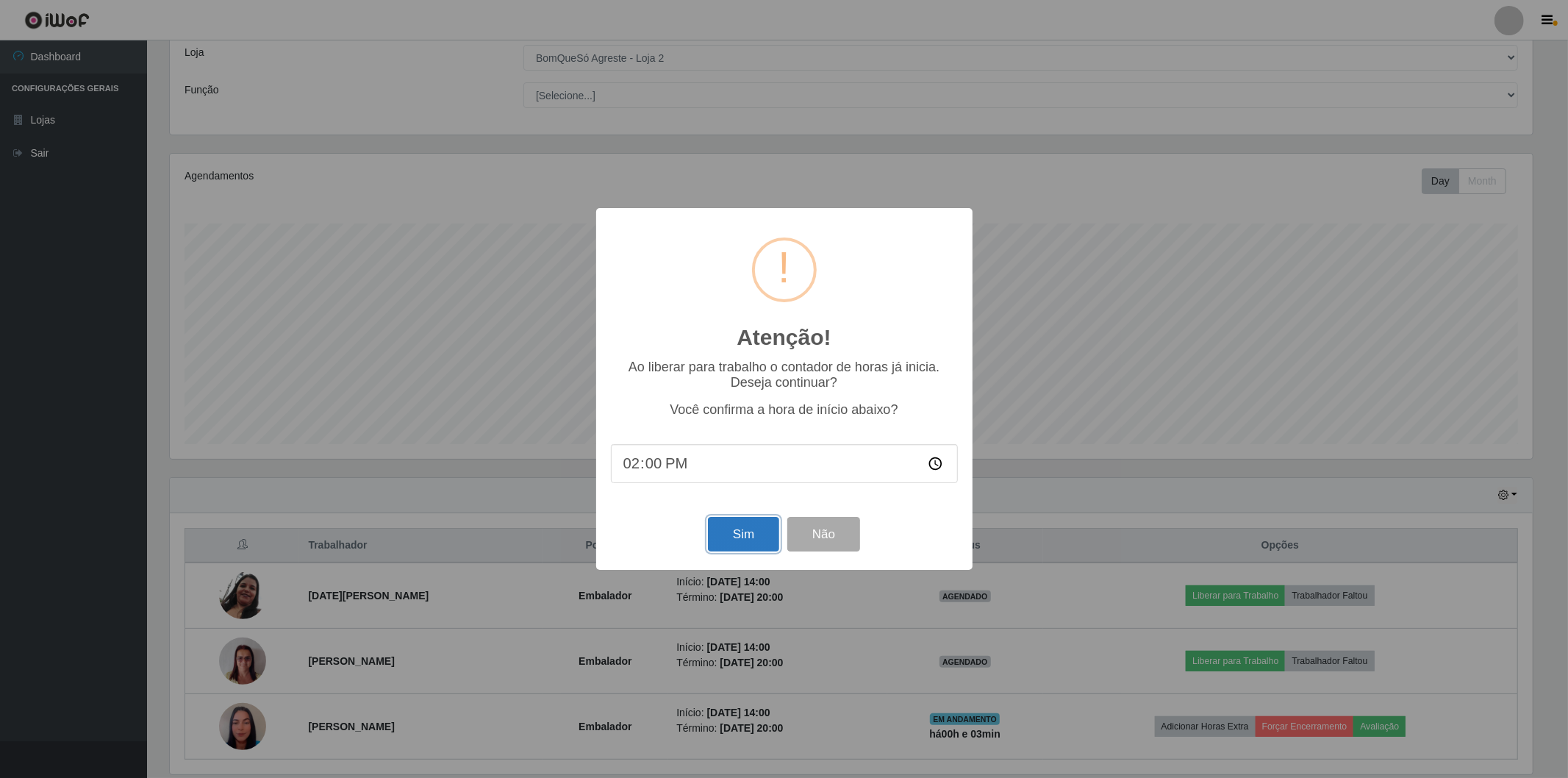
click at [732, 545] on button "Sim" at bounding box center [743, 534] width 71 height 35
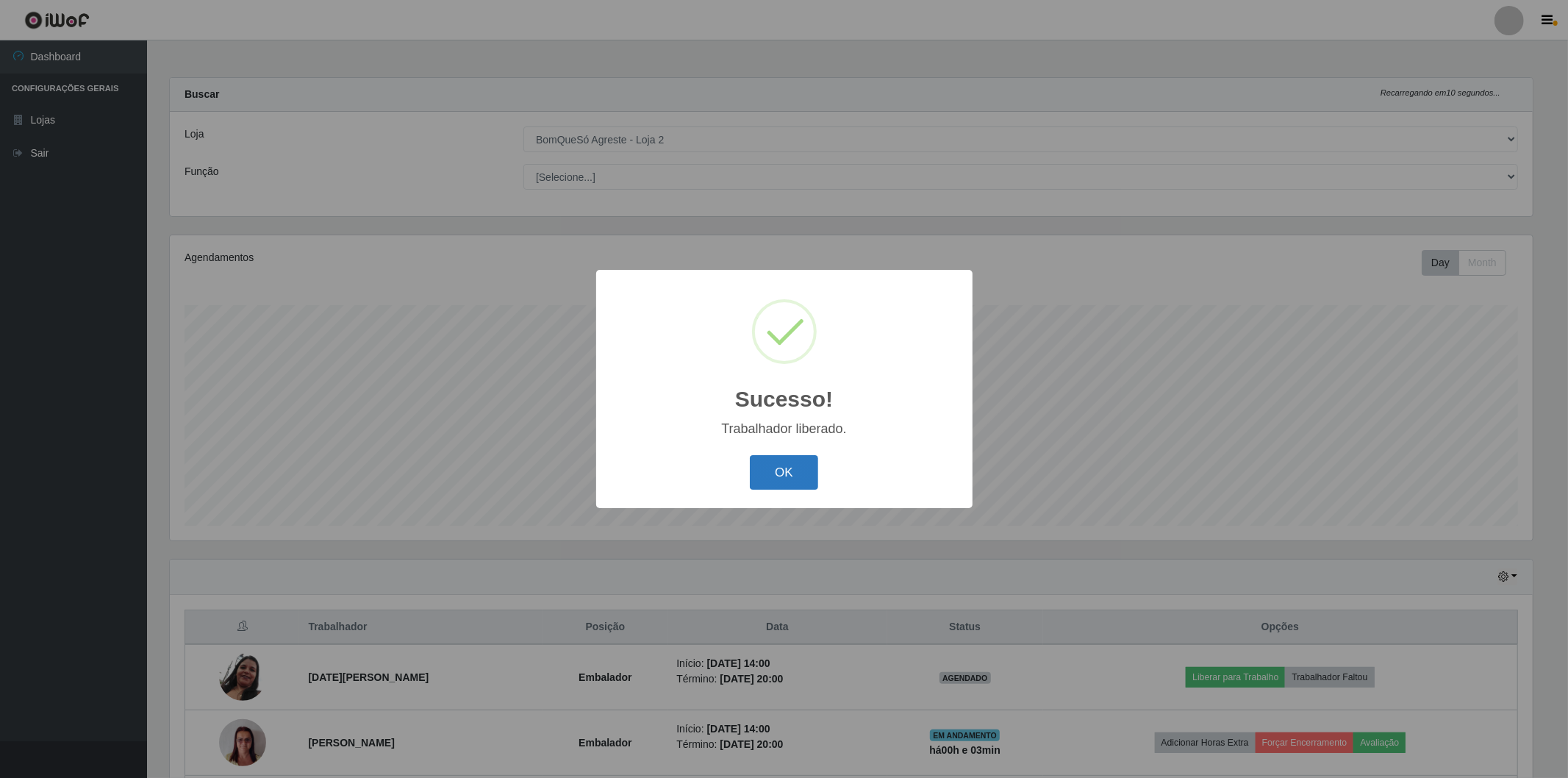
click at [787, 485] on button "OK" at bounding box center [784, 473] width 68 height 35
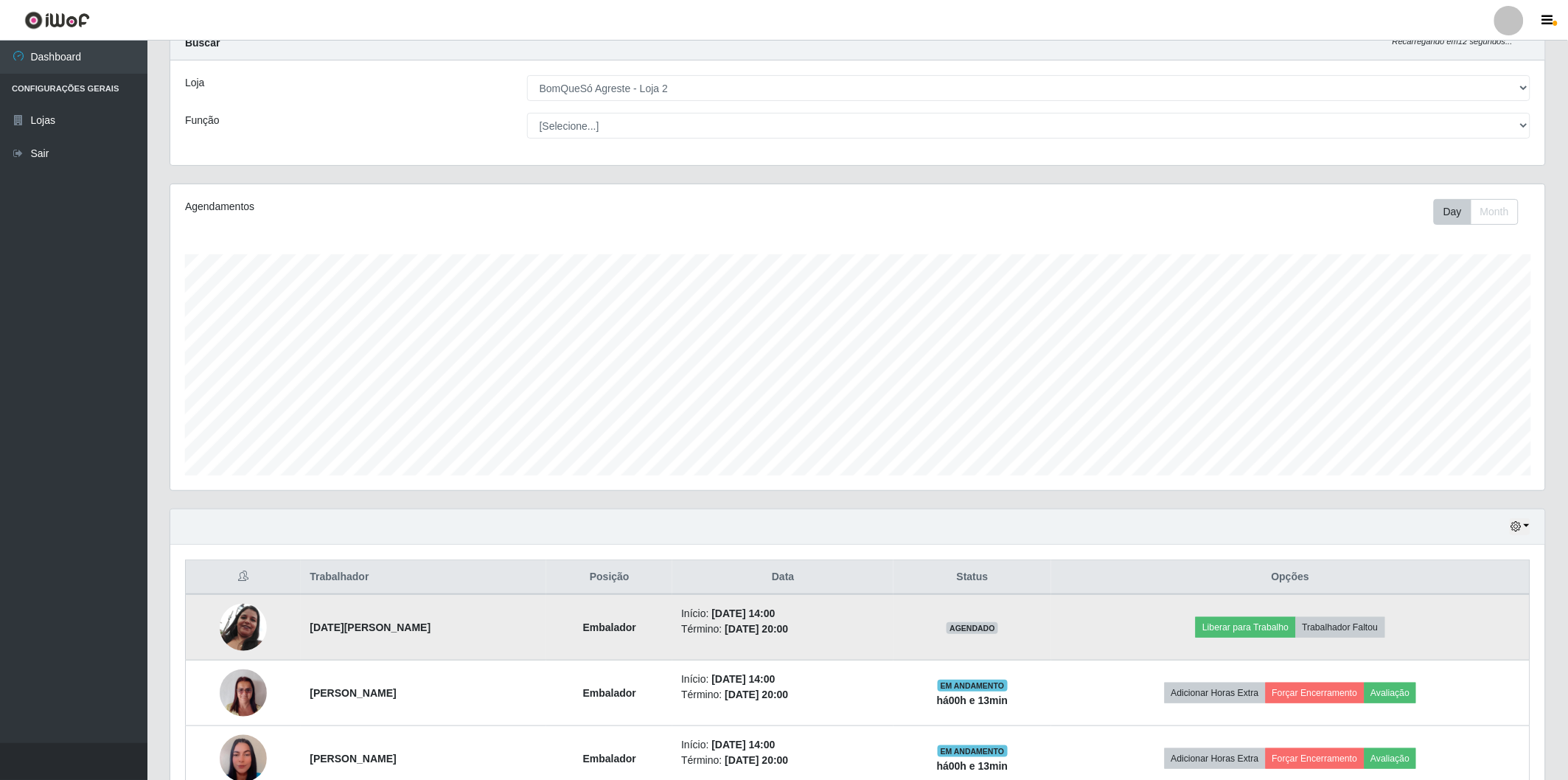
click at [1505, 607] on td "Liberar para Trabalho Trabalhador Faltou" at bounding box center [1291, 627] width 479 height 66
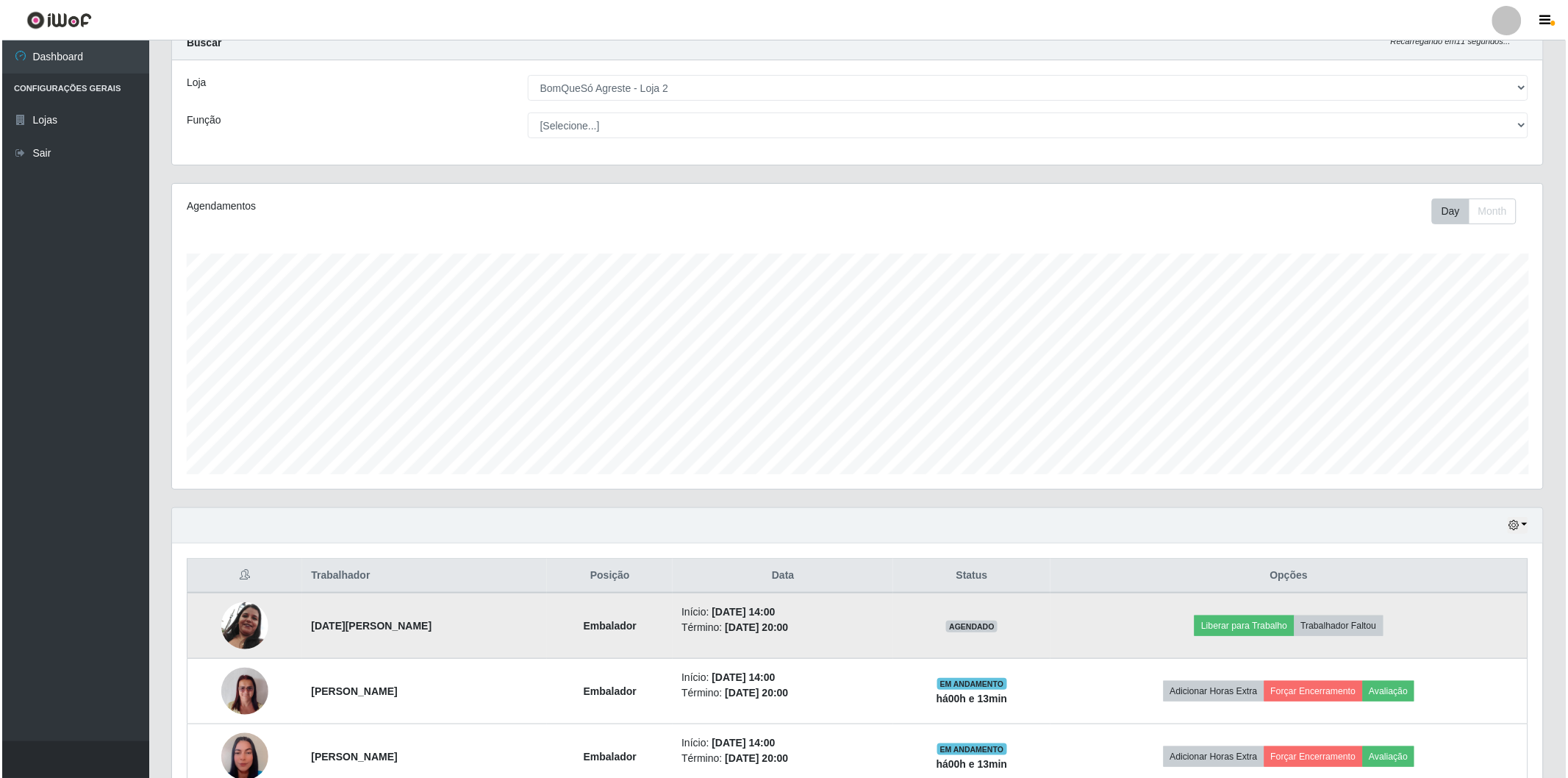
scroll to position [133, 0]
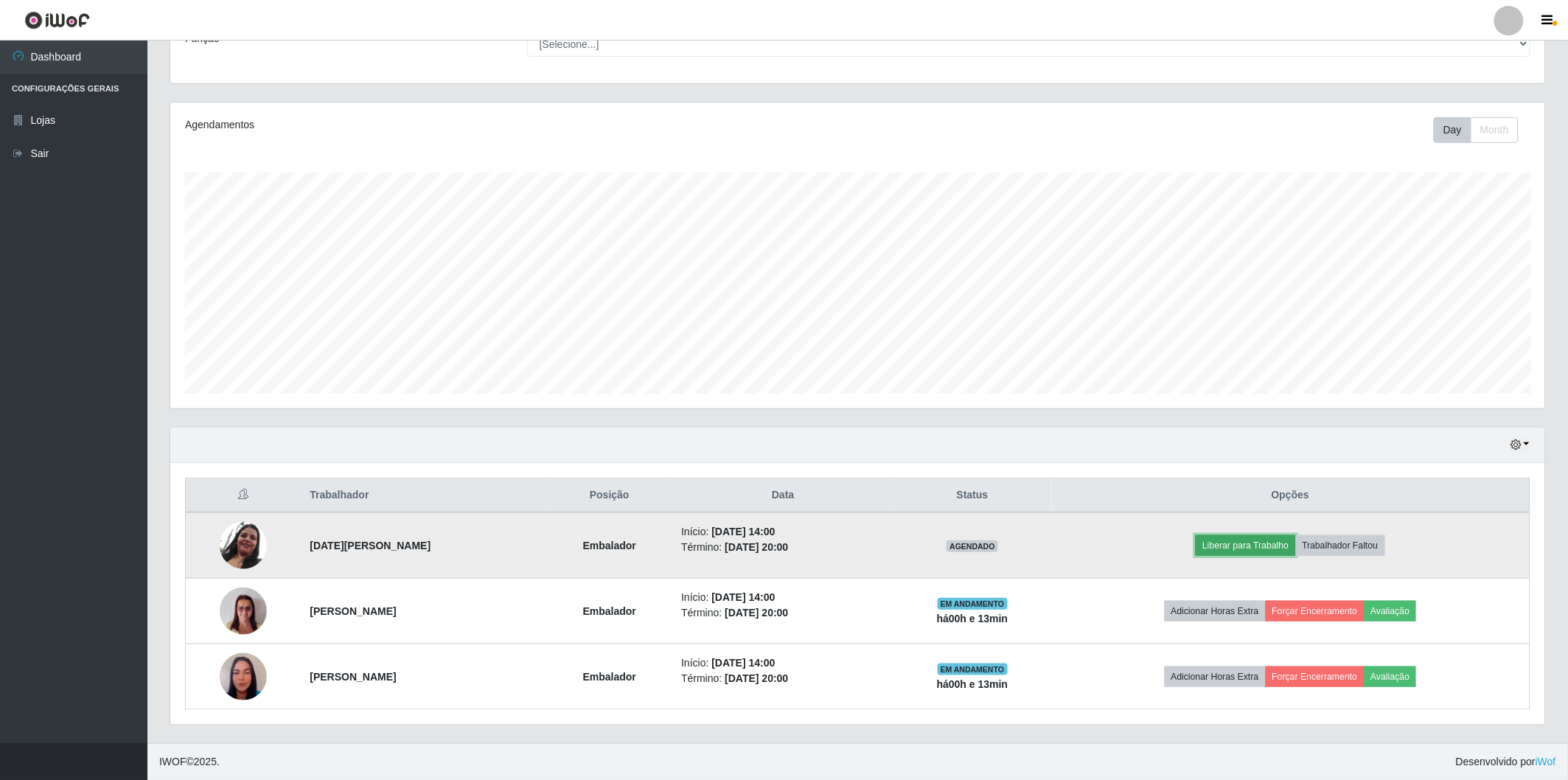
click at [1248, 542] on button "Liberar para Trabalho" at bounding box center [1245, 545] width 99 height 21
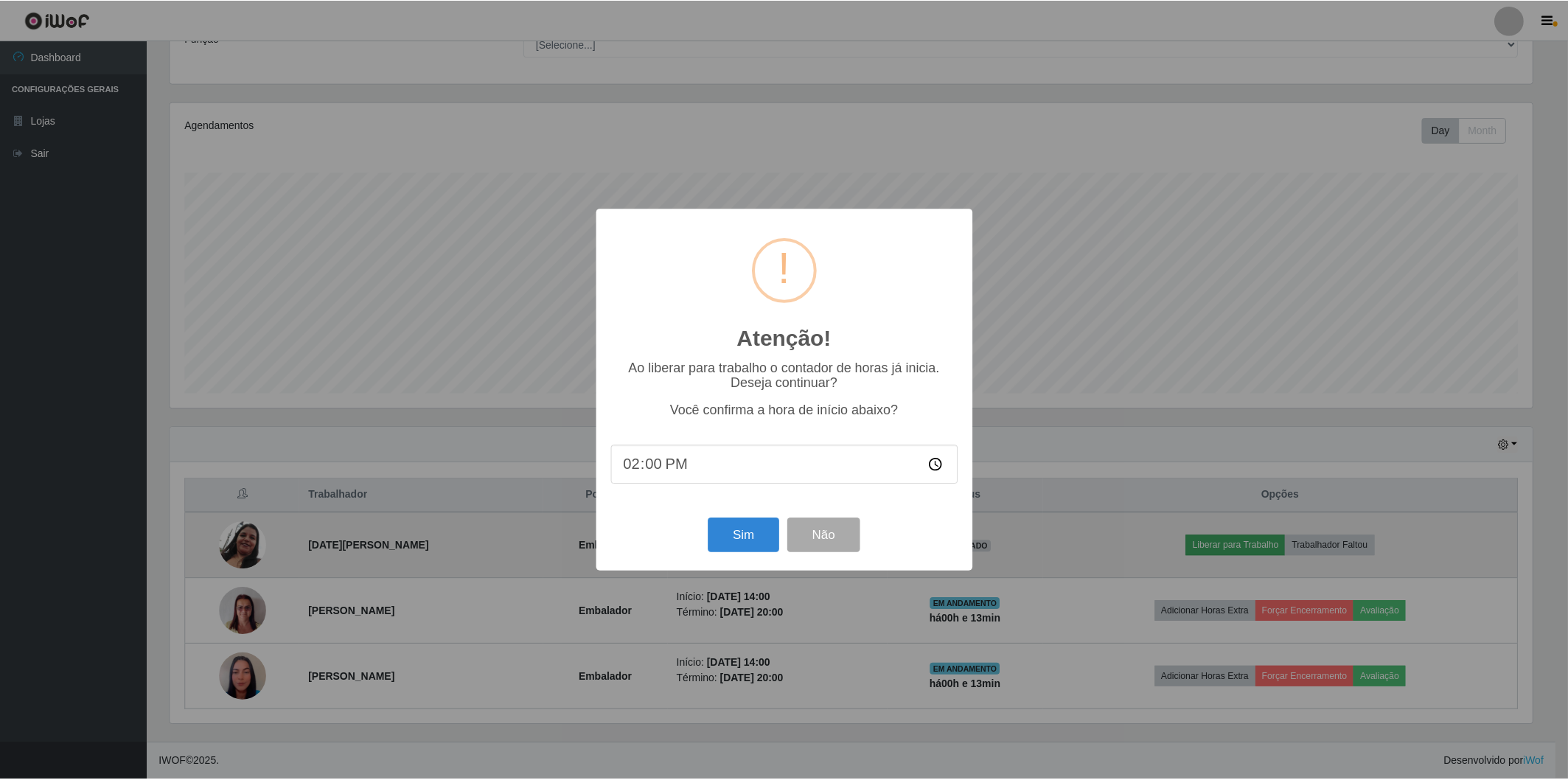
scroll to position [305, 1366]
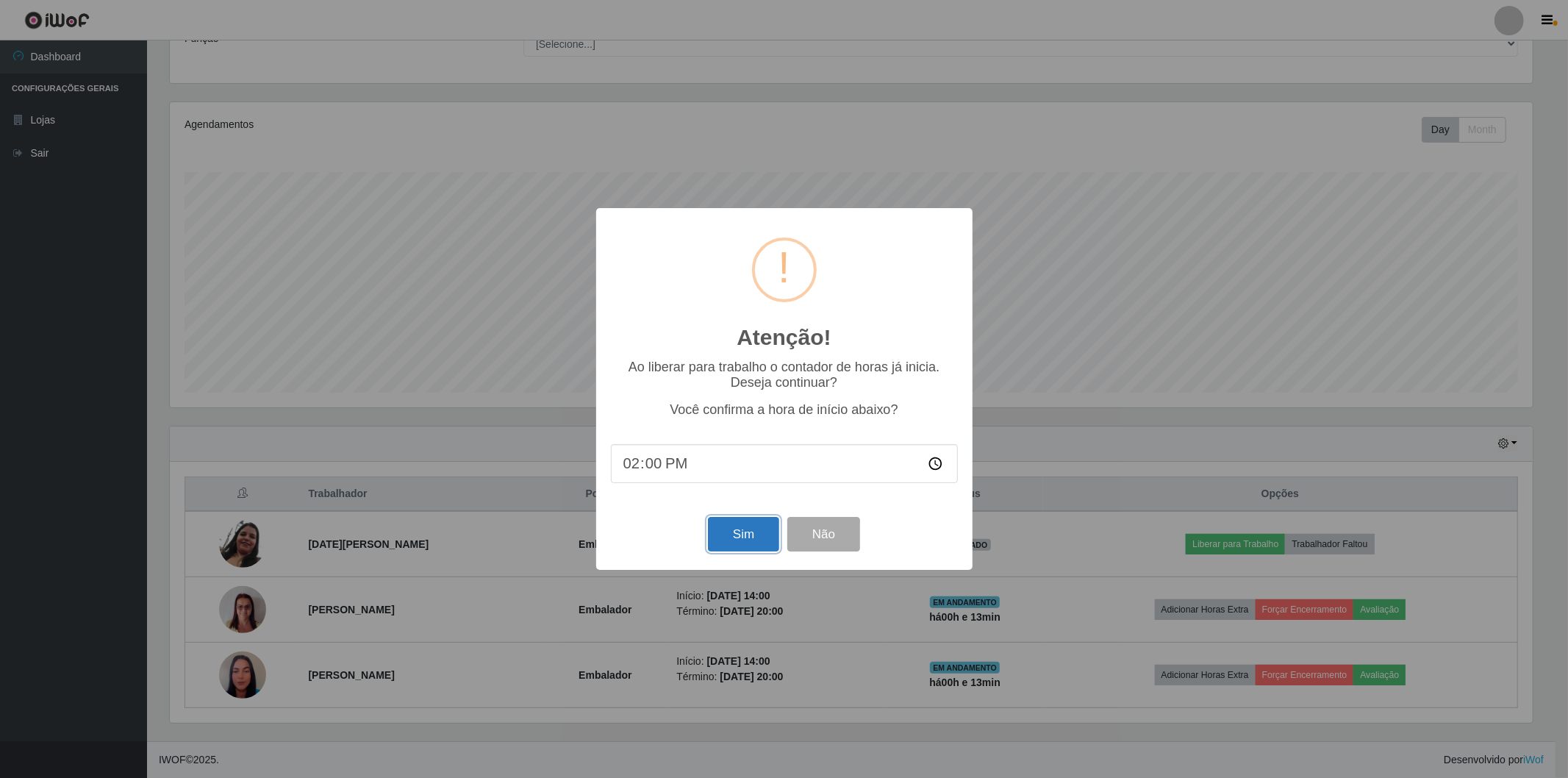
click at [744, 530] on button "Sim" at bounding box center [743, 534] width 71 height 35
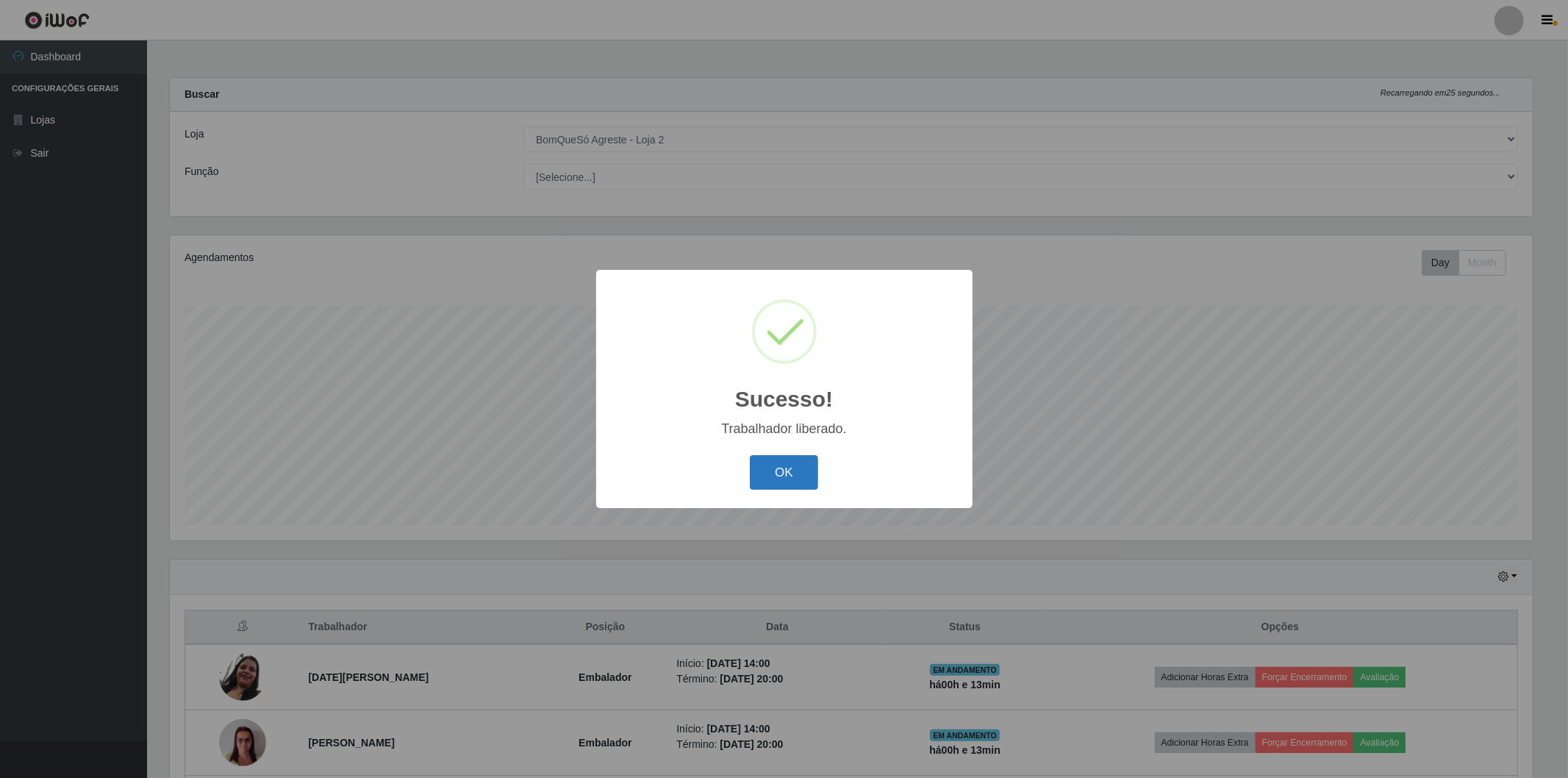
click at [788, 476] on button "OK" at bounding box center [784, 473] width 68 height 35
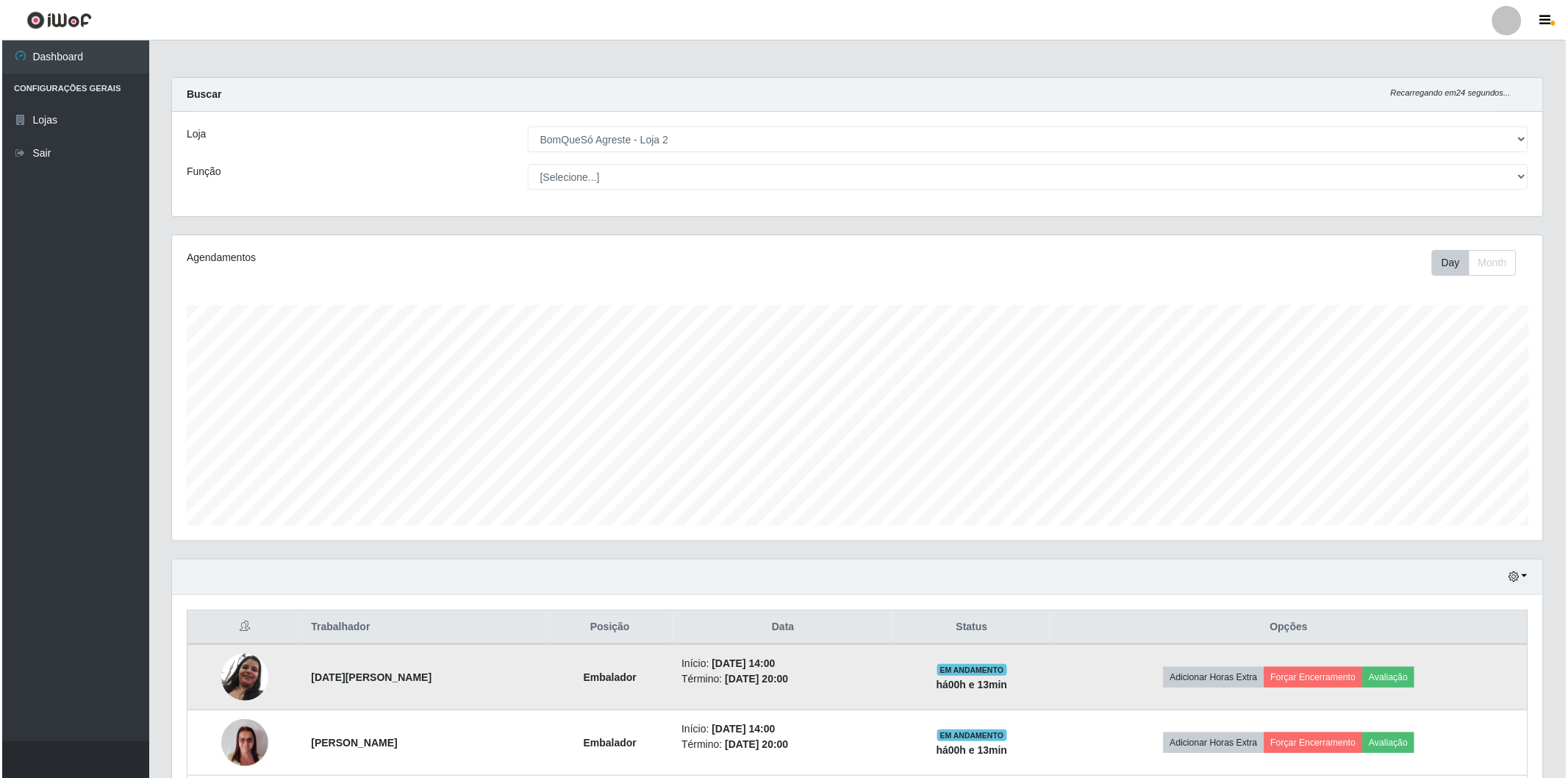
scroll to position [133, 0]
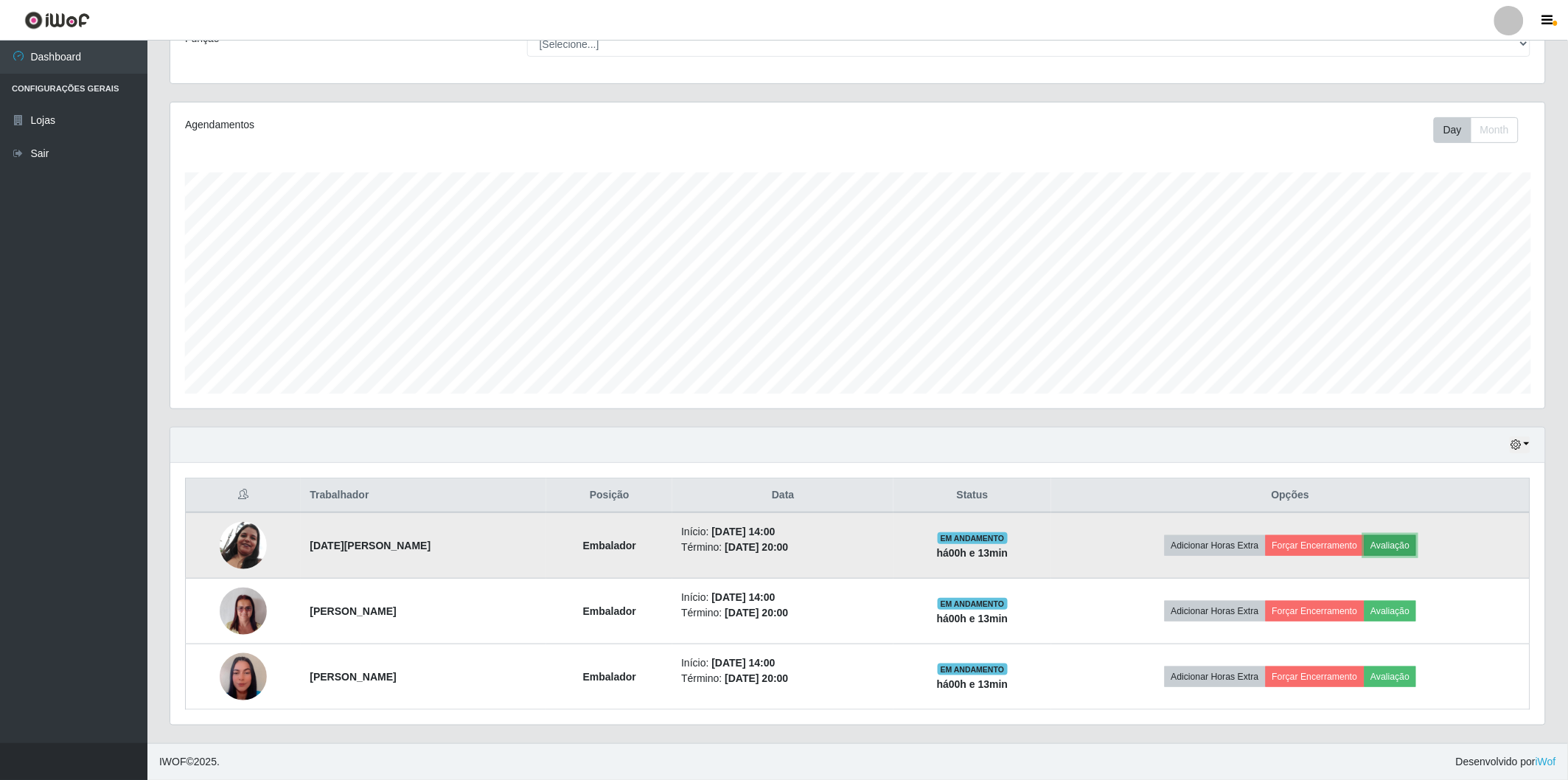
click at [1416, 544] on button "Avaliação" at bounding box center [1390, 545] width 52 height 21
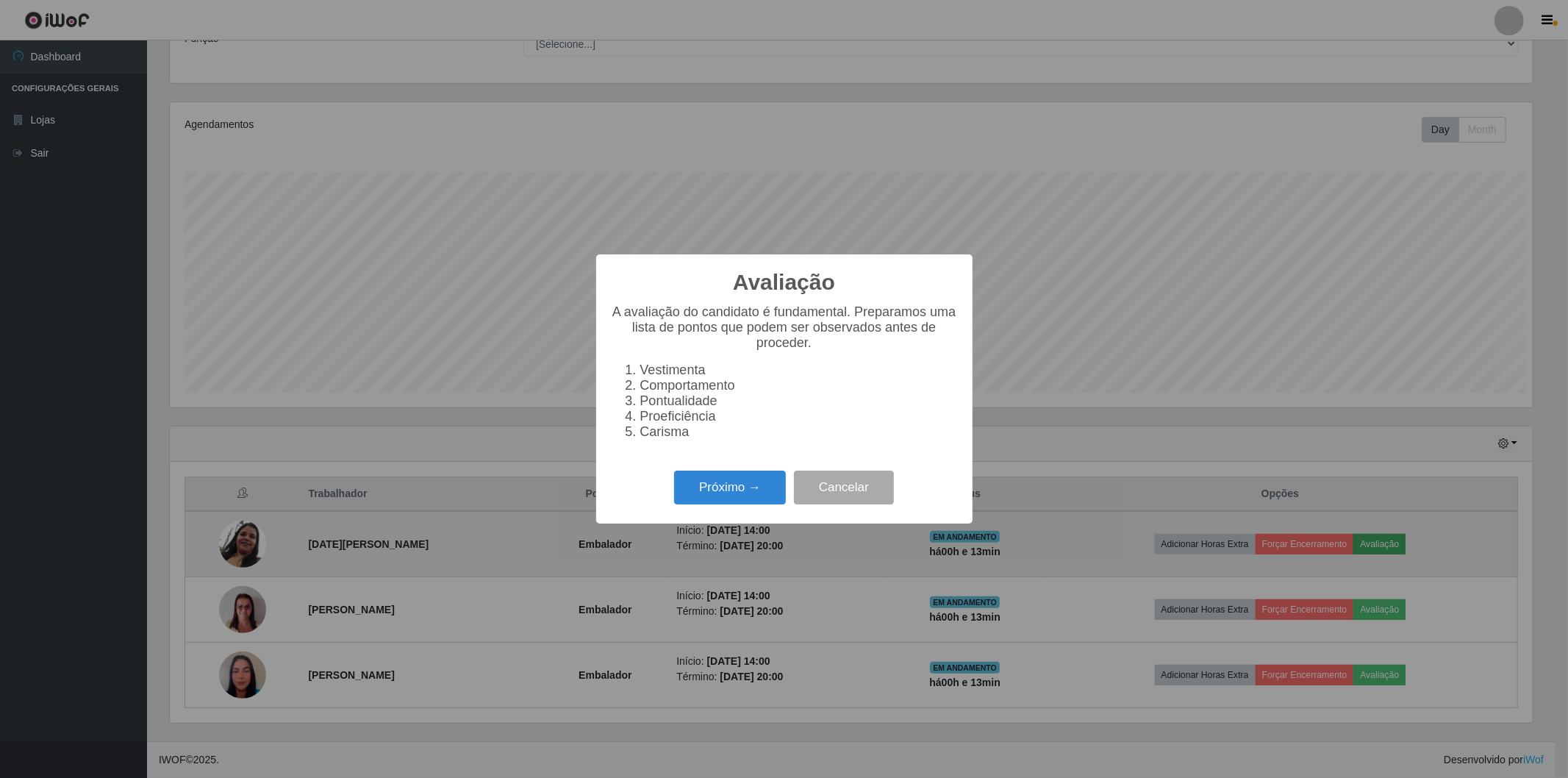
scroll to position [304, 1362]
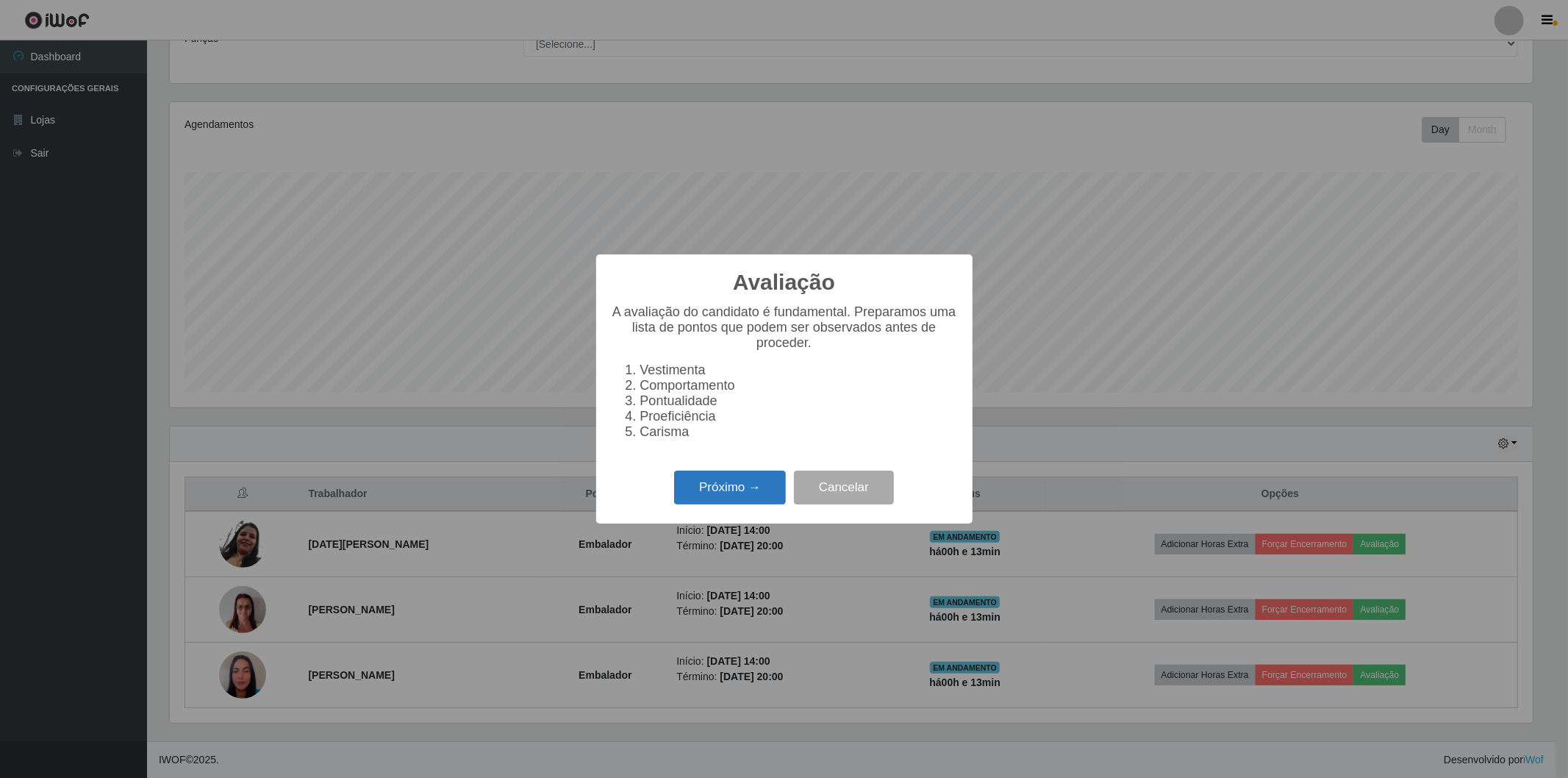
click at [771, 489] on button "Próximo →" at bounding box center [729, 487] width 112 height 35
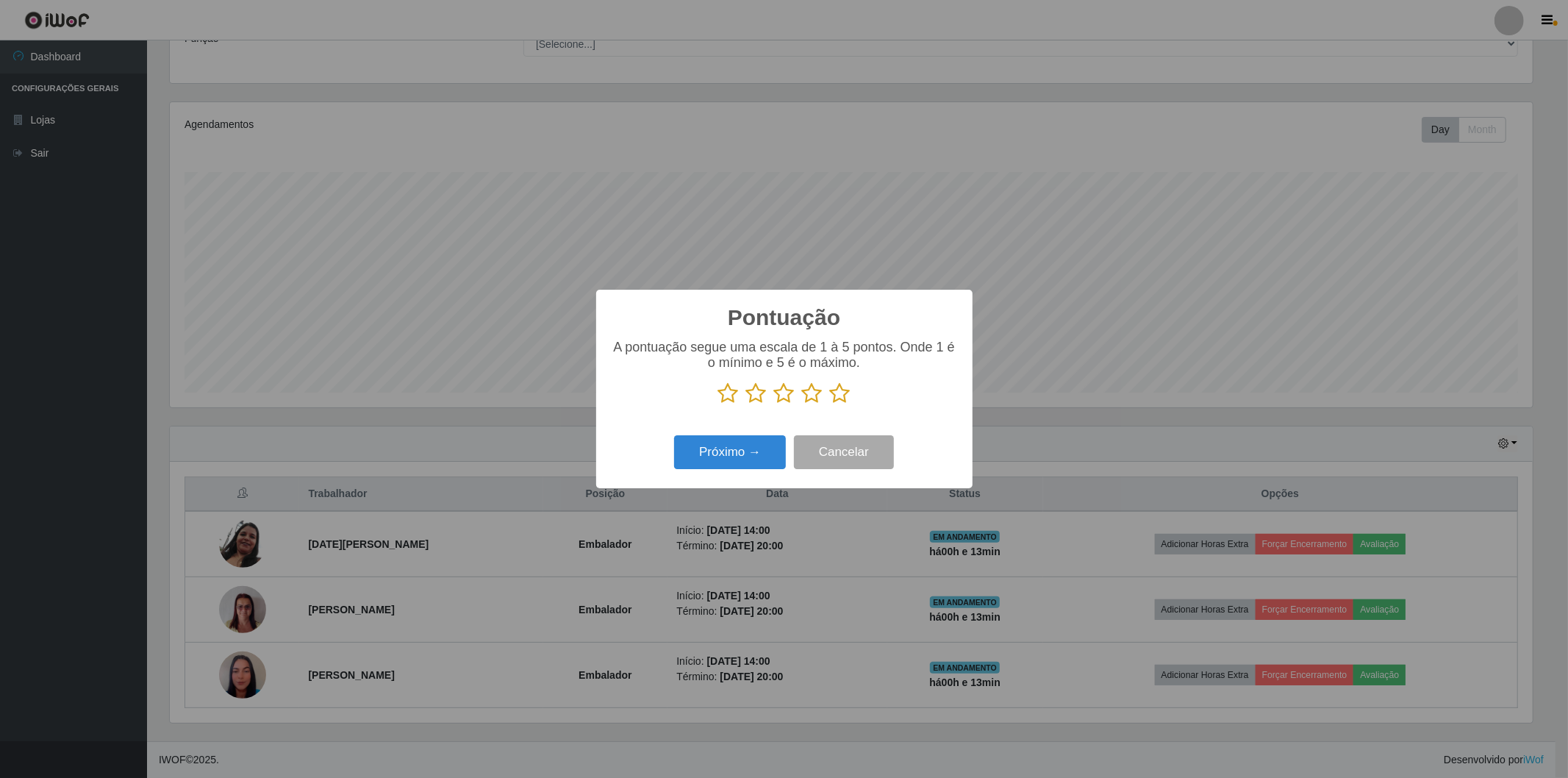
scroll to position [735203, 733746]
click at [834, 397] on icon at bounding box center [840, 393] width 21 height 22
click at [830, 404] on input "radio" at bounding box center [830, 404] width 0 height 0
click at [731, 440] on button "Próximo →" at bounding box center [729, 452] width 112 height 35
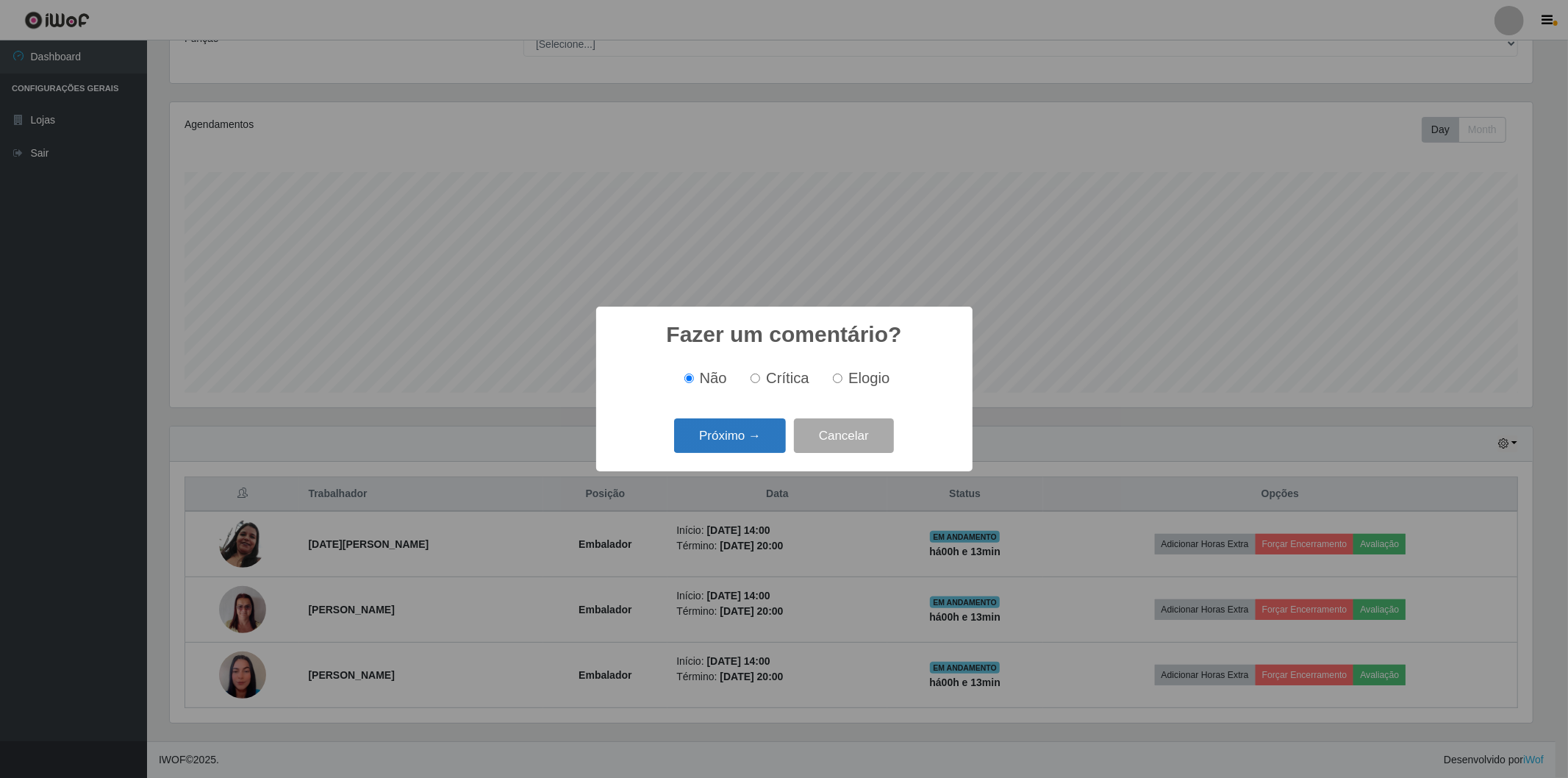
click at [735, 453] on button "Próximo →" at bounding box center [729, 435] width 112 height 35
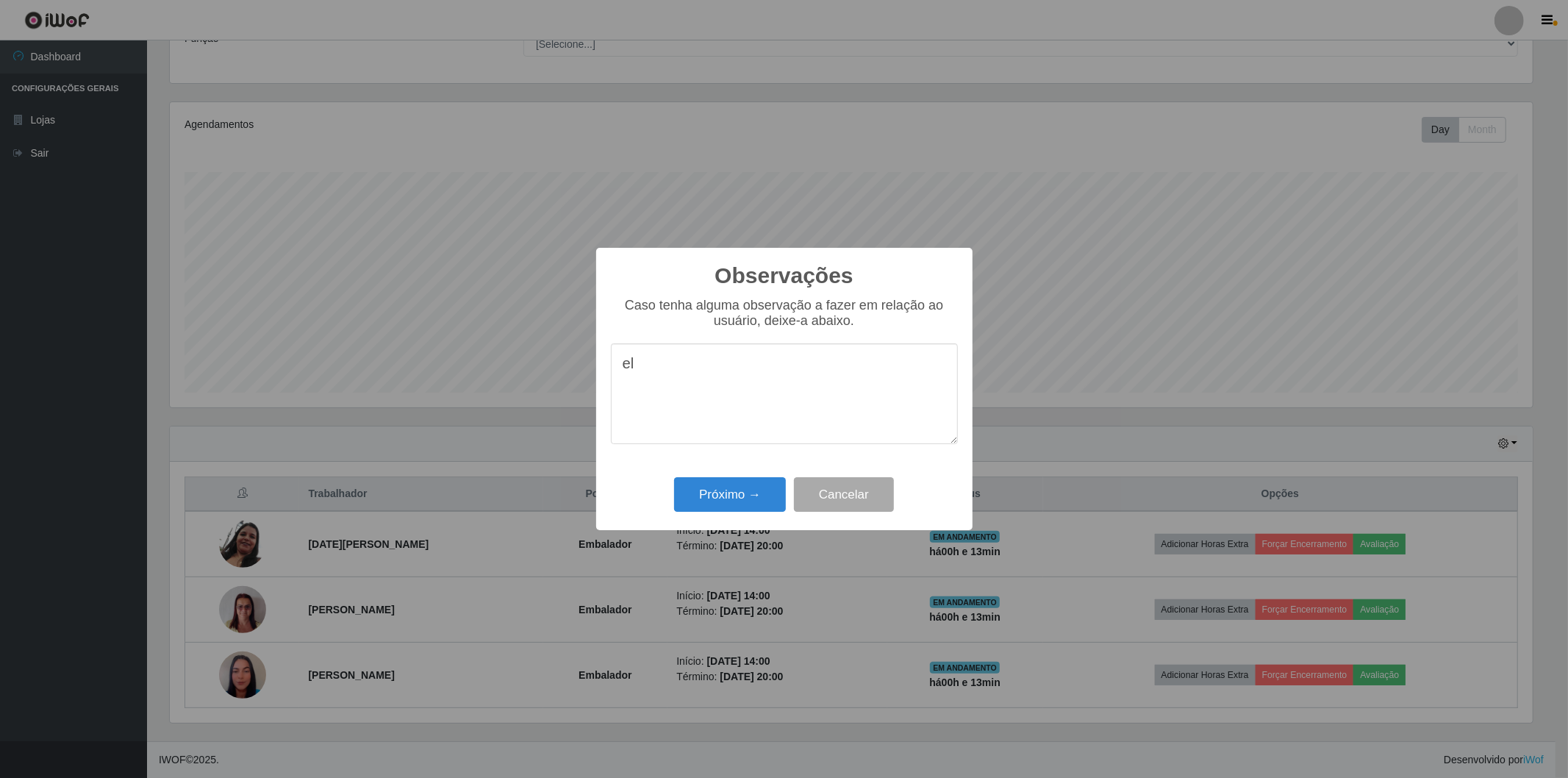
type textarea "e"
type textarea "Ela compareceu porem saiu as pressas pois um parente dependente dela foi intern…"
click at [725, 500] on button "Próximo →" at bounding box center [729, 494] width 112 height 35
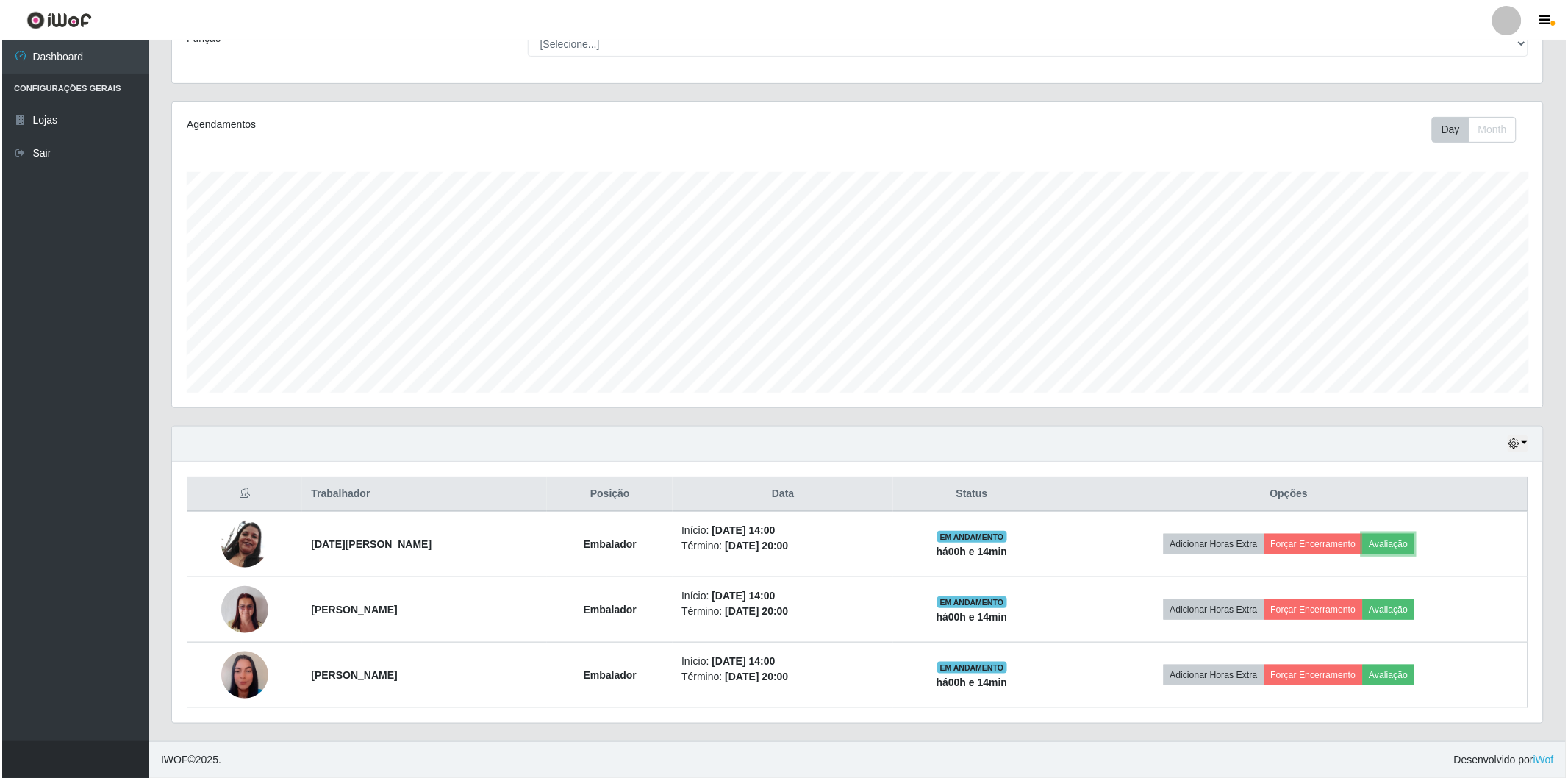
scroll to position [304, 1371]
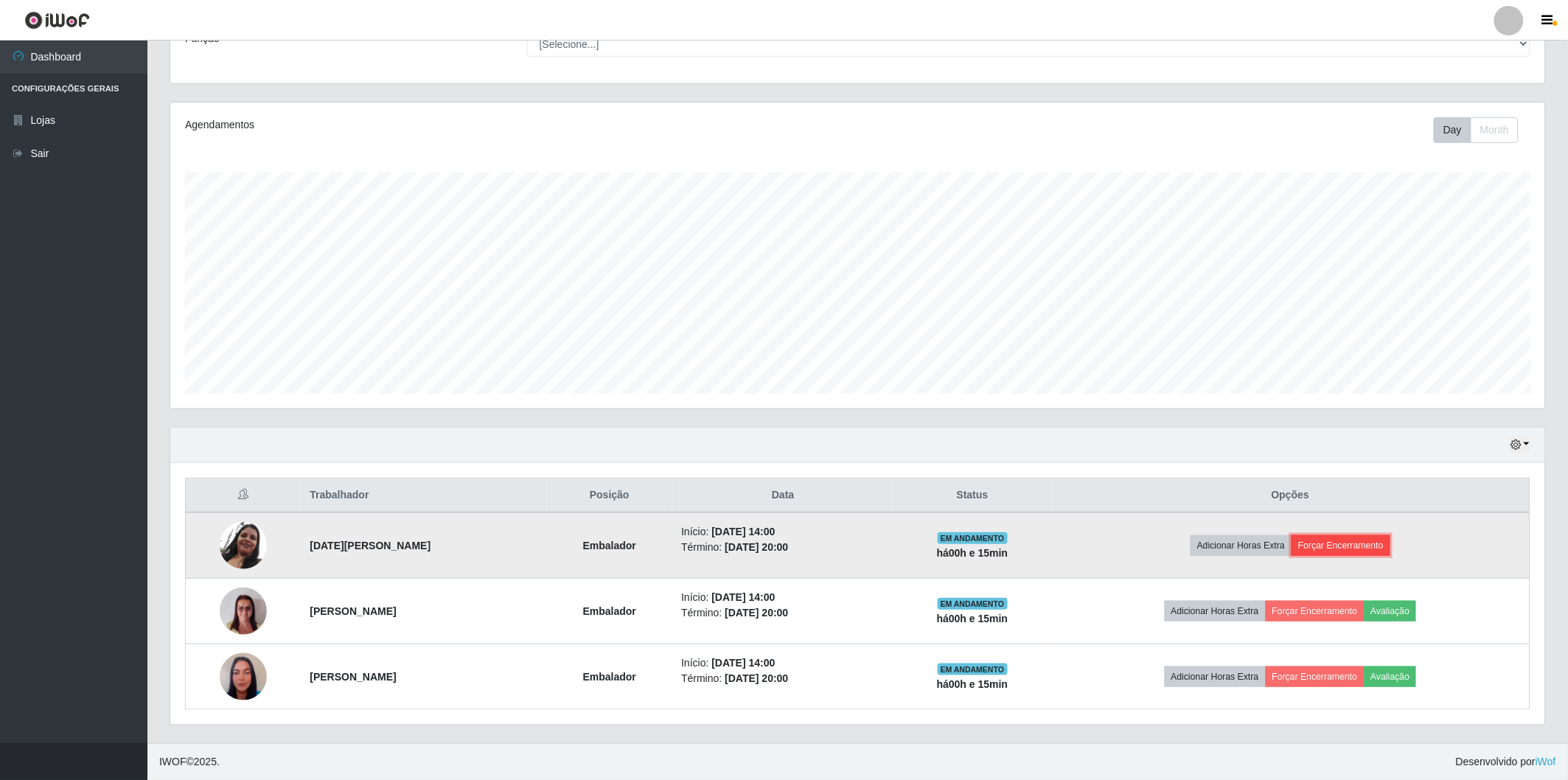
click at [1357, 546] on button "Forçar Encerramento" at bounding box center [1341, 545] width 99 height 21
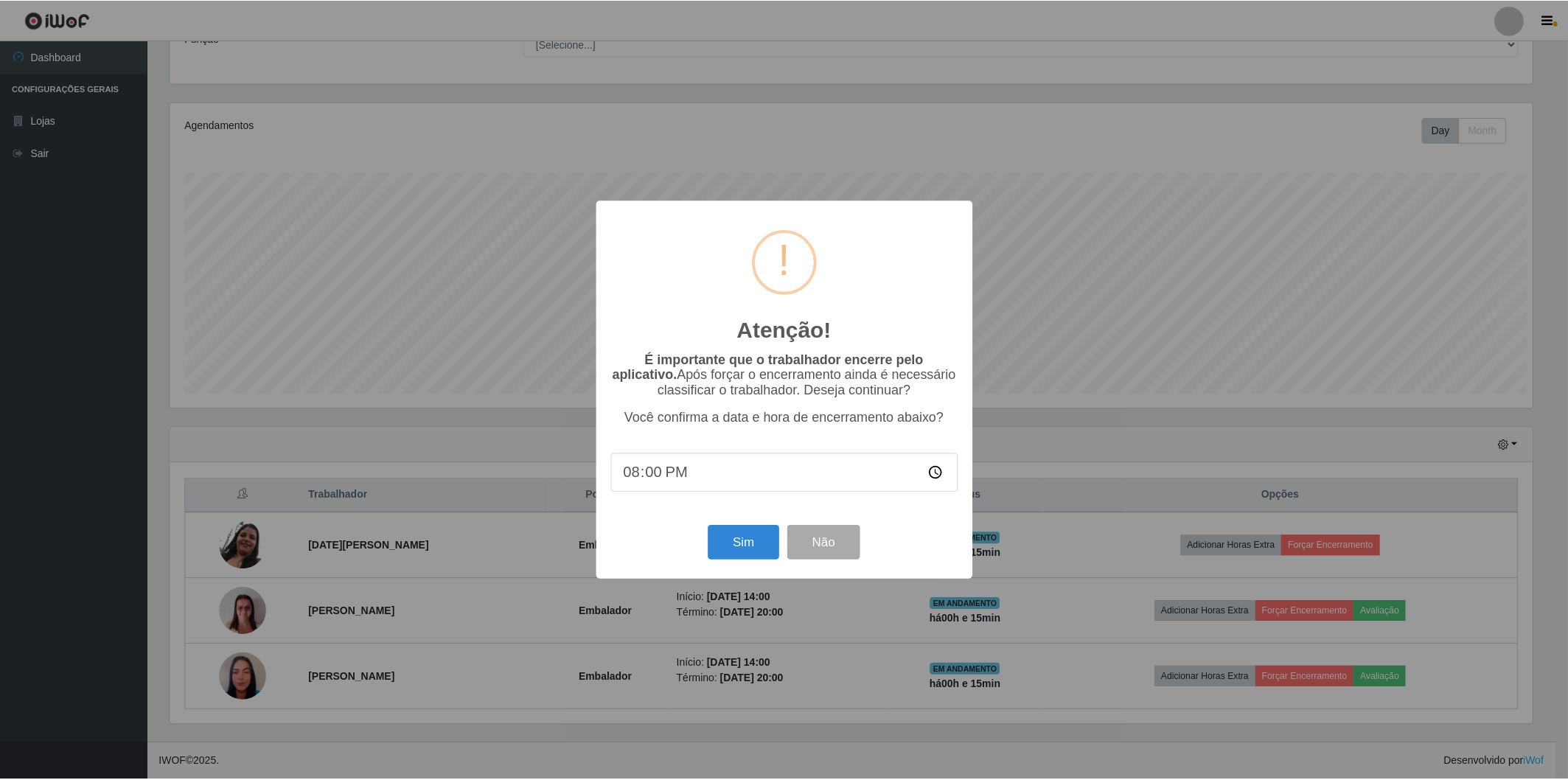
scroll to position [305, 1366]
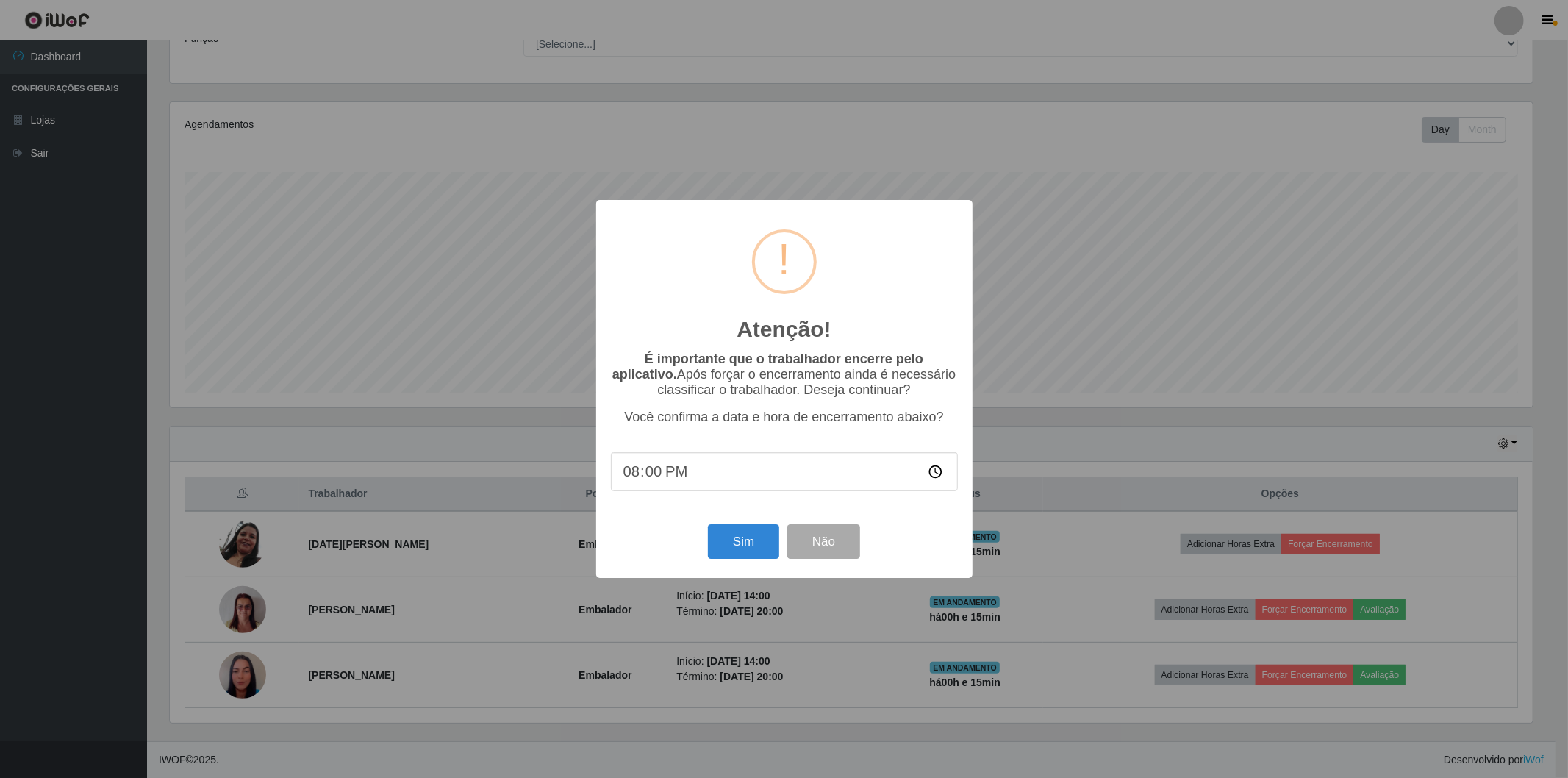
click at [697, 473] on input "20:00" at bounding box center [784, 472] width 347 height 39
click at [694, 467] on input "20:00" at bounding box center [784, 472] width 347 height 39
click at [703, 491] on input "20:00" at bounding box center [784, 472] width 347 height 39
type input "14:15"
click at [766, 547] on button "Sim" at bounding box center [743, 541] width 71 height 35
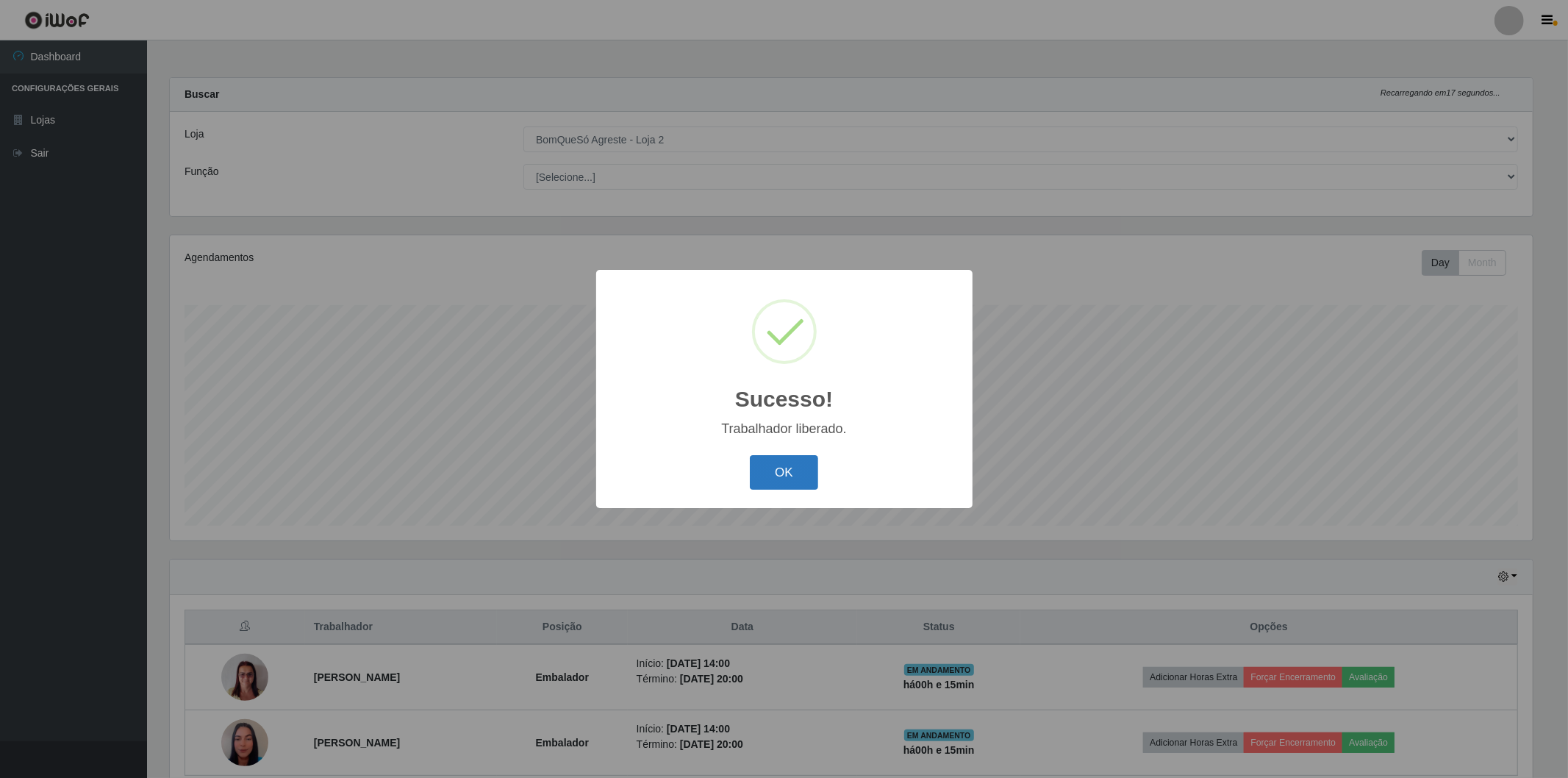
click at [785, 470] on button "OK" at bounding box center [784, 473] width 68 height 35
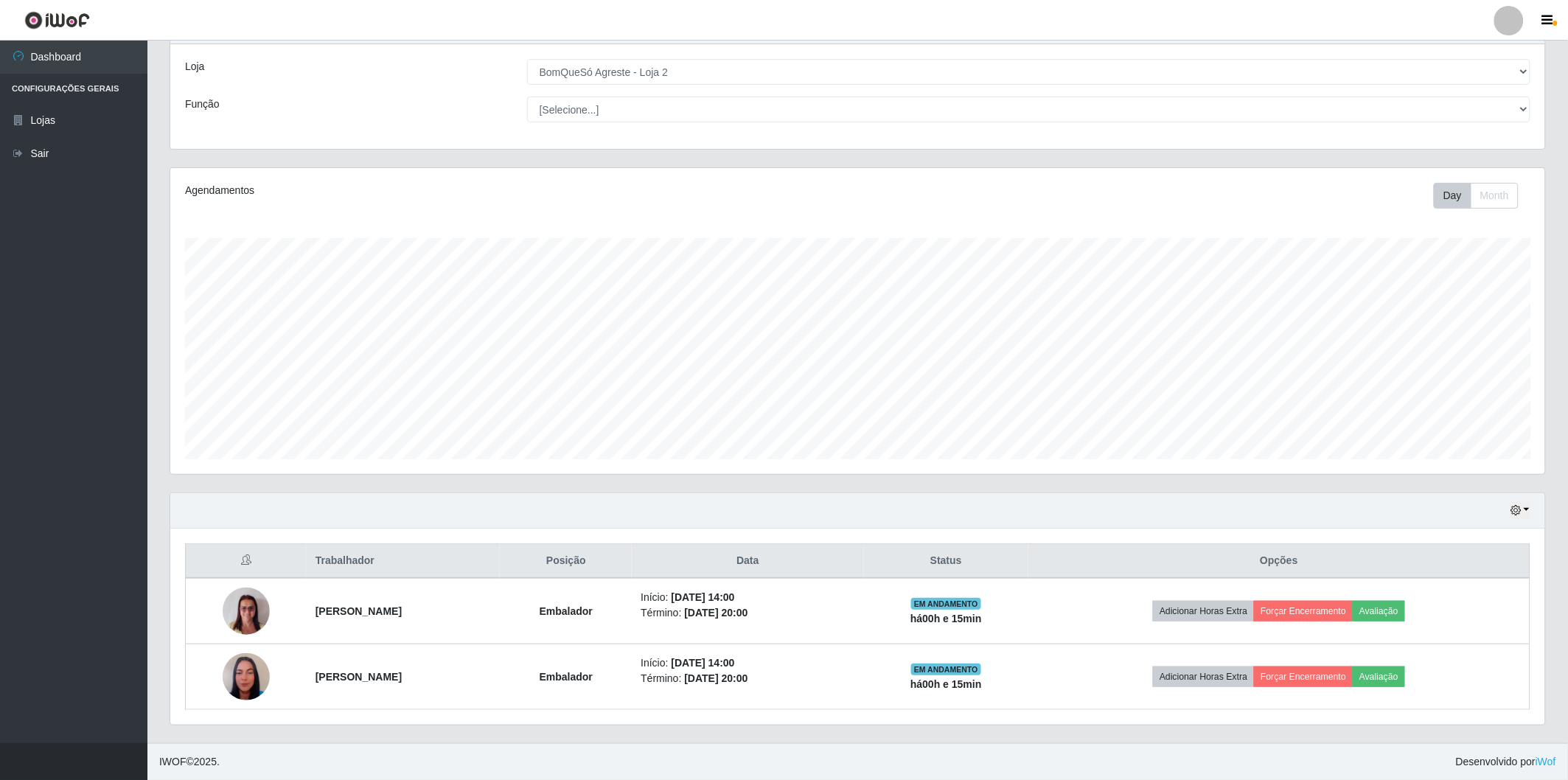
scroll to position [0, 0]
